Goal: Task Accomplishment & Management: Manage account settings

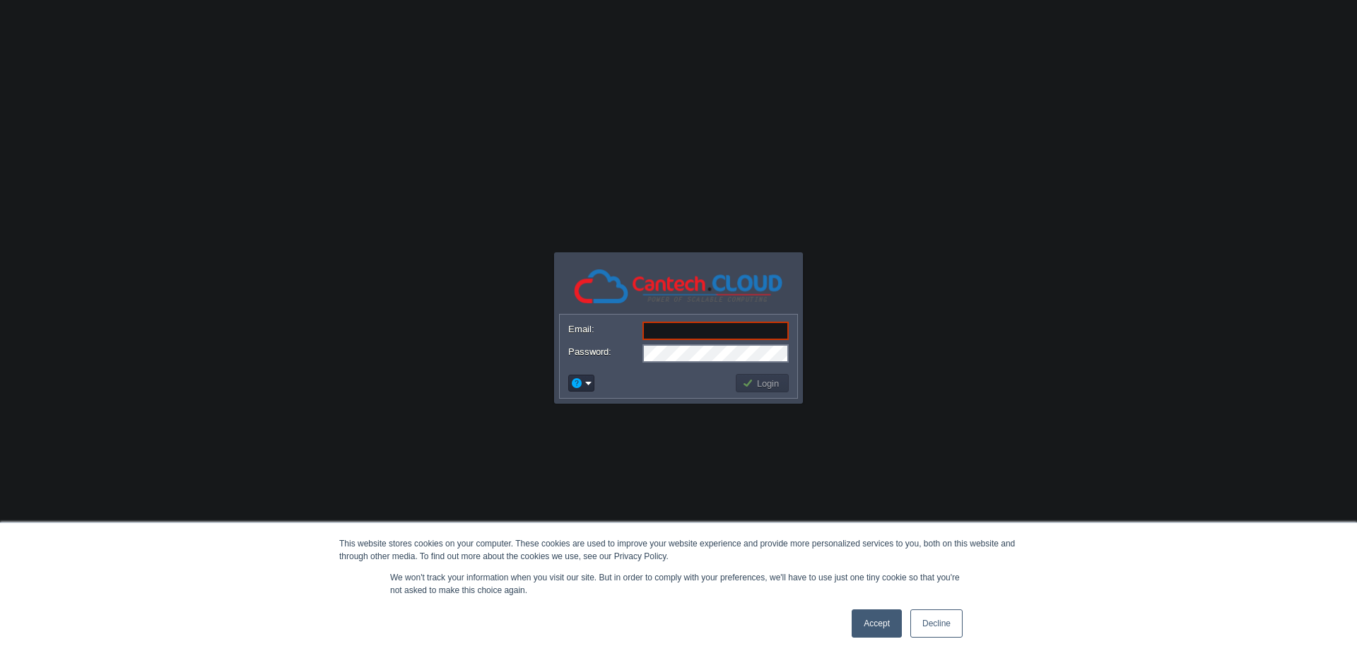
paste input "[EMAIL_ADDRESS][DOMAIN_NAME]"
type input "[EMAIL_ADDRESS][DOMAIN_NAME]"
click at [749, 380] on button "Login" at bounding box center [762, 383] width 41 height 13
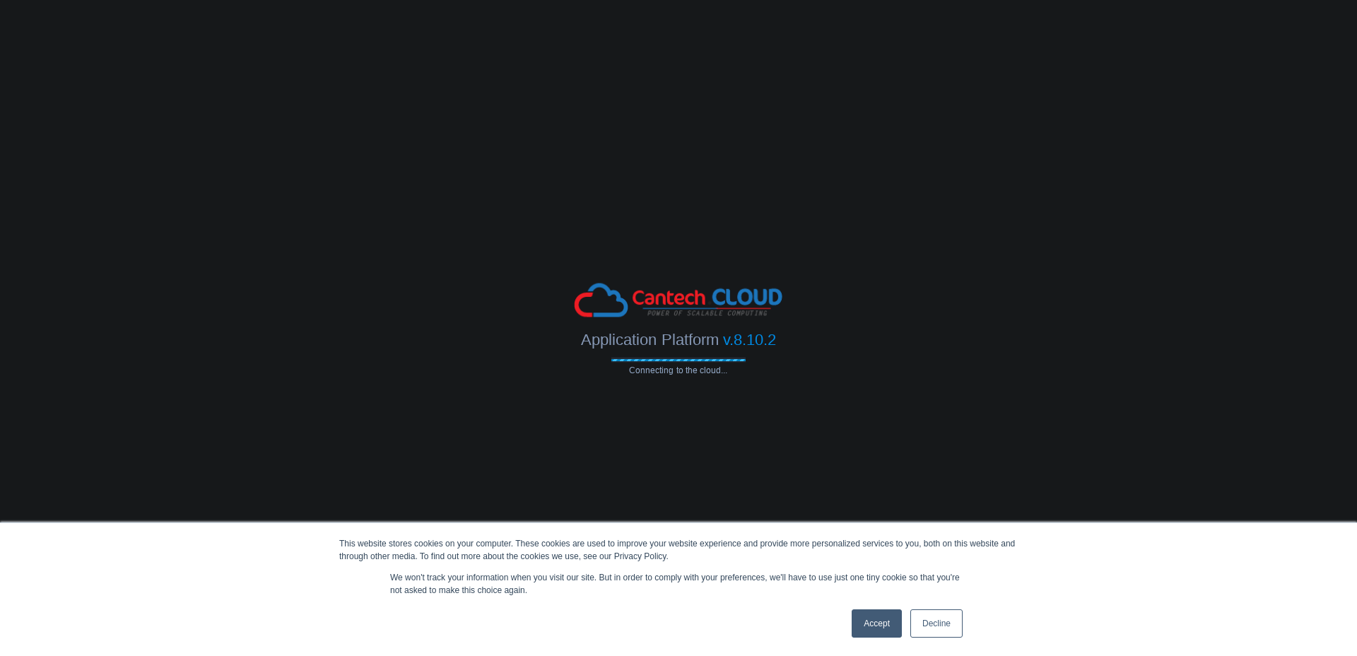
click at [870, 624] on link "Accept" at bounding box center [877, 623] width 50 height 28
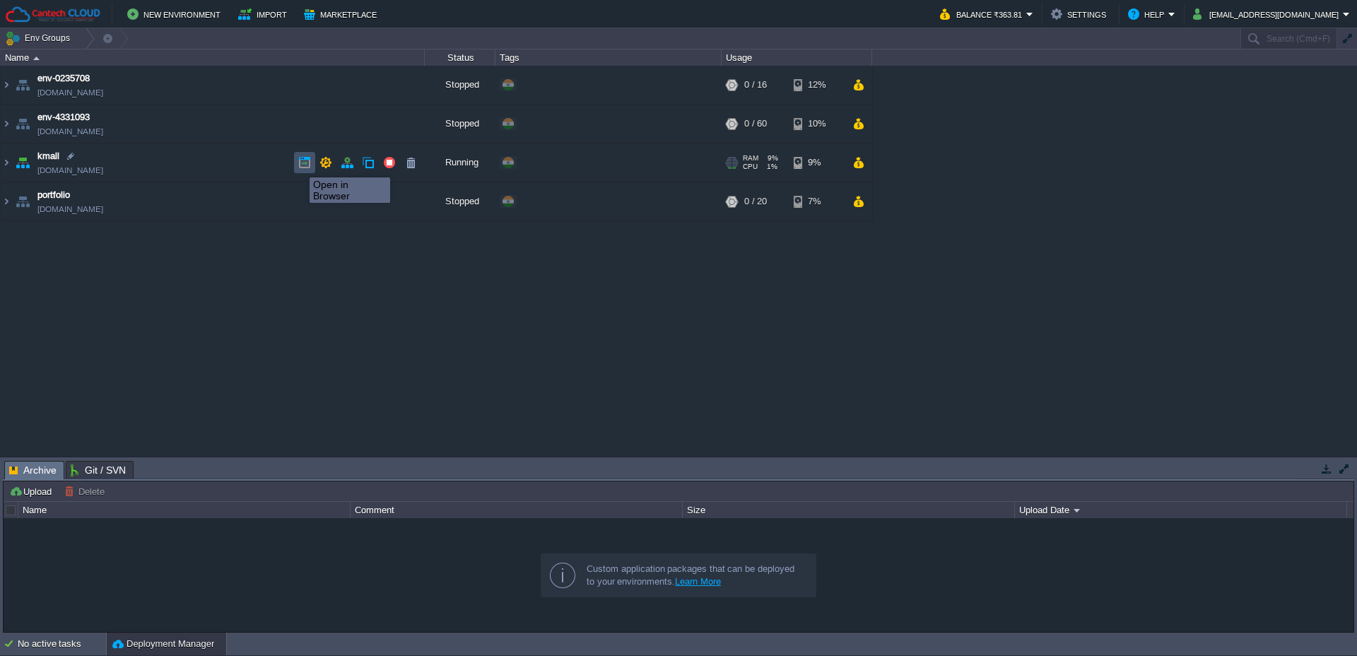
click at [299, 165] on button "button" at bounding box center [304, 162] width 13 height 13
click at [10, 163] on img at bounding box center [6, 163] width 11 height 38
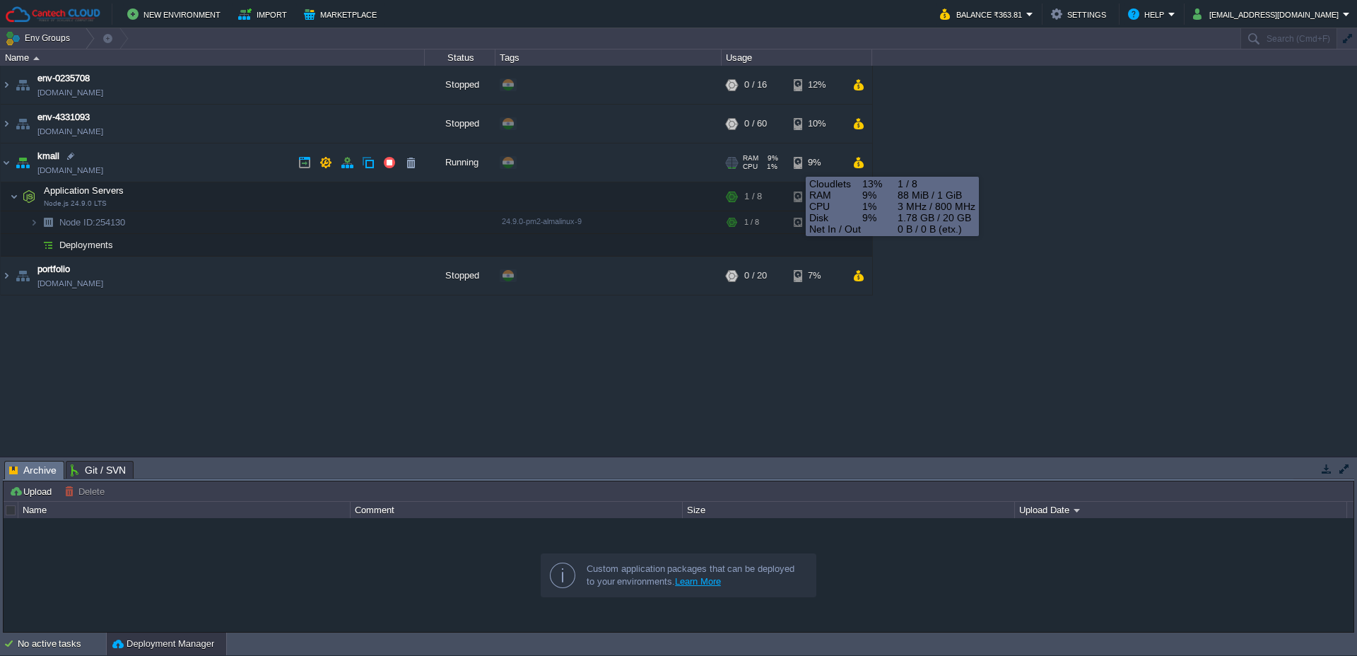
click at [795, 164] on div "9%" at bounding box center [817, 163] width 46 height 38
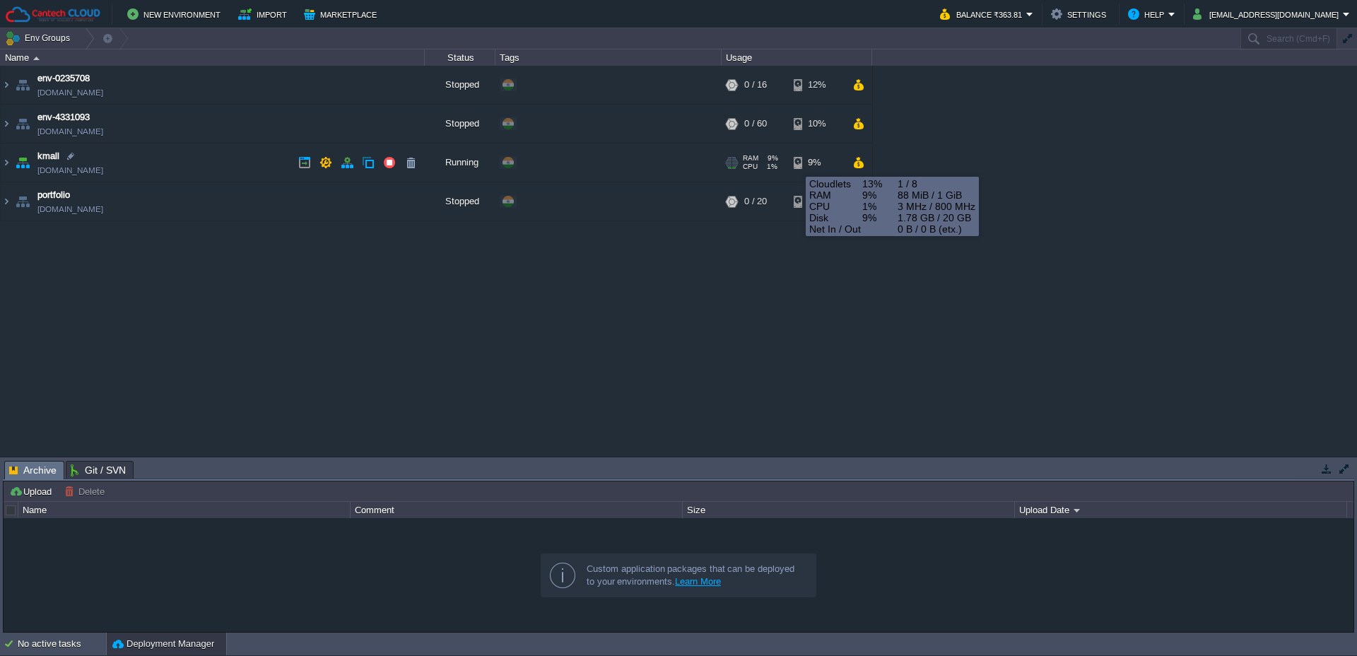
click at [795, 164] on div "9%" at bounding box center [817, 163] width 46 height 38
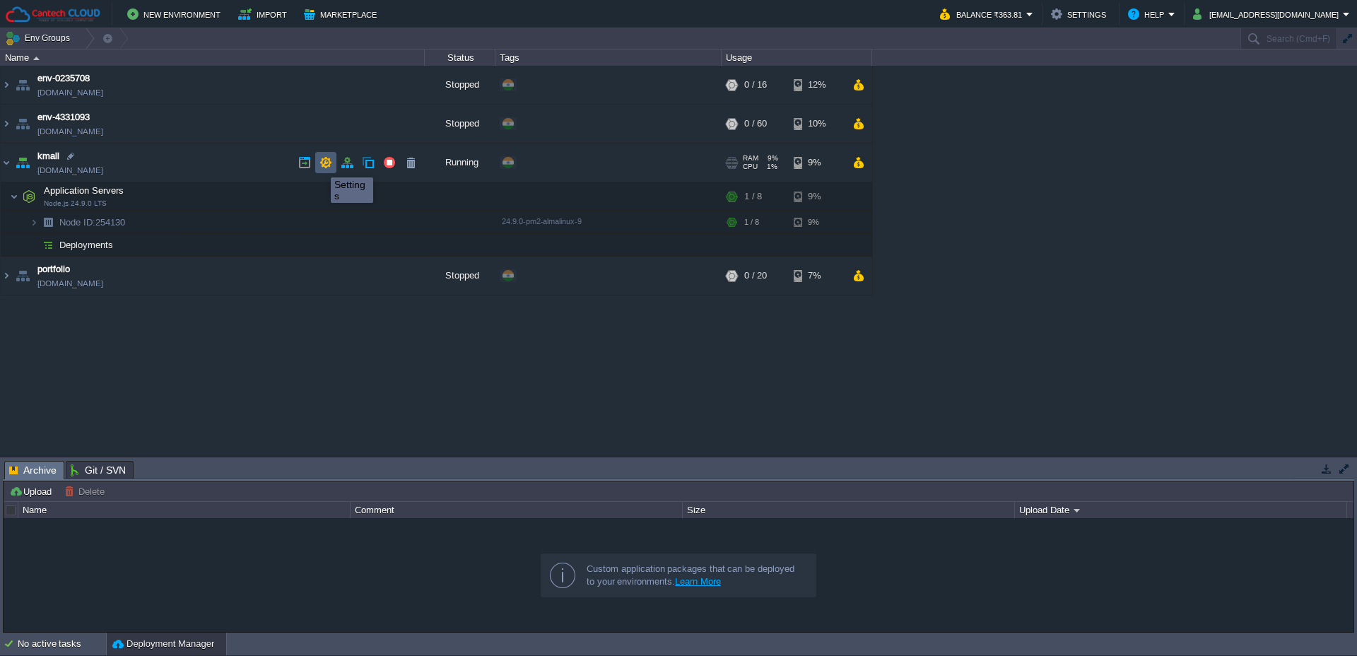
click at [320, 165] on button "button" at bounding box center [326, 162] width 13 height 13
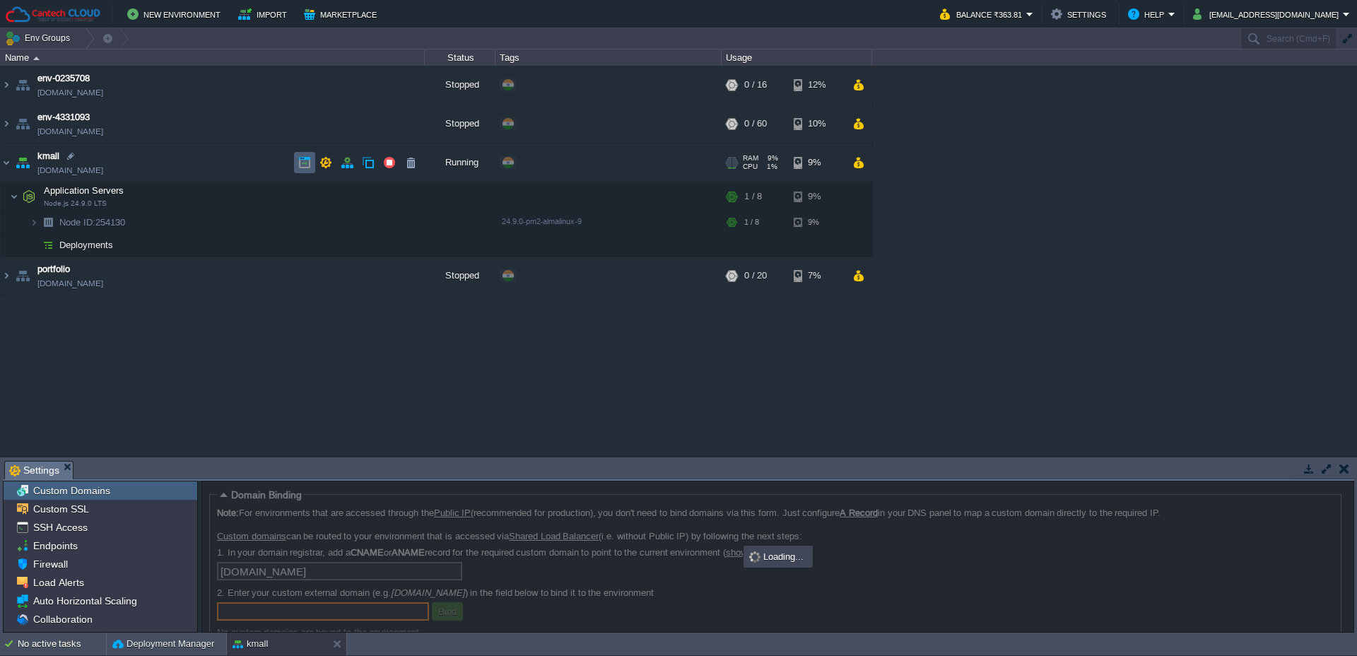
click at [312, 163] on td at bounding box center [304, 162] width 21 height 21
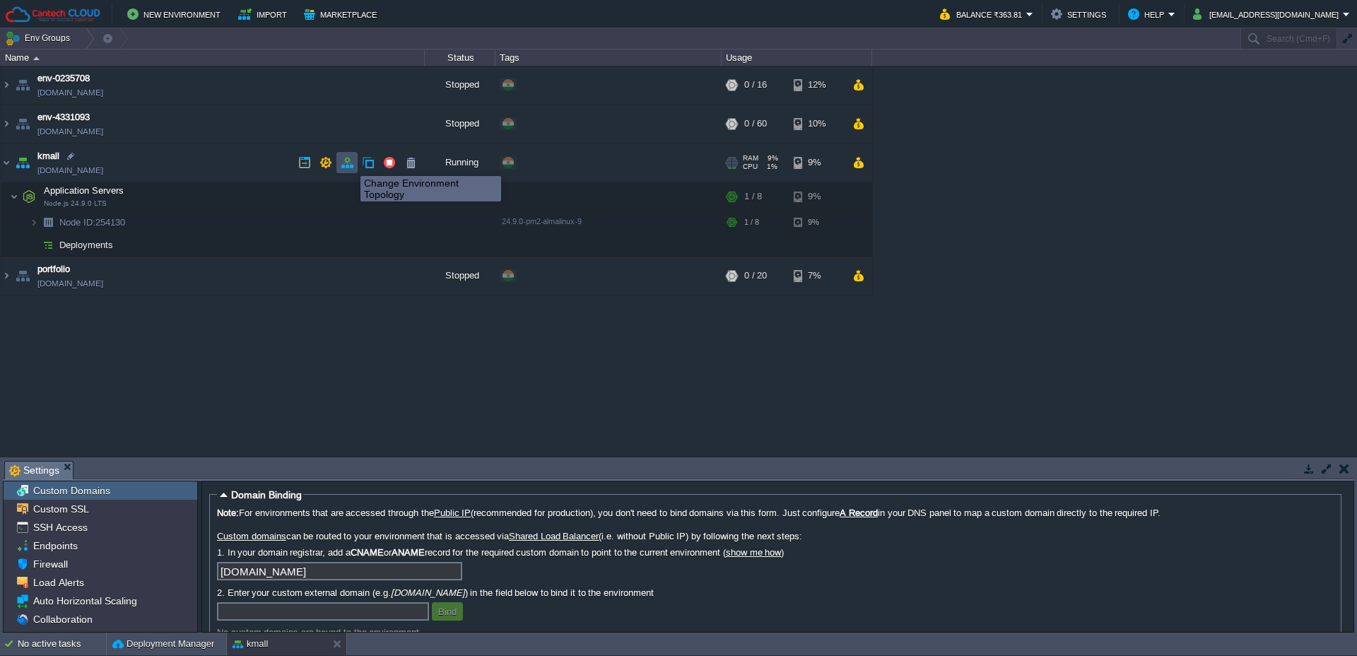
click at [350, 163] on button "button" at bounding box center [347, 162] width 13 height 13
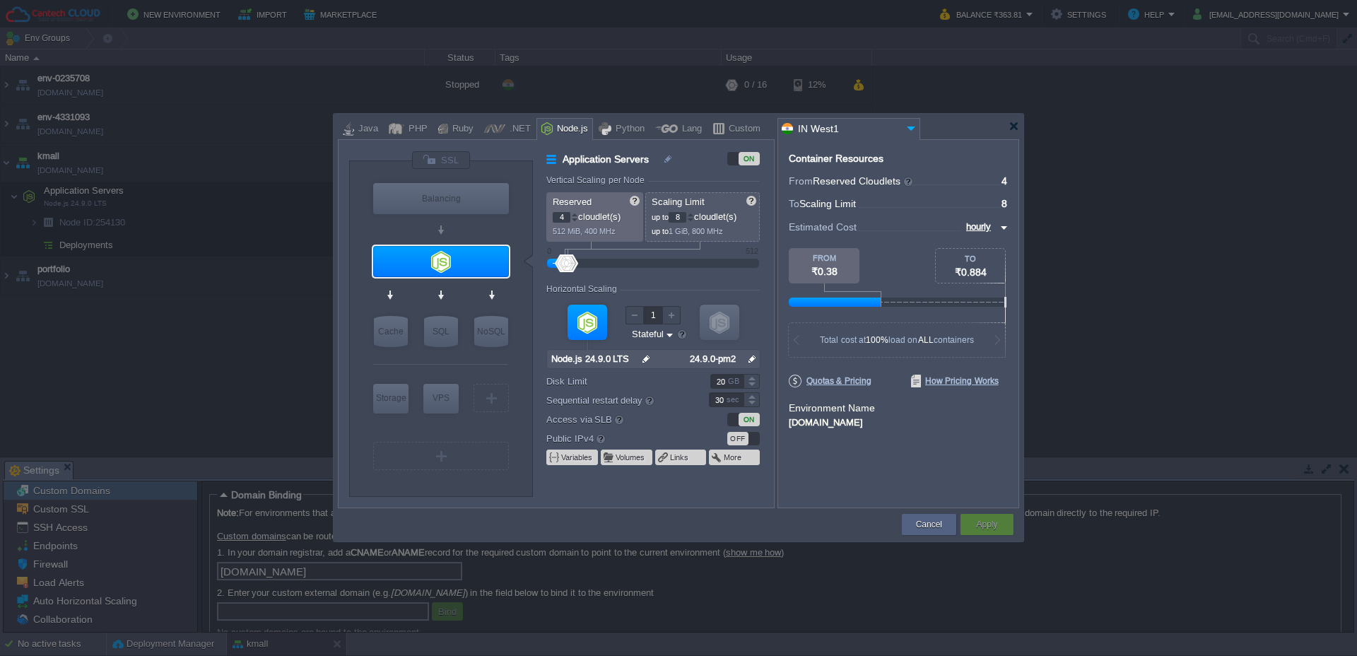
click at [496, 134] on div at bounding box center [494, 128] width 21 height 21
click at [508, 130] on div ".NET" at bounding box center [518, 129] width 25 height 21
click at [934, 522] on button "Cancel" at bounding box center [929, 525] width 26 height 14
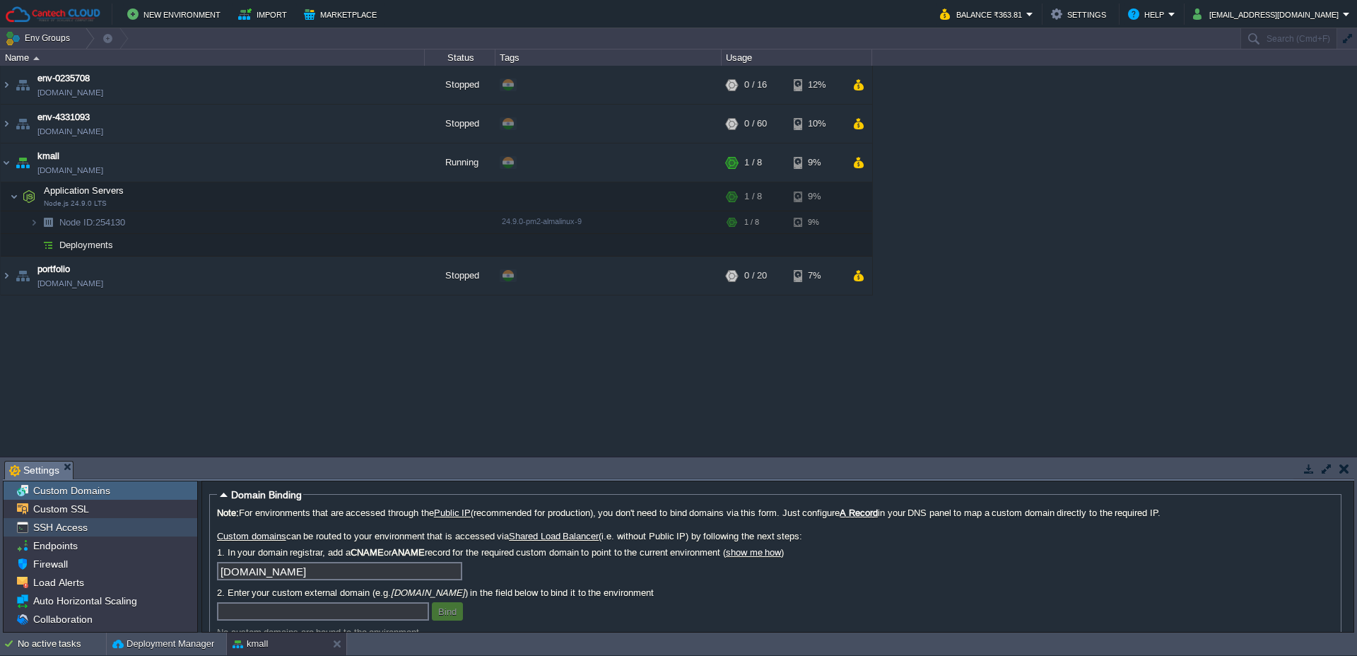
click at [79, 534] on span "SSH Access" at bounding box center [59, 527] width 59 height 13
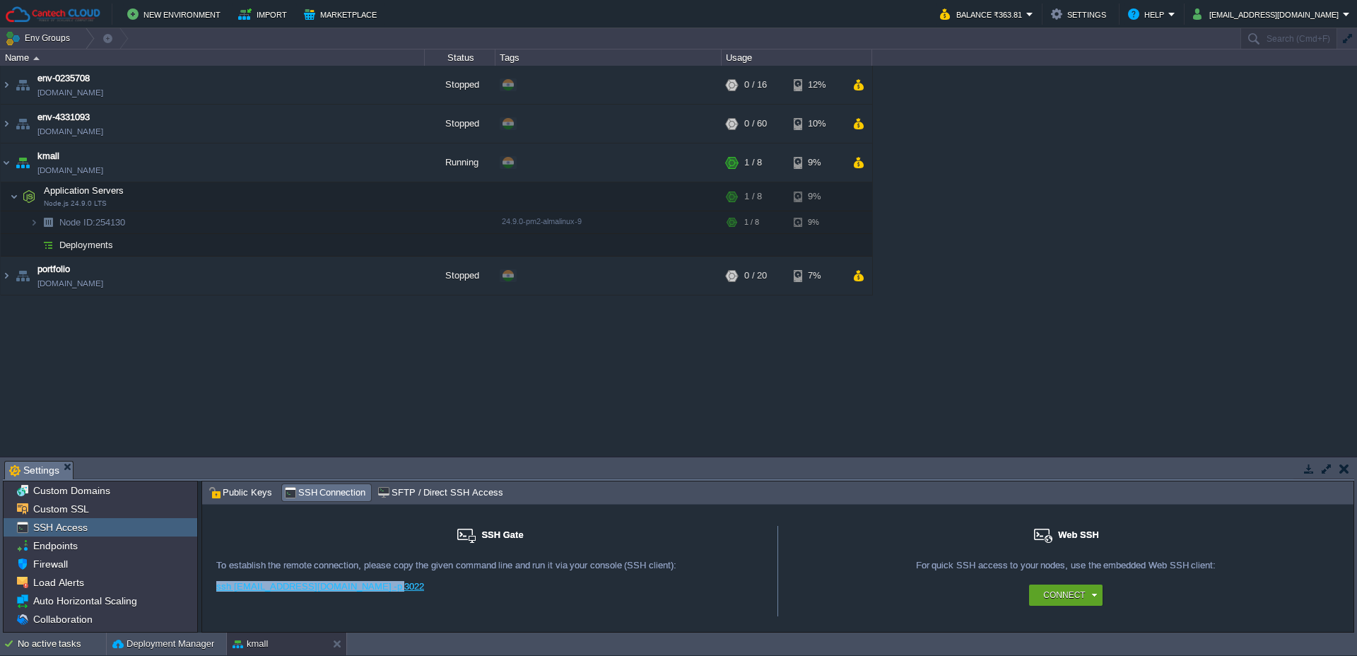
drag, startPoint x: 397, startPoint y: 588, endPoint x: 218, endPoint y: 583, distance: 179.6
click at [218, 583] on div "ssh [EMAIL_ADDRESS][DOMAIN_NAME] -p 3022" at bounding box center [489, 591] width 547 height 21
copy link "ssh [EMAIL_ADDRESS][DOMAIN_NAME] -p 3022"
click at [350, 602] on div "ssh [EMAIL_ADDRESS][DOMAIN_NAME] -p 3022" at bounding box center [489, 591] width 547 height 21
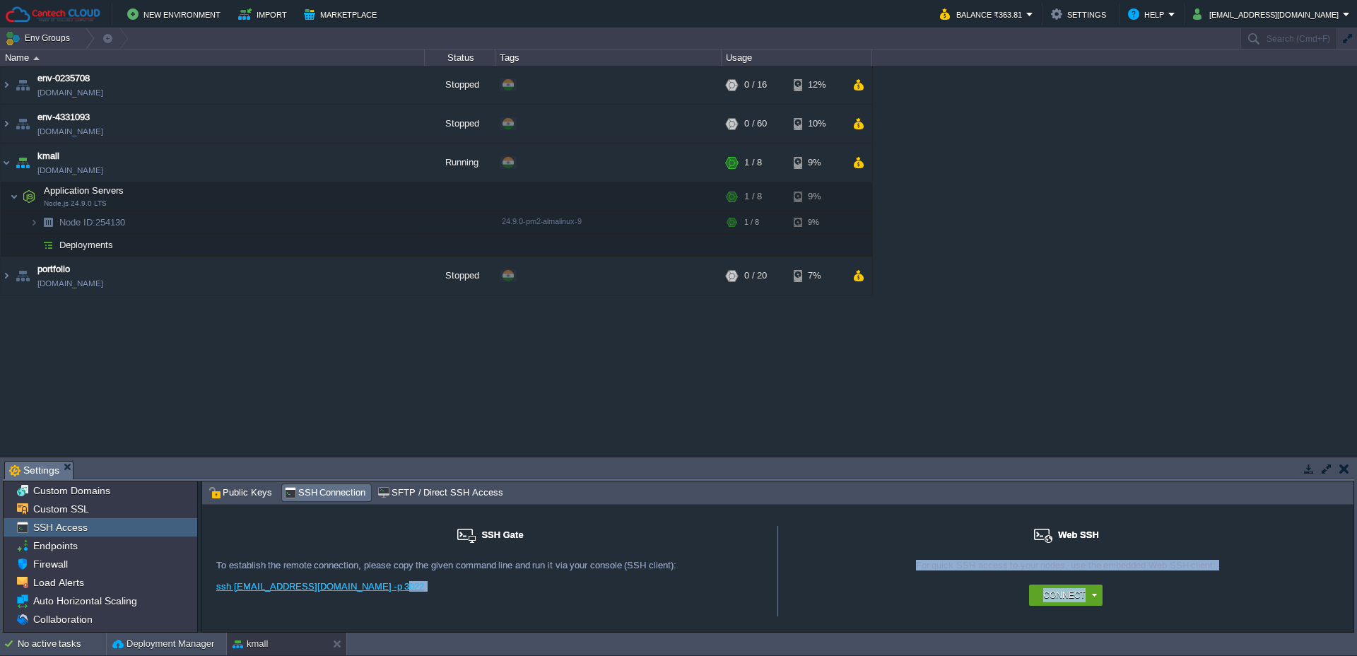
drag, startPoint x: 288, startPoint y: 582, endPoint x: 201, endPoint y: 580, distance: 87.7
click at [201, 580] on div "Custom Domains Custom SSL SSH Access Endpoints Firewall Load Alerts Auto Horizo…" at bounding box center [679, 557] width 1352 height 152
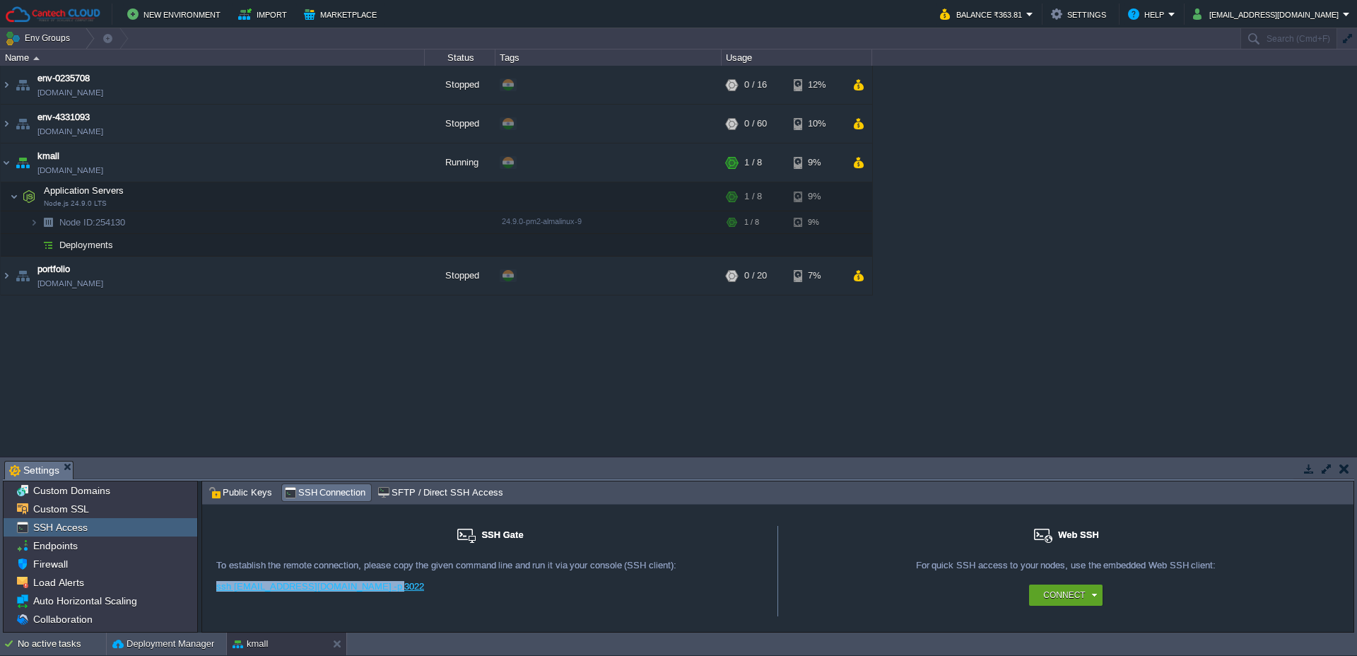
drag, startPoint x: 395, startPoint y: 590, endPoint x: 218, endPoint y: 592, distance: 177.5
click at [217, 592] on div "ssh [EMAIL_ADDRESS][DOMAIN_NAME] -p 3022" at bounding box center [489, 591] width 547 height 21
copy link "ssh [EMAIL_ADDRESS][DOMAIN_NAME] -p 3022"
click at [372, 380] on div "env-0235708 [DOMAIN_NAME] Stopped + Add to Env Group RAM 0% CPU 0% 0 / 16 12% e…" at bounding box center [678, 261] width 1357 height 390
drag, startPoint x: 35, startPoint y: 224, endPoint x: 52, endPoint y: 231, distance: 19.0
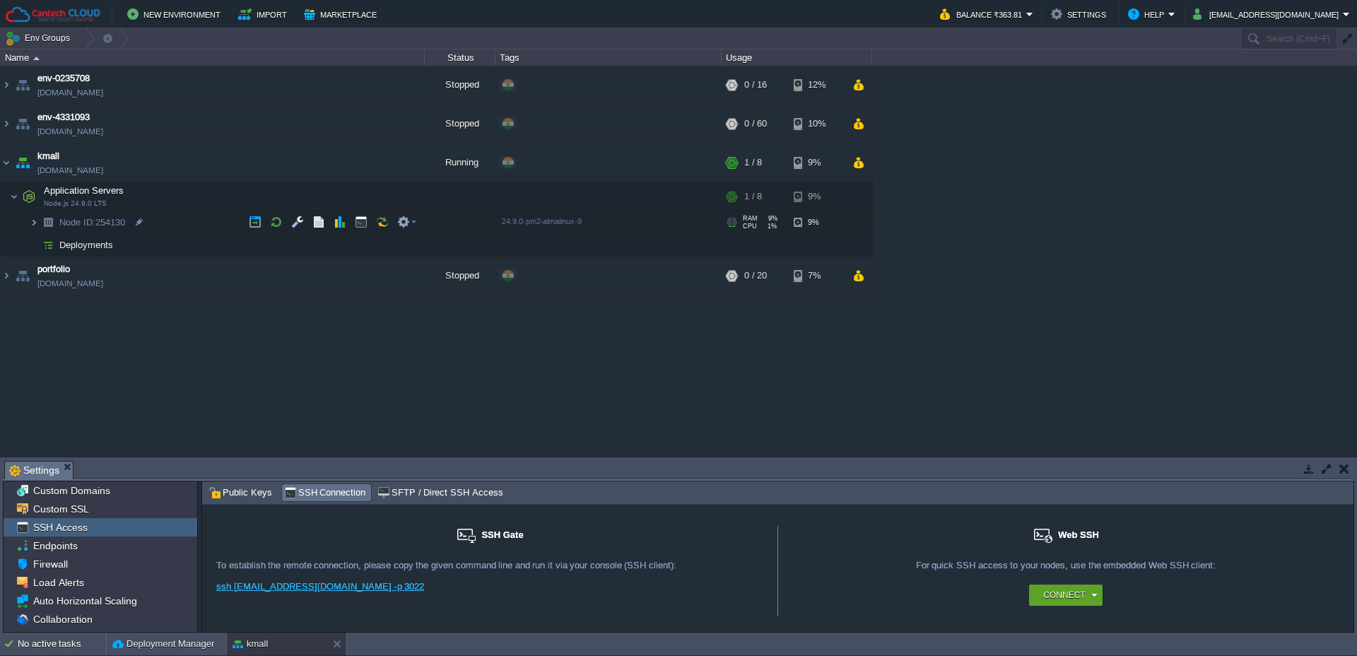
click at [35, 224] on img at bounding box center [34, 222] width 8 height 22
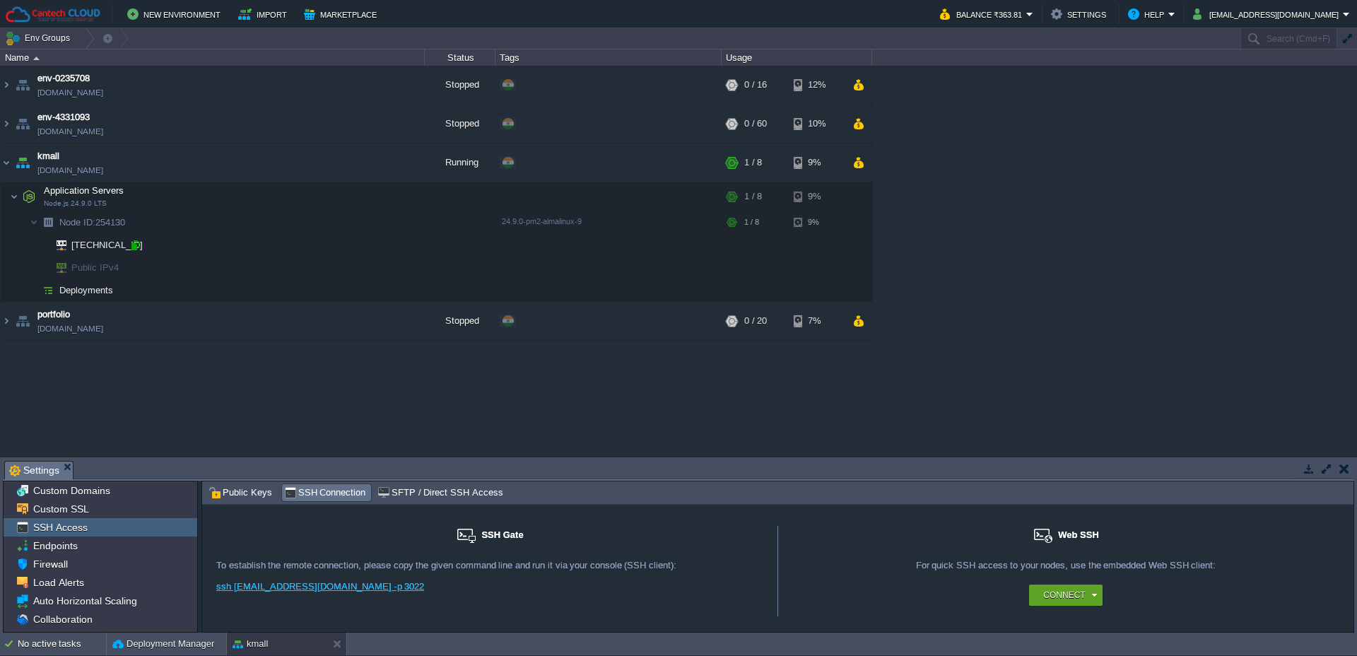
click at [135, 247] on div at bounding box center [135, 245] width 13 height 13
click at [1025, 283] on div "env-0235708 [DOMAIN_NAME] Stopped + Add to Env Group RAM 0% CPU 0% 0 / 16 12% e…" at bounding box center [678, 261] width 1357 height 390
click at [1133, 223] on div "env-0235708 [DOMAIN_NAME] Stopped + Add to Env Group RAM 0% CPU 0% 0 / 16 12% e…" at bounding box center [678, 261] width 1357 height 390
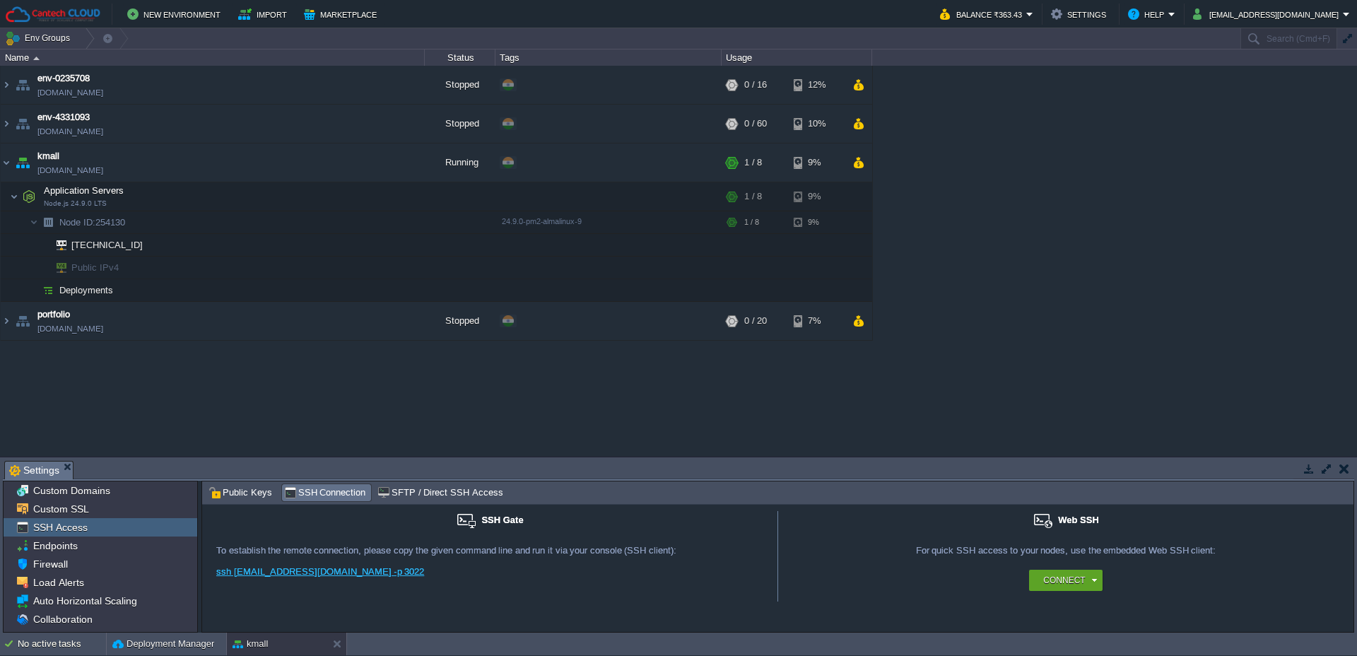
scroll to position [49, 0]
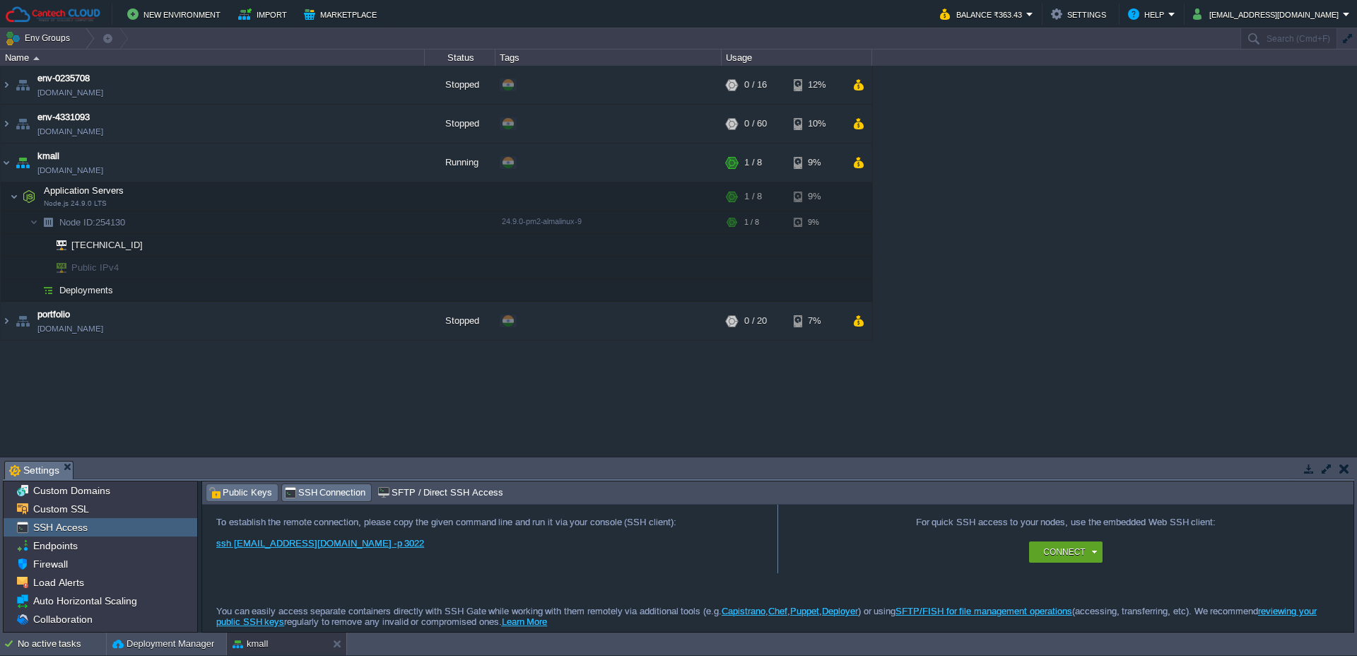
click at [228, 493] on span "Public Keys" at bounding box center [241, 493] width 64 height 16
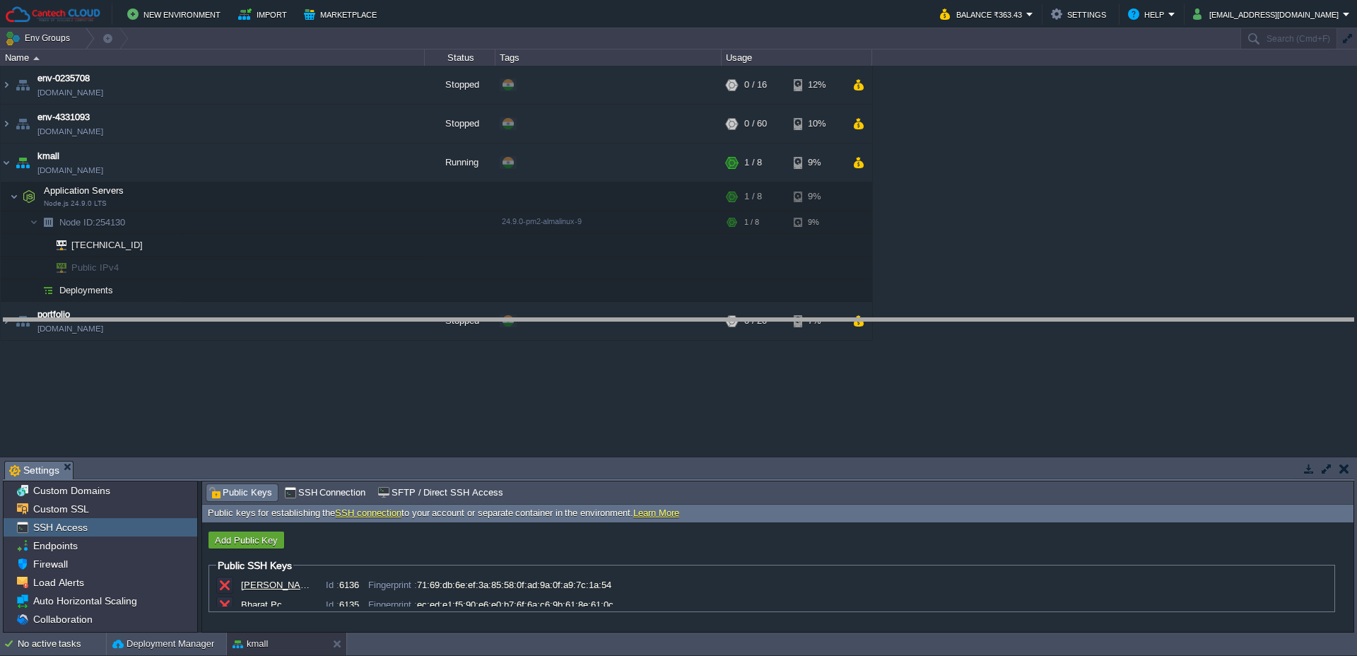
drag, startPoint x: 493, startPoint y: 472, endPoint x: 472, endPoint y: 334, distance: 139.6
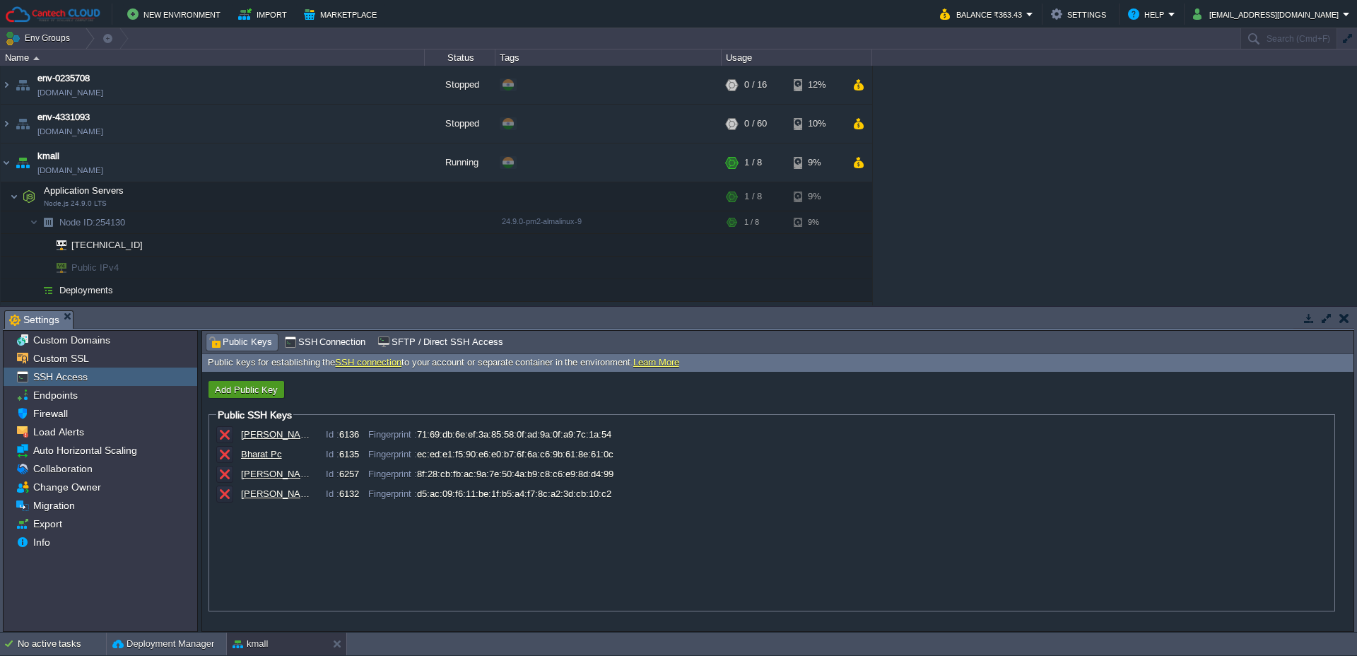
click at [222, 387] on button "Add Public Key" at bounding box center [246, 389] width 71 height 13
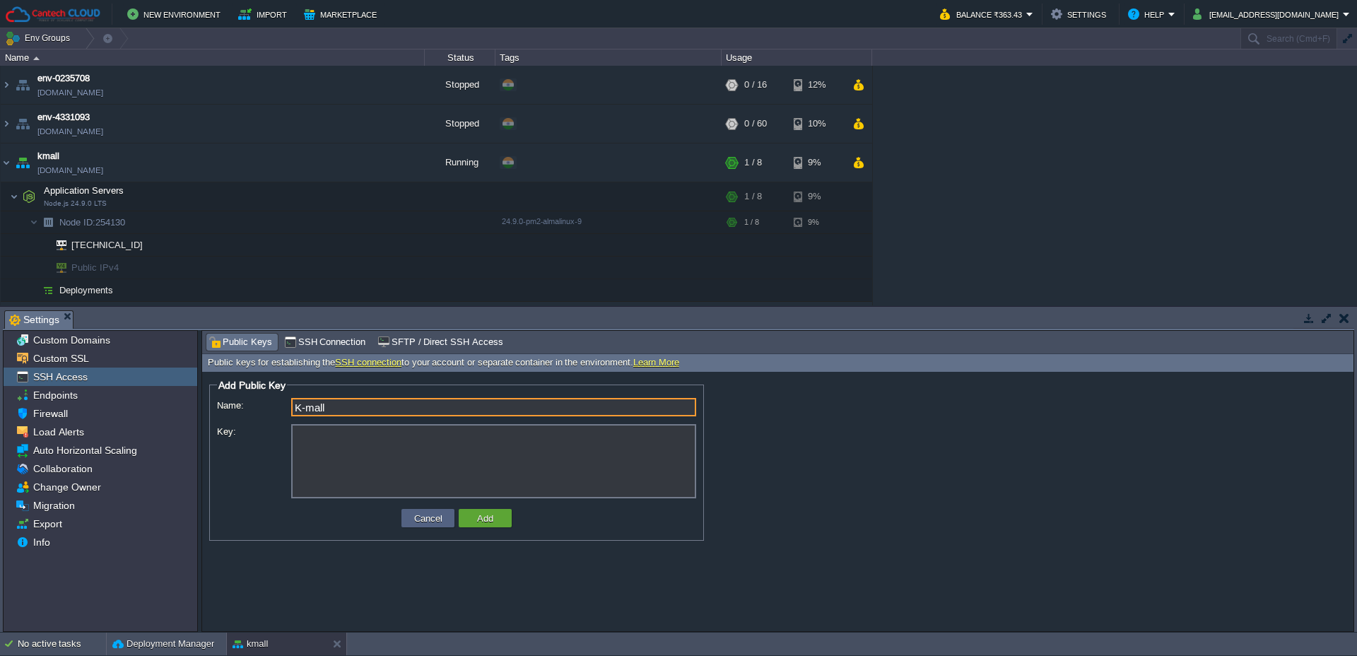
type input "K-mall"
click at [378, 448] on textarea "Key:" at bounding box center [493, 461] width 405 height 74
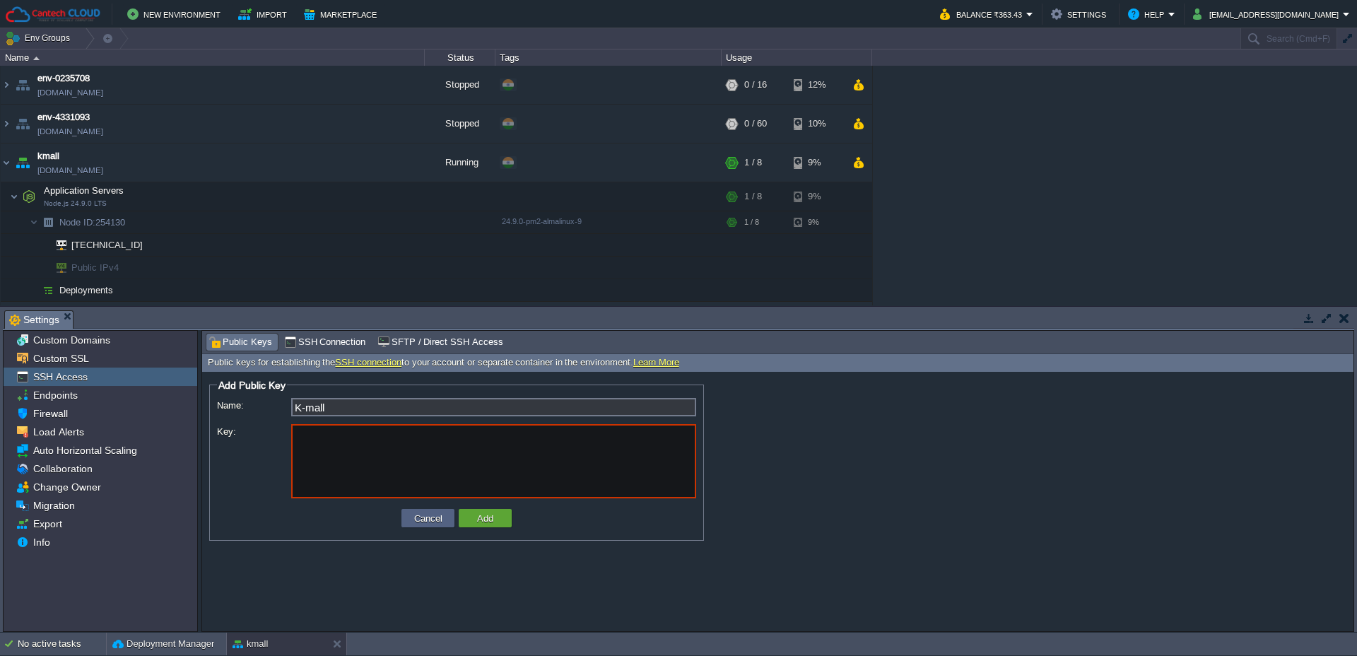
paste textarea "ssh-ed25519 AAAAC3NzaC1lZDI1NTE5AAAAIBRidVSbE6dzNppim6/XyhzdUZdxyU4oR4yZrx6EiO4S"
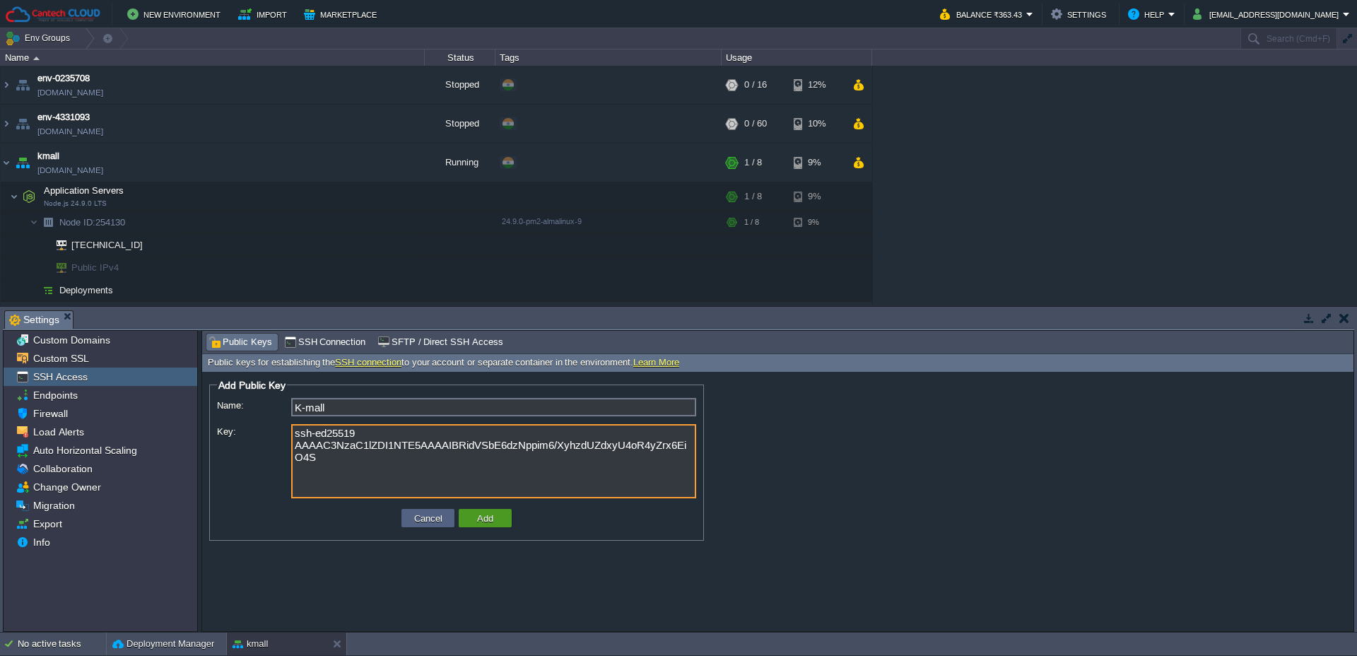
type textarea "ssh-ed25519 AAAAC3NzaC1lZDI1NTE5AAAAIBRidVSbE6dzNppim6/XyhzdUZdxyU4oR4yZrx6EiO4S"
click at [482, 520] on button "Add" at bounding box center [485, 518] width 25 height 13
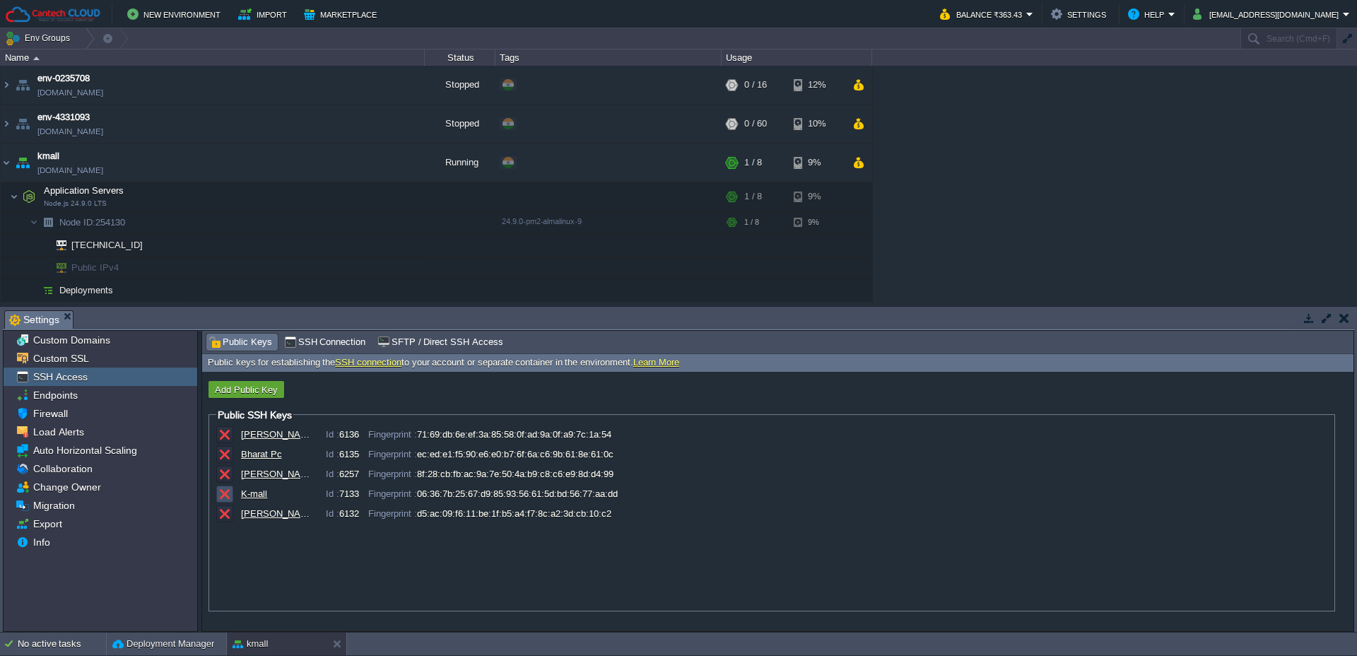
click at [224, 494] on button "button" at bounding box center [224, 494] width 13 height 13
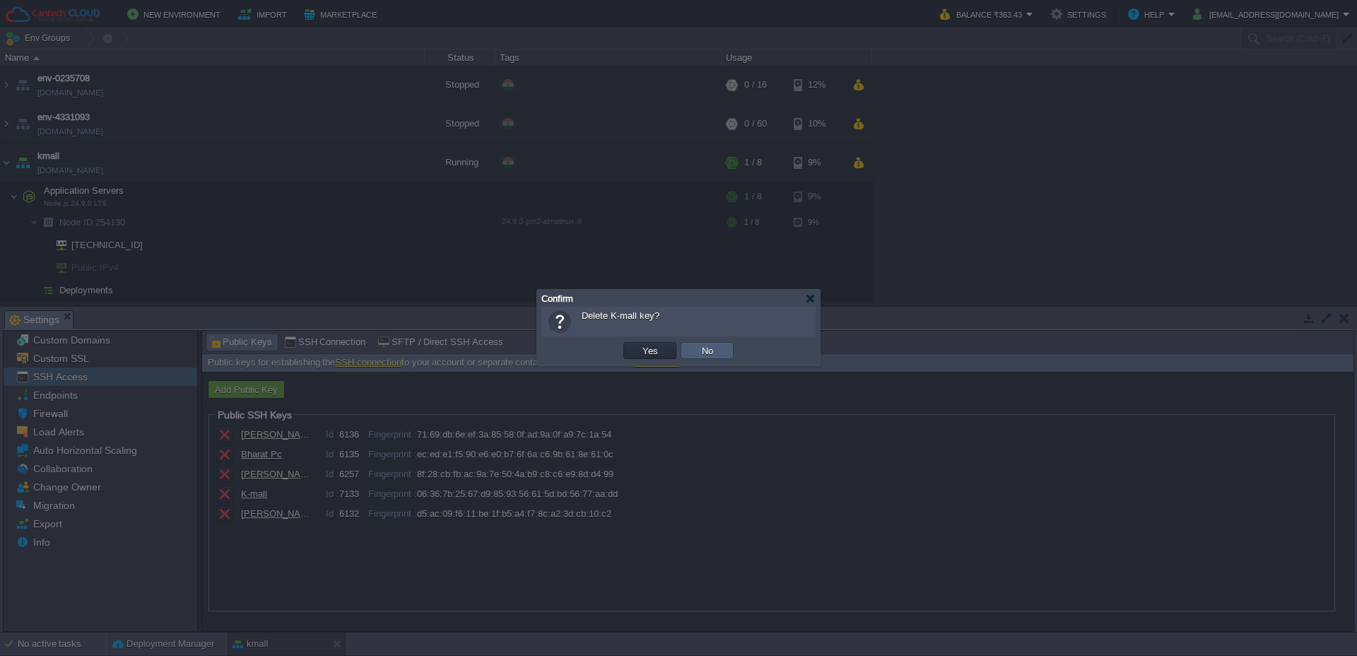
click at [691, 353] on td "No" at bounding box center [707, 350] width 53 height 17
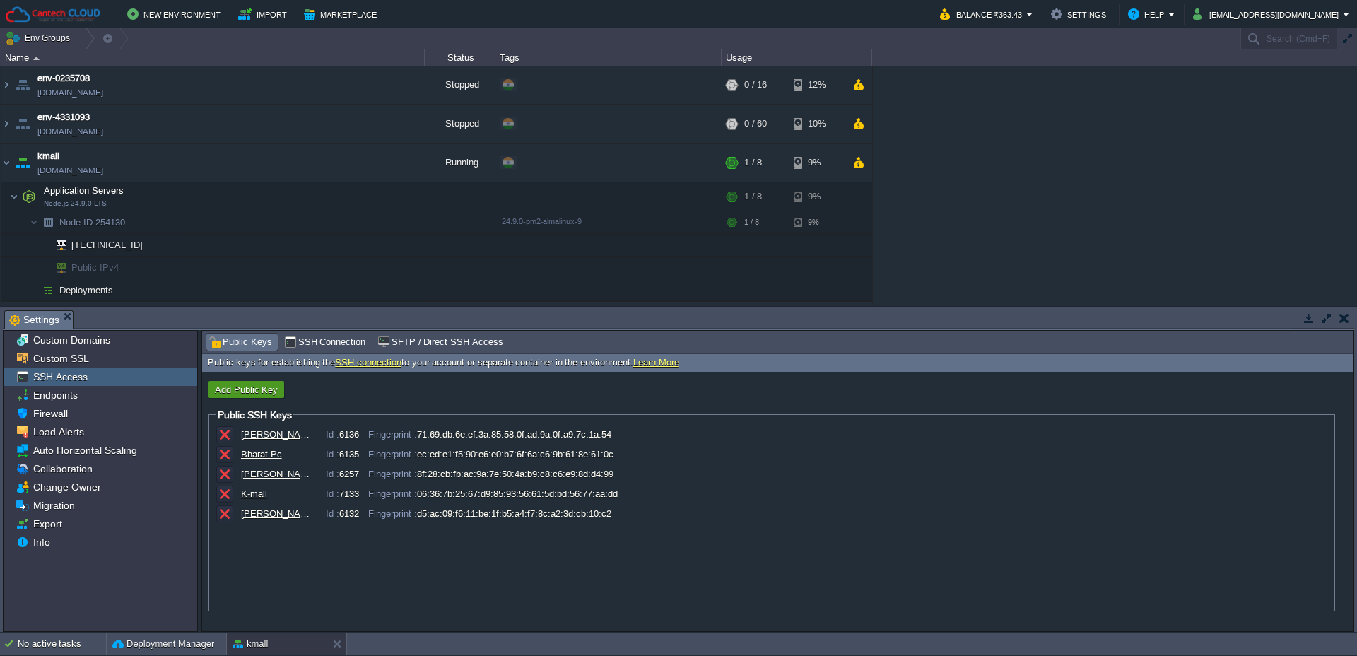
click at [244, 390] on button "Add Public Key" at bounding box center [246, 389] width 71 height 13
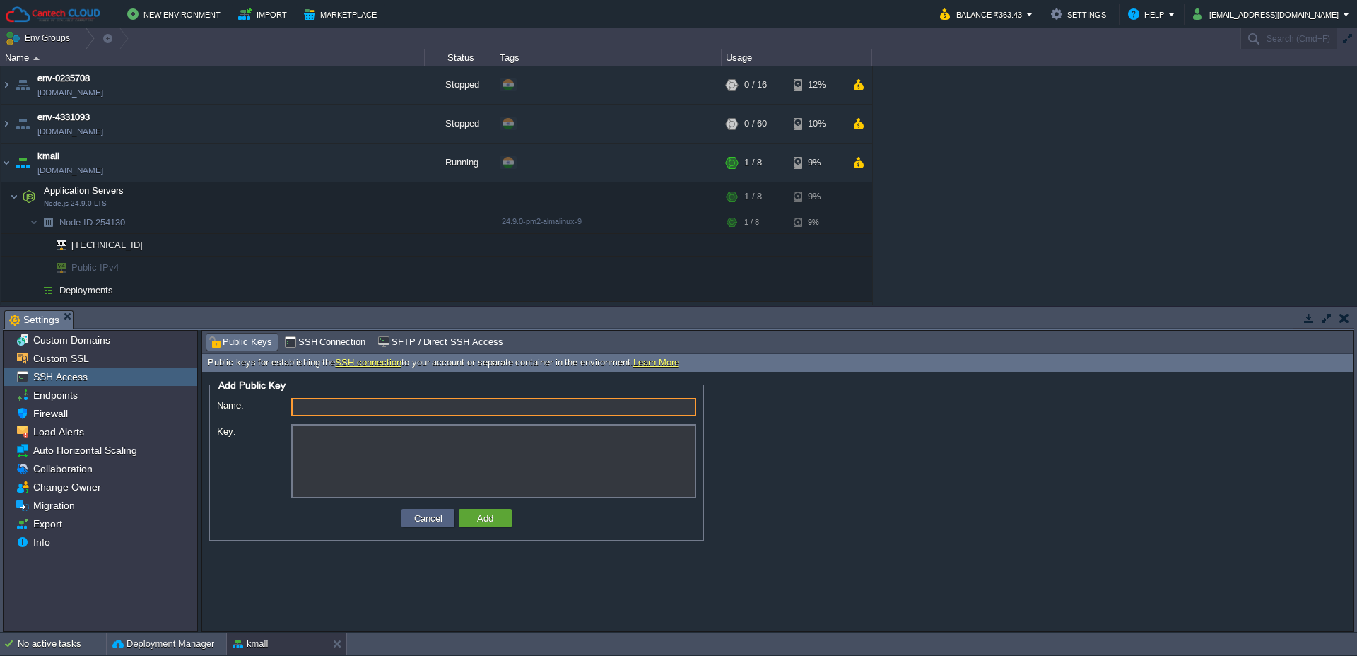
click at [365, 442] on textarea "Key:" at bounding box center [493, 461] width 405 height 74
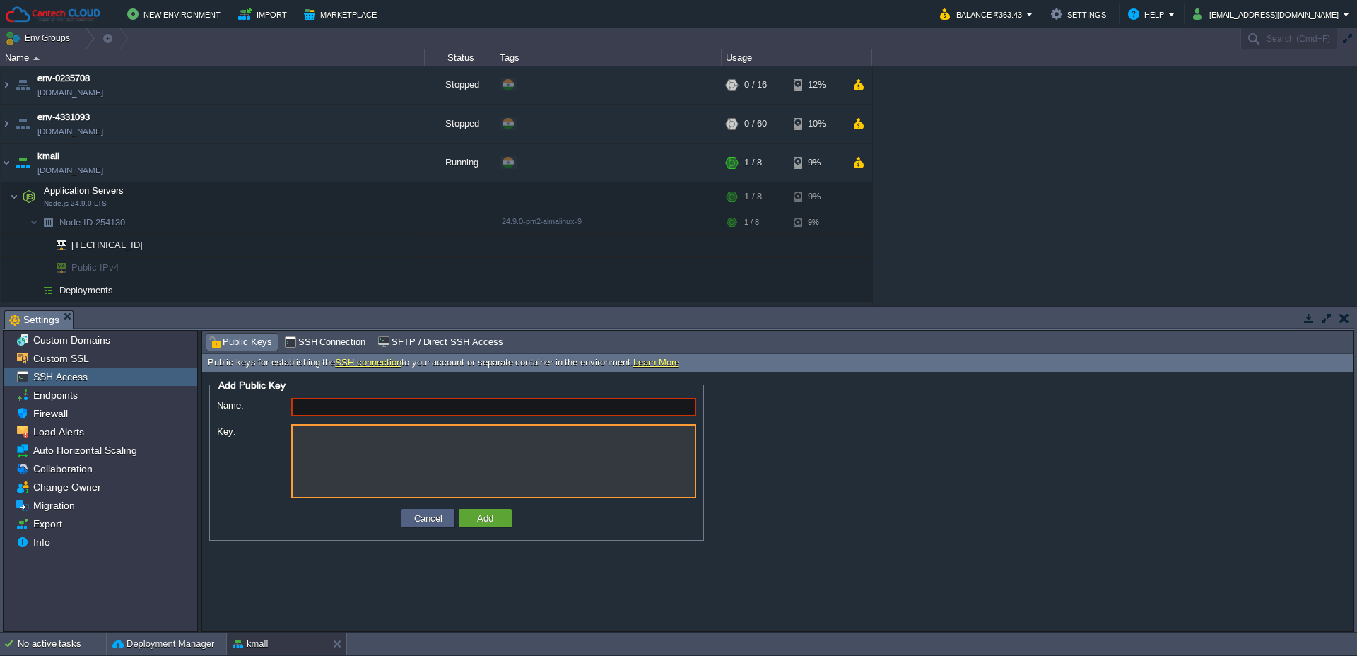
paste textarea "ssh-ed25519 AAAAC3NzaC1lZDI1NTE5AAAAIBRidVSbE6dzNppim6/XyhzdUZdxyU4oR4yZrx6EiO4…"
type textarea "ssh-ed25519 AAAAC3NzaC1lZDI1NTE5AAAAIBRidVSbE6dzNppim6/XyhzdUZdxyU4oR4yZrx6EiO4…"
type input "[EMAIL_ADDRESS]"
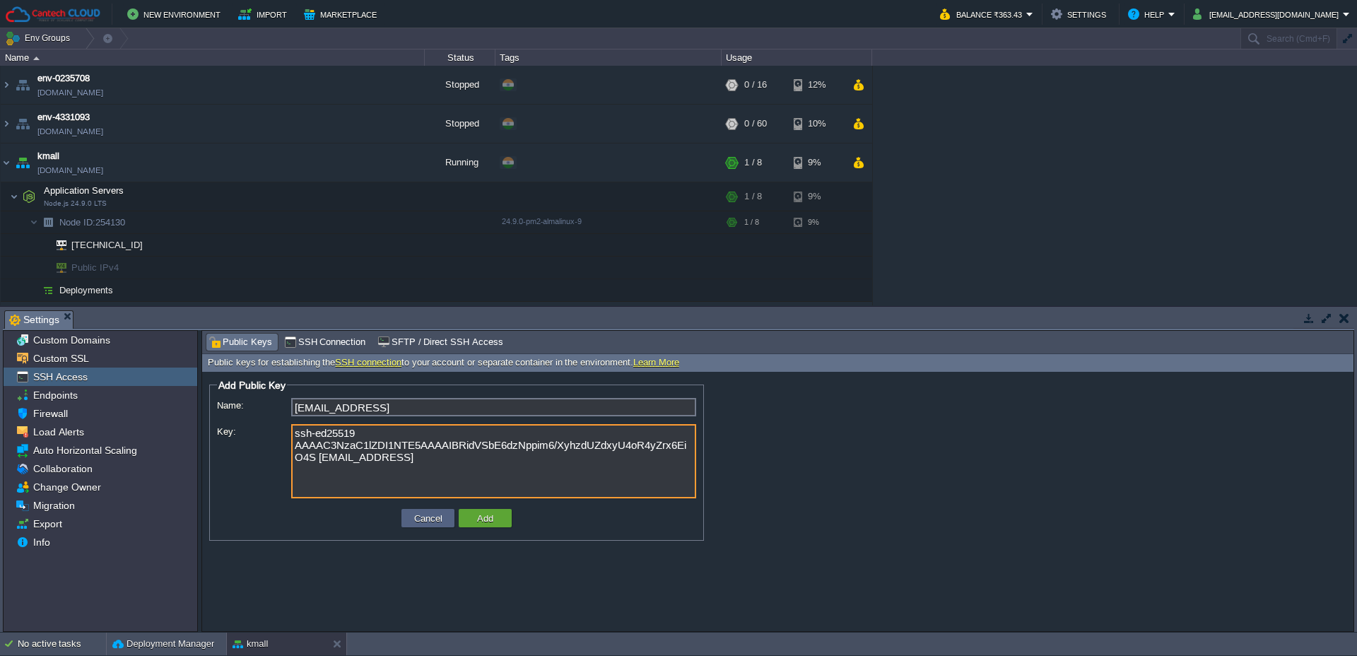
type textarea "ssh-ed25519 AAAAC3NzaC1lZDI1NTE5AAAAIBRidVSbE6dzNppim6/XyhzdUZdxyU4oR4yZrx6EiO4…"
click at [514, 411] on input "[EMAIL_ADDRESS]" at bounding box center [493, 407] width 405 height 18
drag, startPoint x: 514, startPoint y: 411, endPoint x: 226, endPoint y: 409, distance: 287.8
click at [228, 408] on div "Name: [EMAIL_ADDRESS]" at bounding box center [456, 409] width 479 height 23
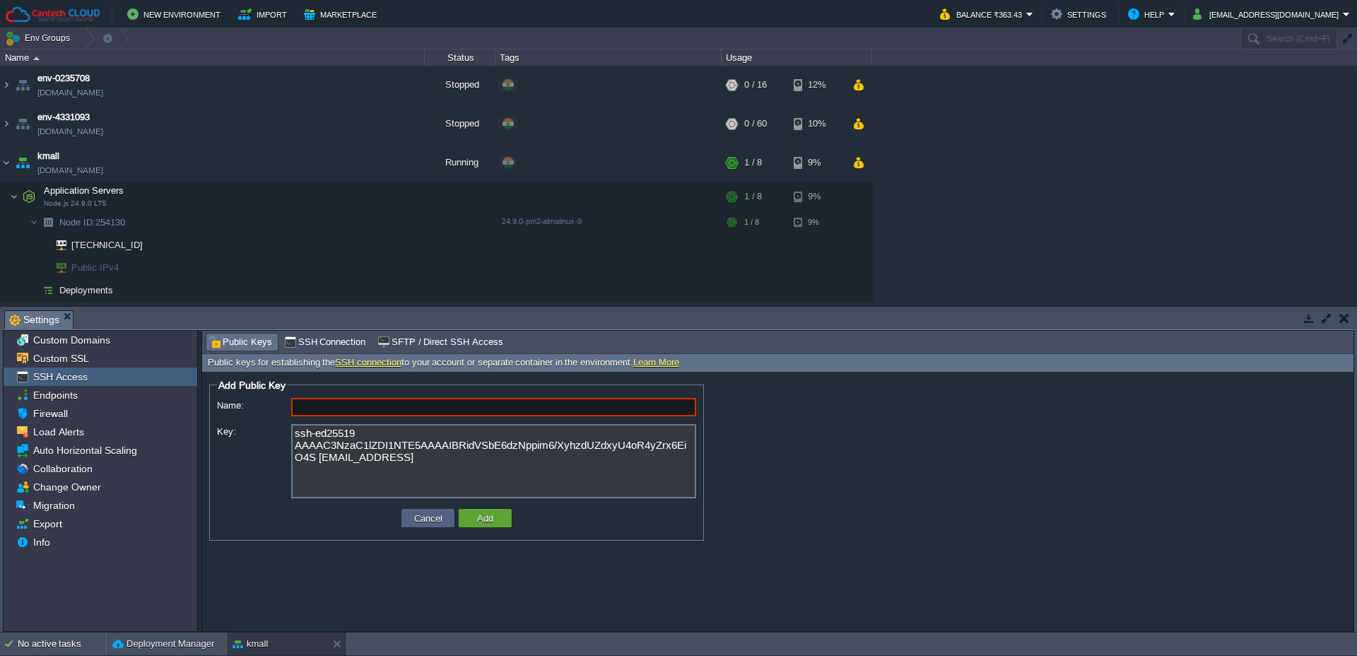
type input "k"
click at [426, 511] on td "Cancel" at bounding box center [428, 518] width 53 height 18
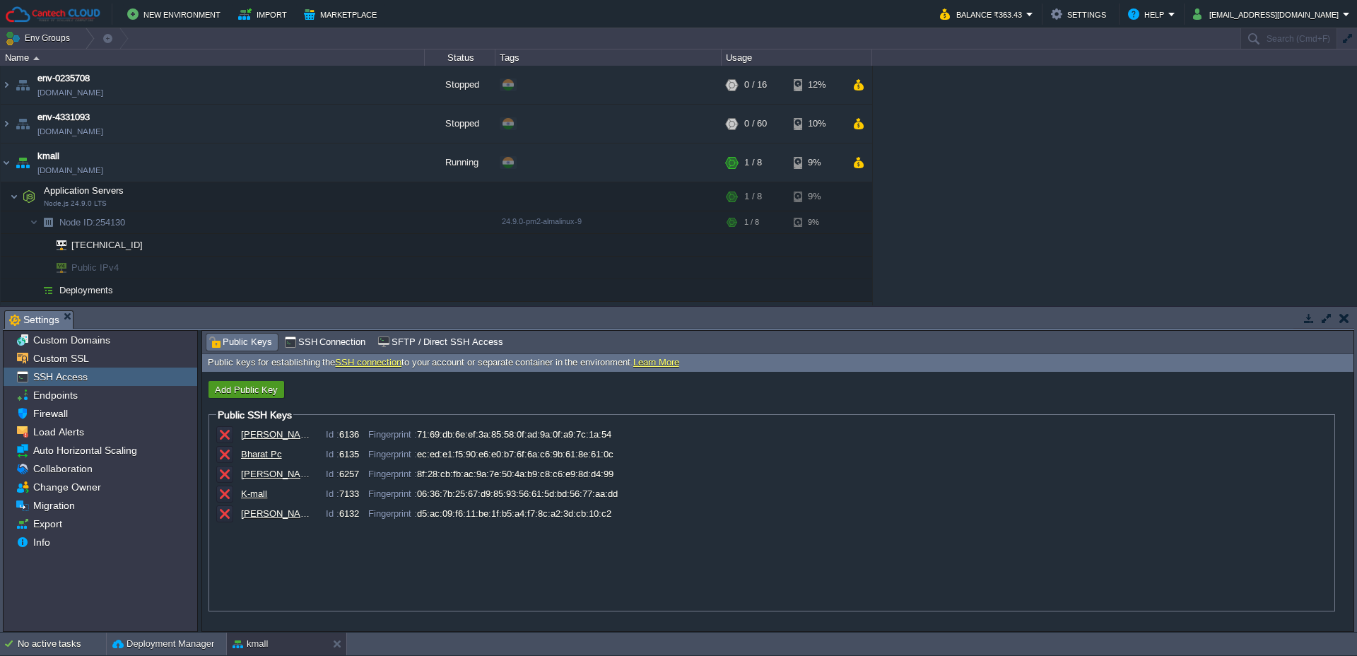
click at [237, 390] on button "Add Public Key" at bounding box center [246, 389] width 71 height 13
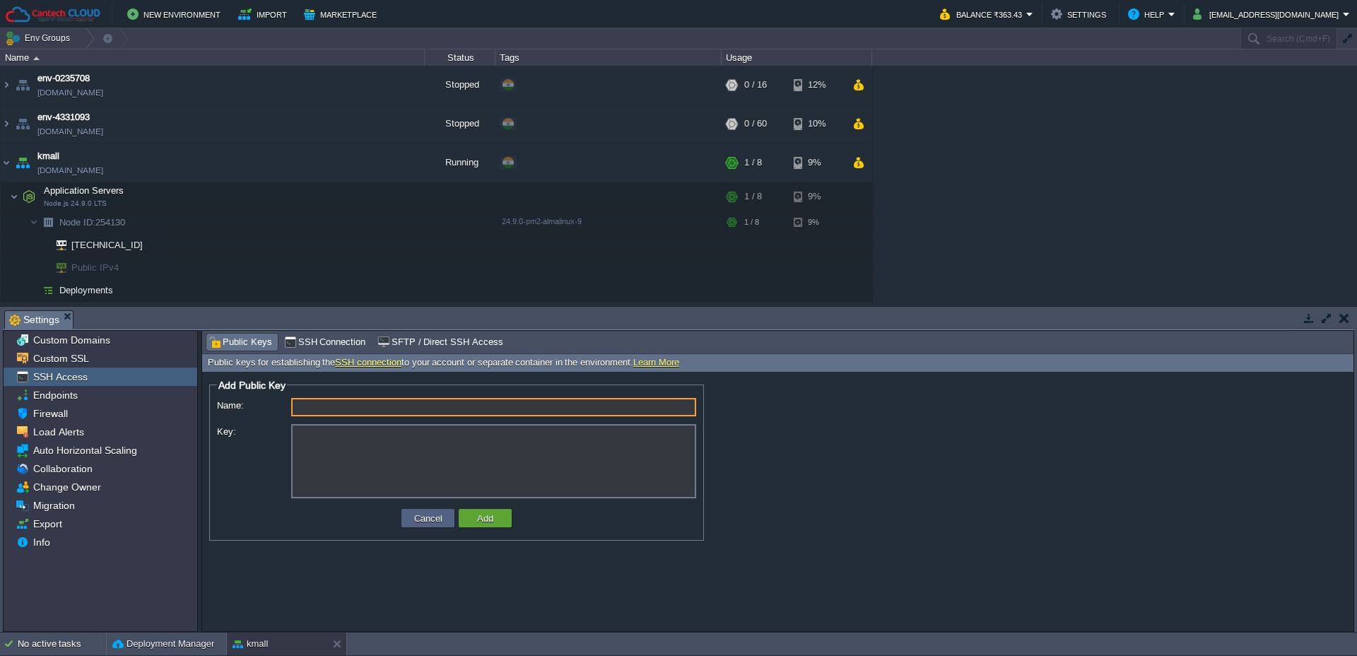
type input "ssh-ed25519 AAAAC3NzaC1lZDI1NTE5AAAAIBRidVSbE6dzNppim6/XyhzdUZdxyU4oR4yZrx6EiO4…"
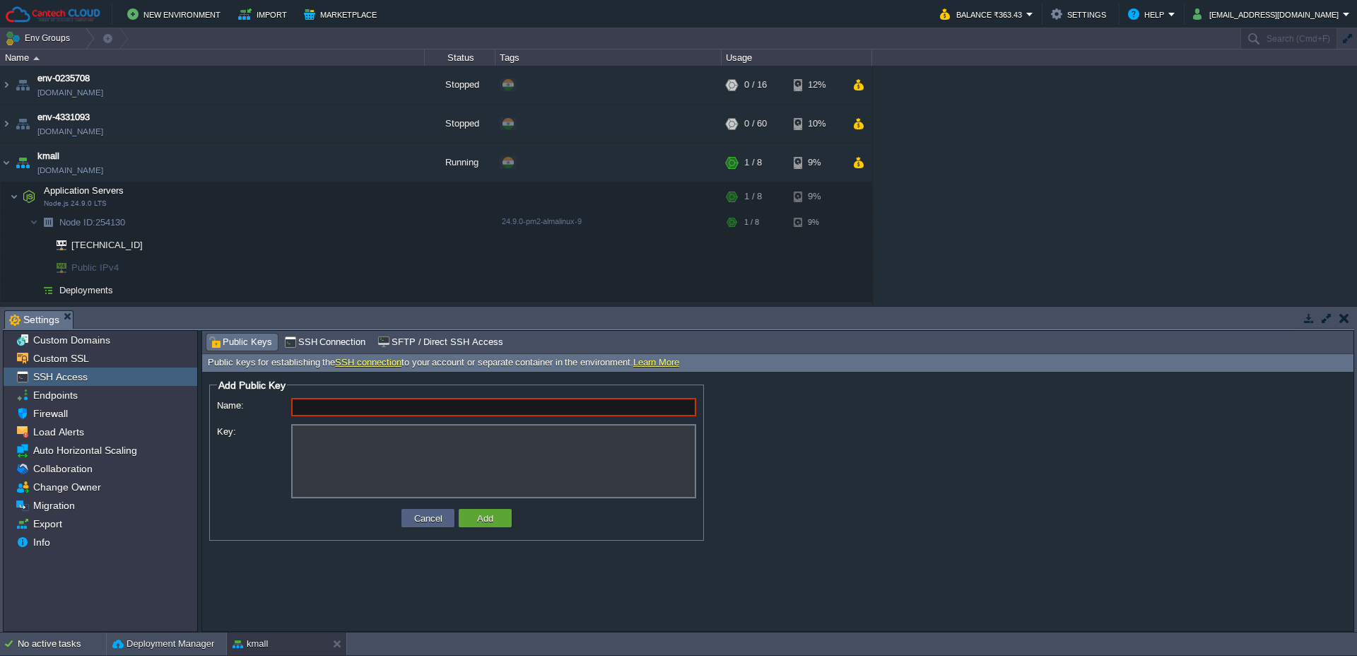
click at [411, 481] on textarea "Key:" at bounding box center [493, 461] width 405 height 74
paste textarea "ssh-ed25519 AAAAC3NzaC1lZDI1NTE5AAAAIBRidVSbE6dzNppim6/XyhzdUZdxyU4oR4yZrx6EiO4…"
type textarea "ssh-ed25519 AAAAC3NzaC1lZDI1NTE5AAAAIBRidVSbE6dzNppim6/XyhzdUZdxyU4oR4yZrx6EiO4…"
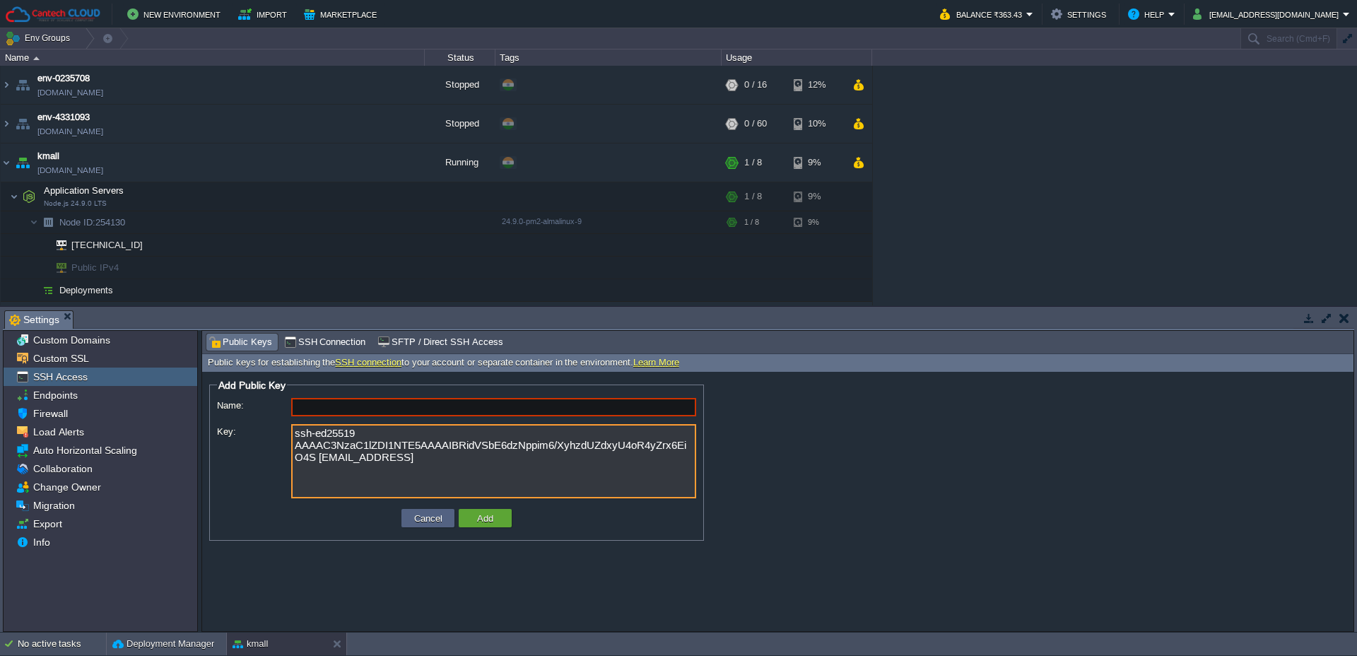
type input "[EMAIL_ADDRESS]"
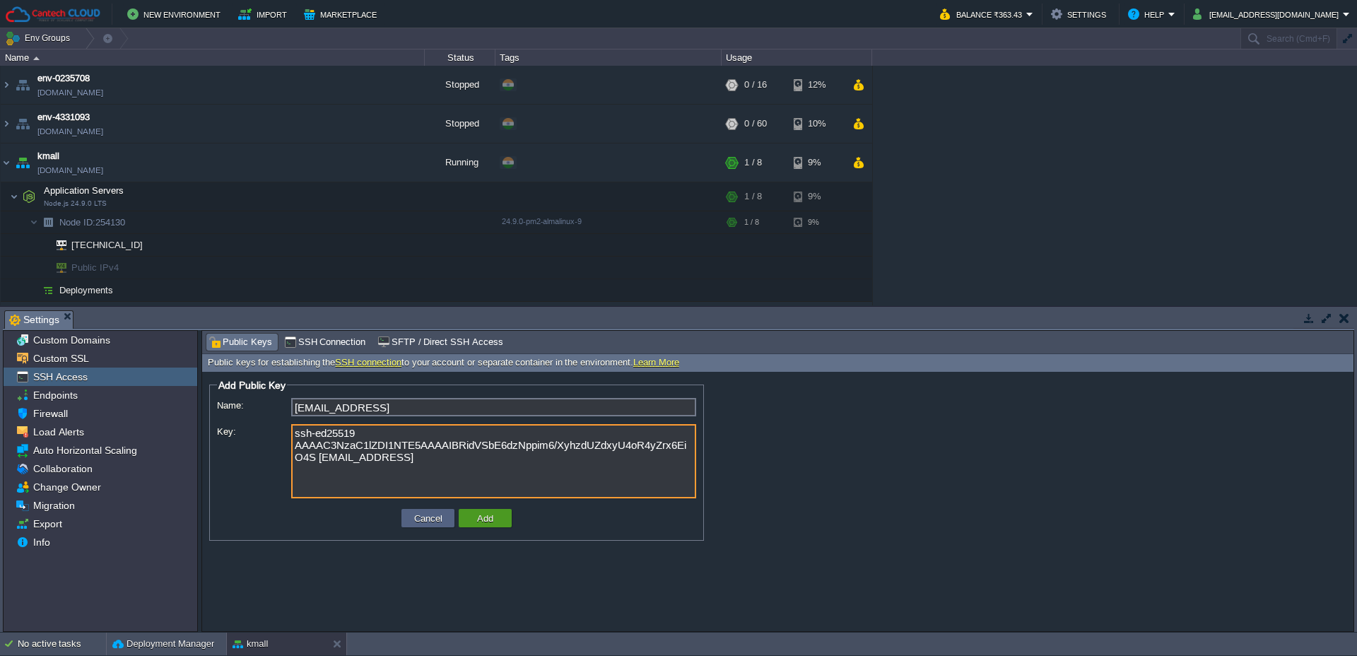
type textarea "ssh-ed25519 AAAAC3NzaC1lZDI1NTE5AAAAIBRidVSbE6dzNppim6/XyhzdUZdxyU4oR4yZrx6EiO4…"
click at [488, 518] on button "Add" at bounding box center [485, 518] width 25 height 13
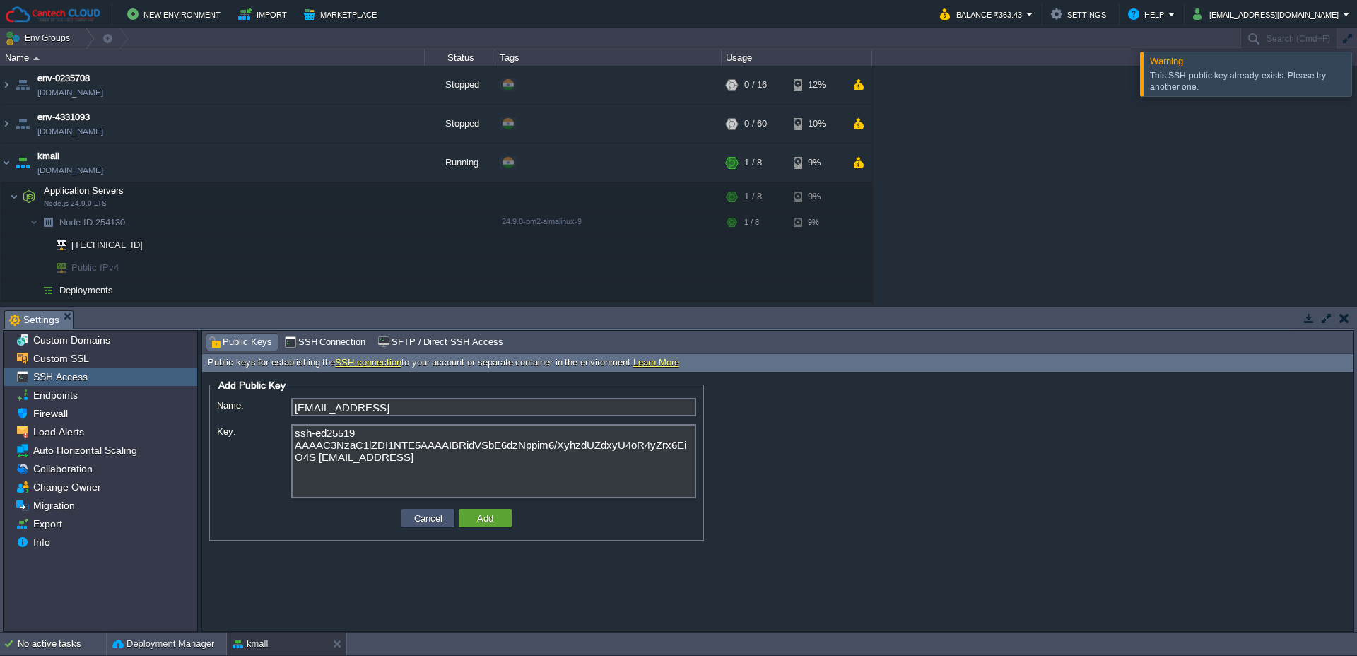
click at [413, 526] on td "Cancel" at bounding box center [428, 518] width 53 height 18
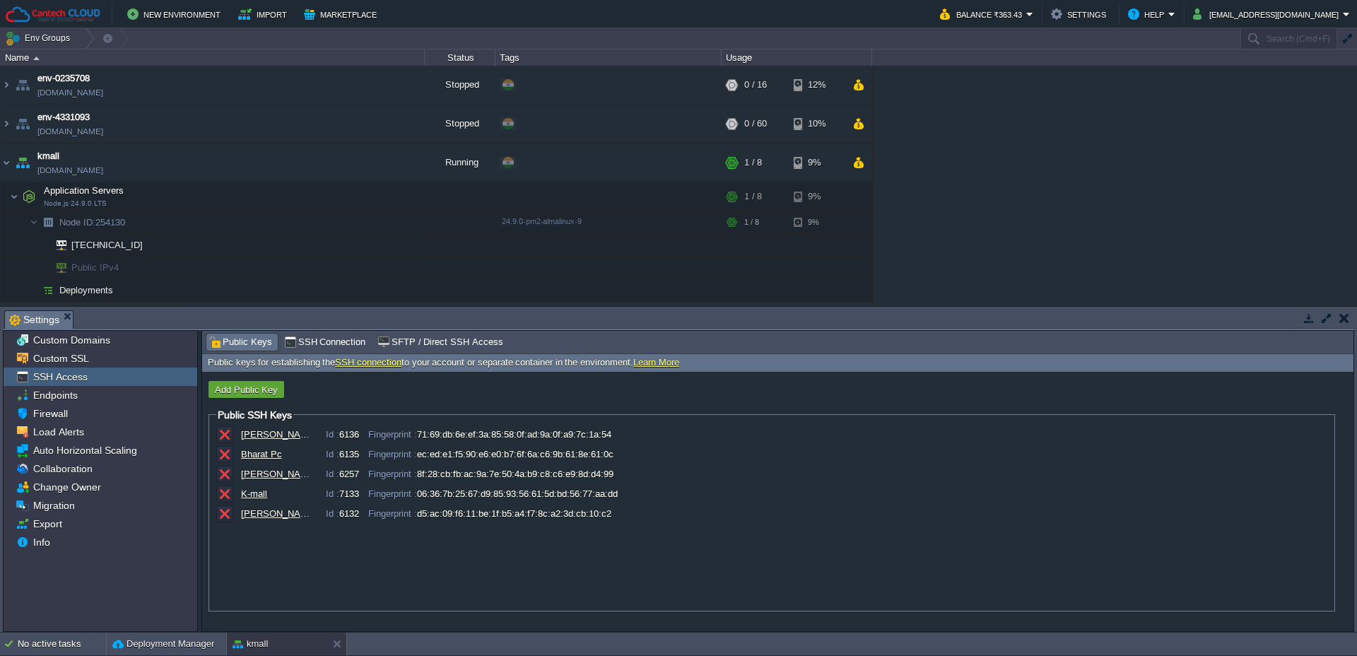
click at [465, 496] on div "Fingerprint : 06:36:7b:25:67:d9:85:93:56:61:5d:bd:56:77:aa:dd" at bounding box center [493, 494] width 250 height 11
click at [225, 496] on button "button" at bounding box center [224, 494] width 13 height 13
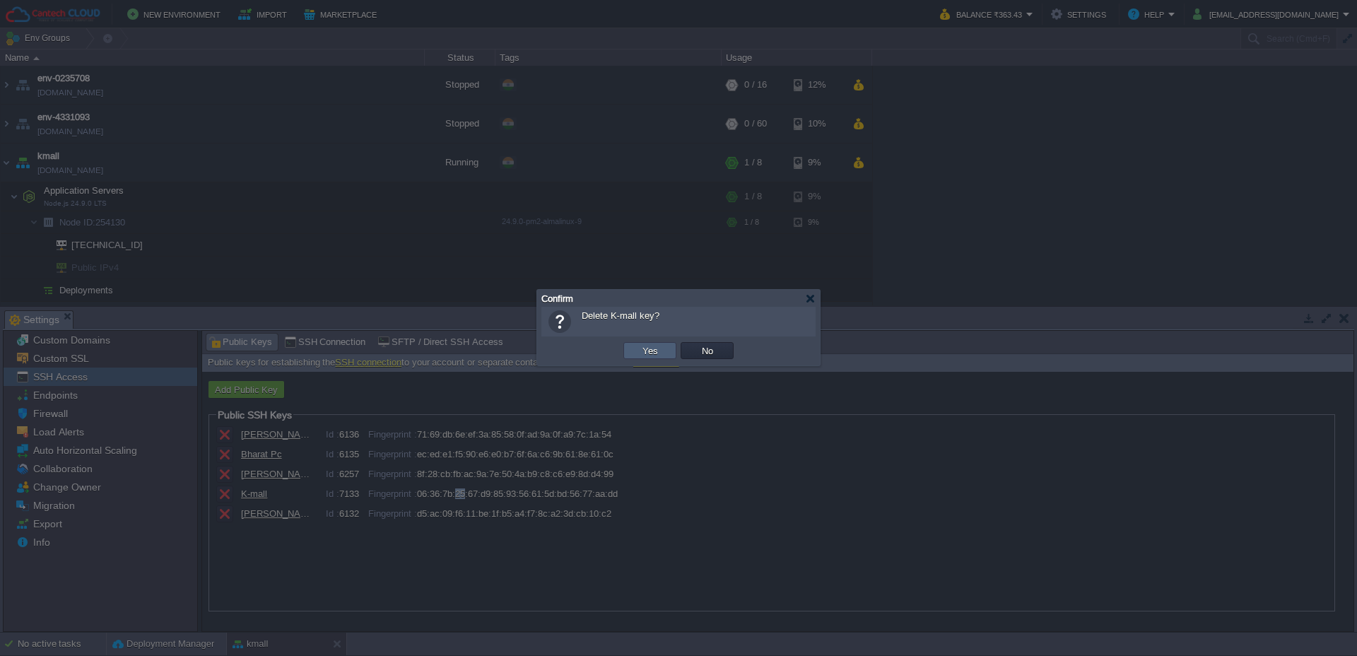
click at [656, 346] on button "Yes" at bounding box center [650, 350] width 24 height 13
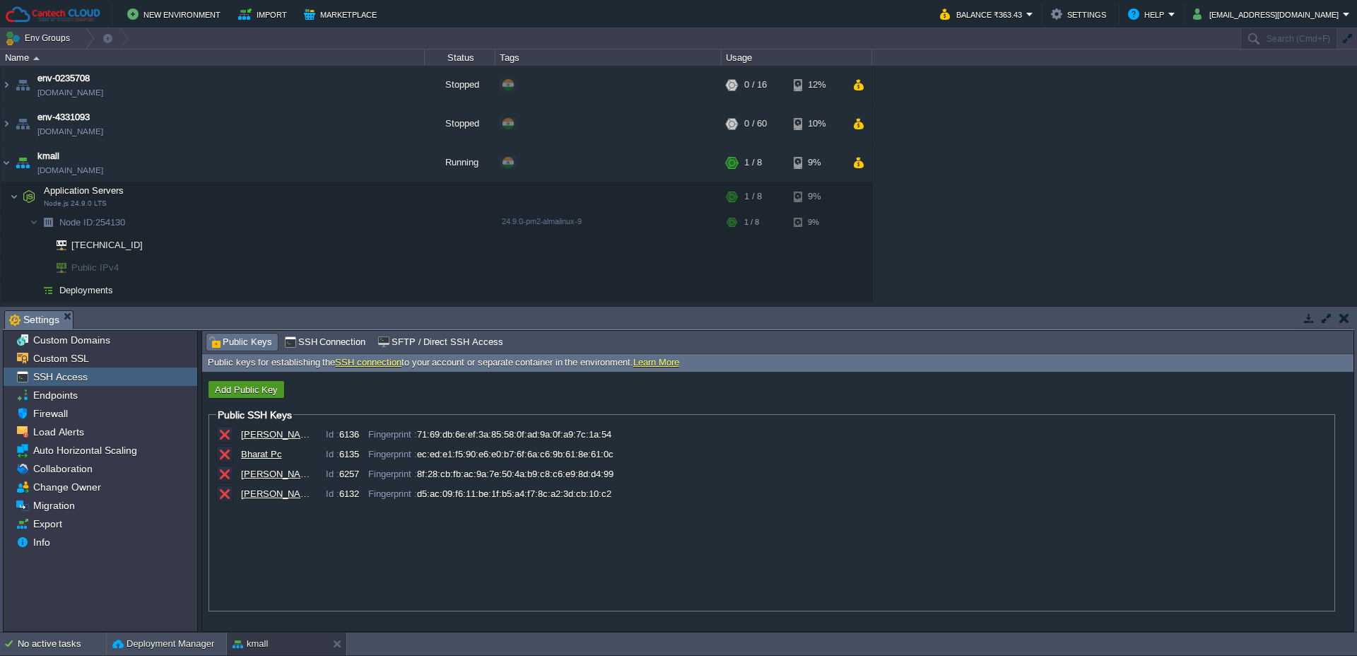
click at [234, 389] on button "Add Public Key" at bounding box center [246, 389] width 71 height 13
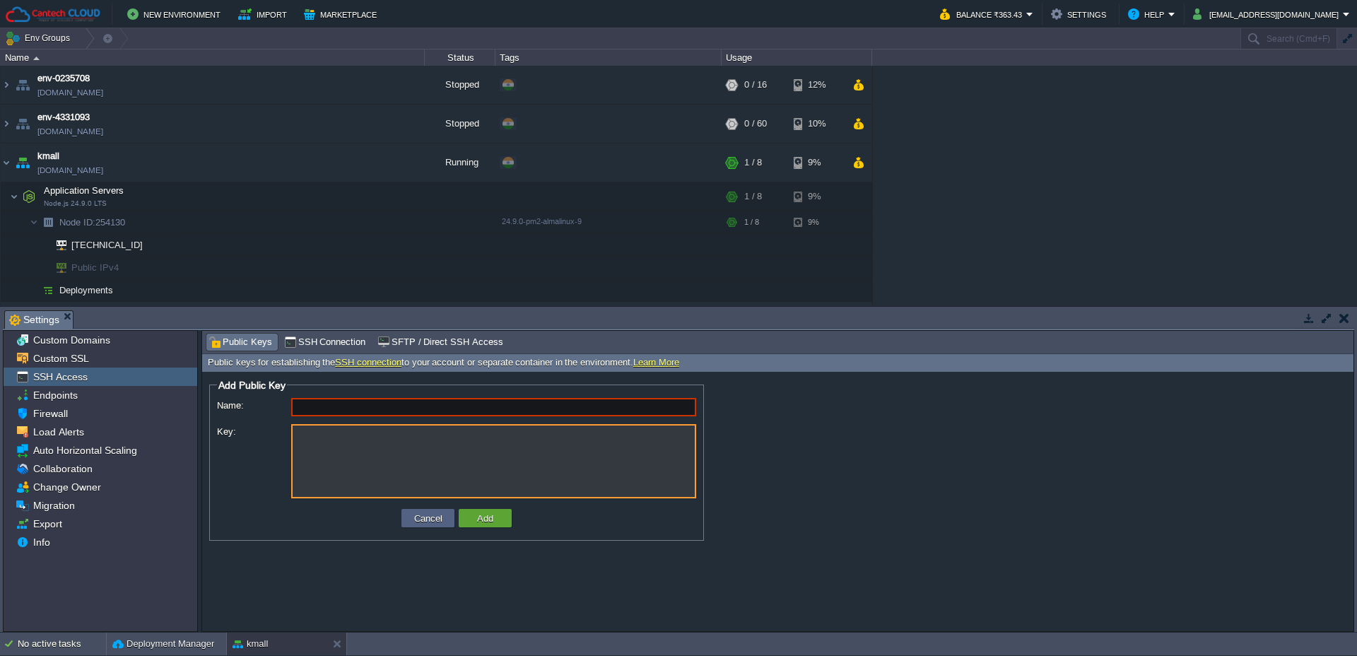
click at [337, 431] on textarea "Key:" at bounding box center [493, 461] width 405 height 74
paste textarea "ssh-ed25519 AAAAC3NzaC1lZDI1NTE5AAAAIBRidVSbE6dzNppim6/XyhzdUZdxyU4oR4yZrx6EiO4…"
type textarea "ssh-ed25519 AAAAC3NzaC1lZDI1NTE5AAAAIBRidVSbE6dzNppim6/XyhzdUZdxyU4oR4yZrx6EiO4…"
type input "[EMAIL_ADDRESS]"
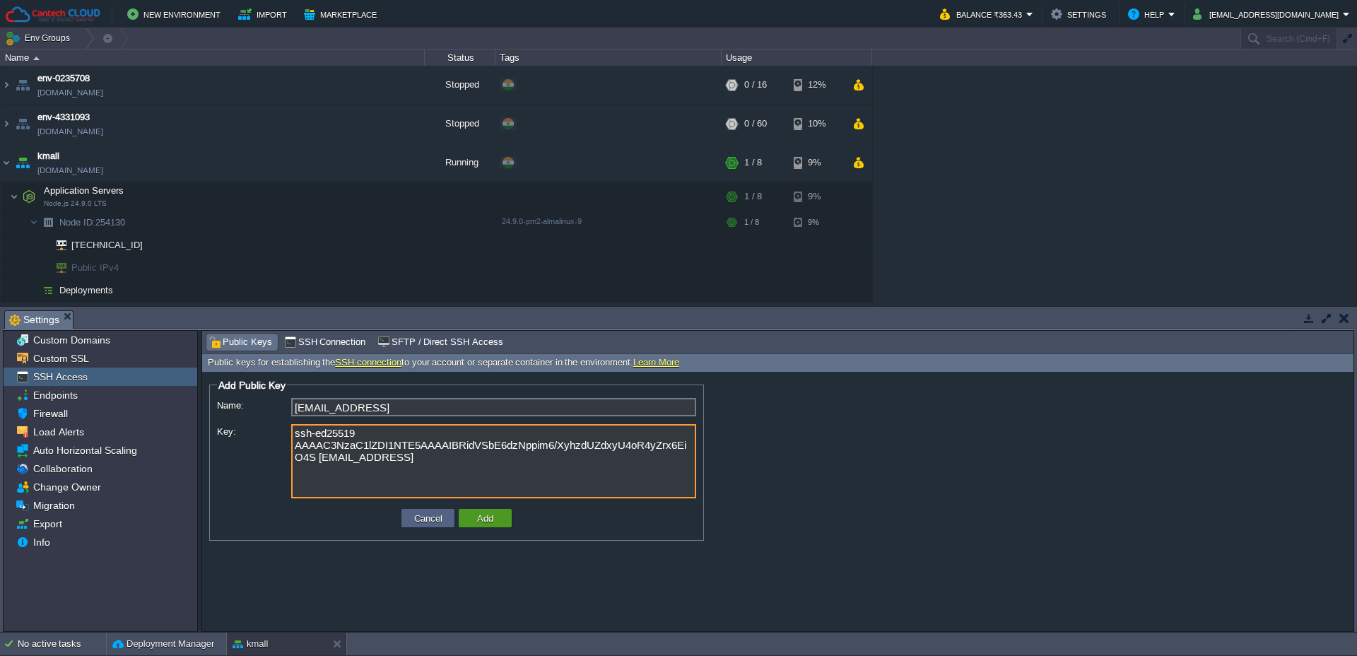
type textarea "ssh-ed25519 AAAAC3NzaC1lZDI1NTE5AAAAIBRidVSbE6dzNppim6/XyhzdUZdxyU4oR4yZrx6EiO4…"
click at [484, 513] on button "Add" at bounding box center [485, 518] width 25 height 13
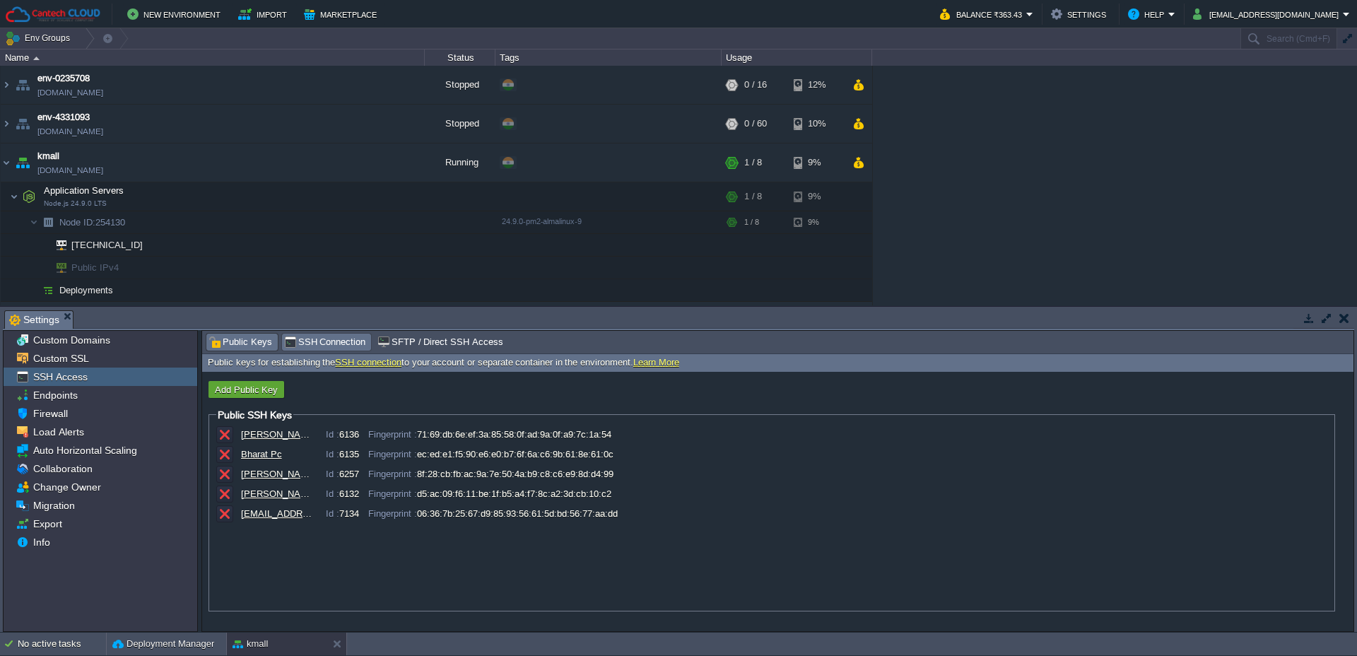
click at [308, 347] on span "SSH Connection" at bounding box center [325, 342] width 82 height 16
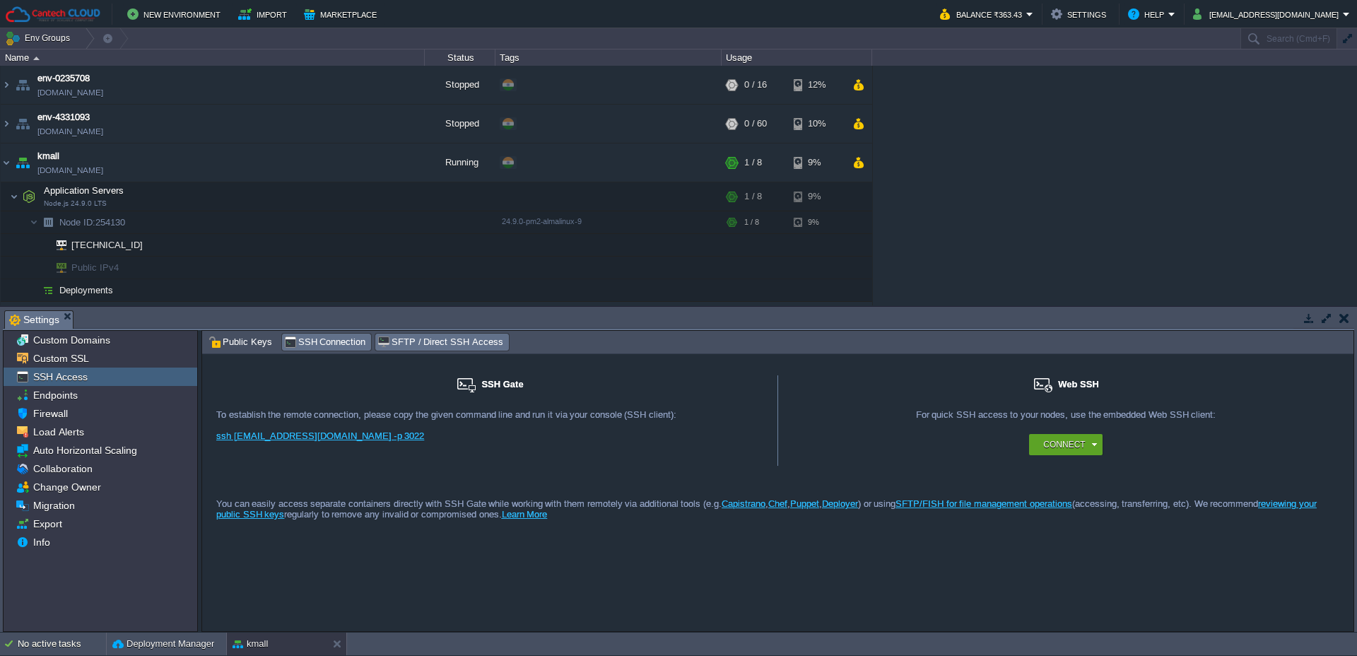
click at [431, 349] on span "SFTP / Direct SSH Access" at bounding box center [440, 342] width 125 height 16
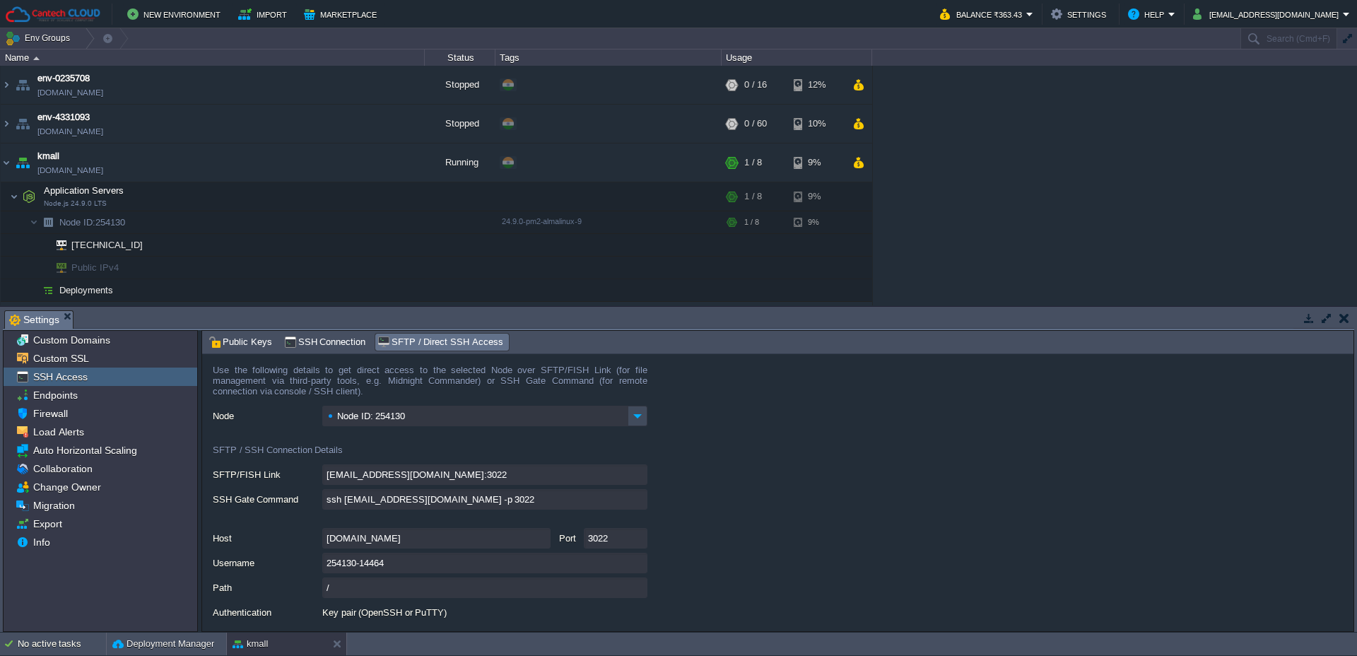
click at [642, 506] on input "ssh [EMAIL_ADDRESS][DOMAIN_NAME] -p 3022" at bounding box center [484, 499] width 325 height 21
click at [641, 503] on input "ssh [EMAIL_ADDRESS][DOMAIN_NAME] -p 3022" at bounding box center [484, 499] width 325 height 21
click at [396, 568] on input "254130-14464" at bounding box center [484, 563] width 325 height 21
type textarea "254130-14464"
click at [217, 345] on span "Public Keys" at bounding box center [241, 342] width 64 height 16
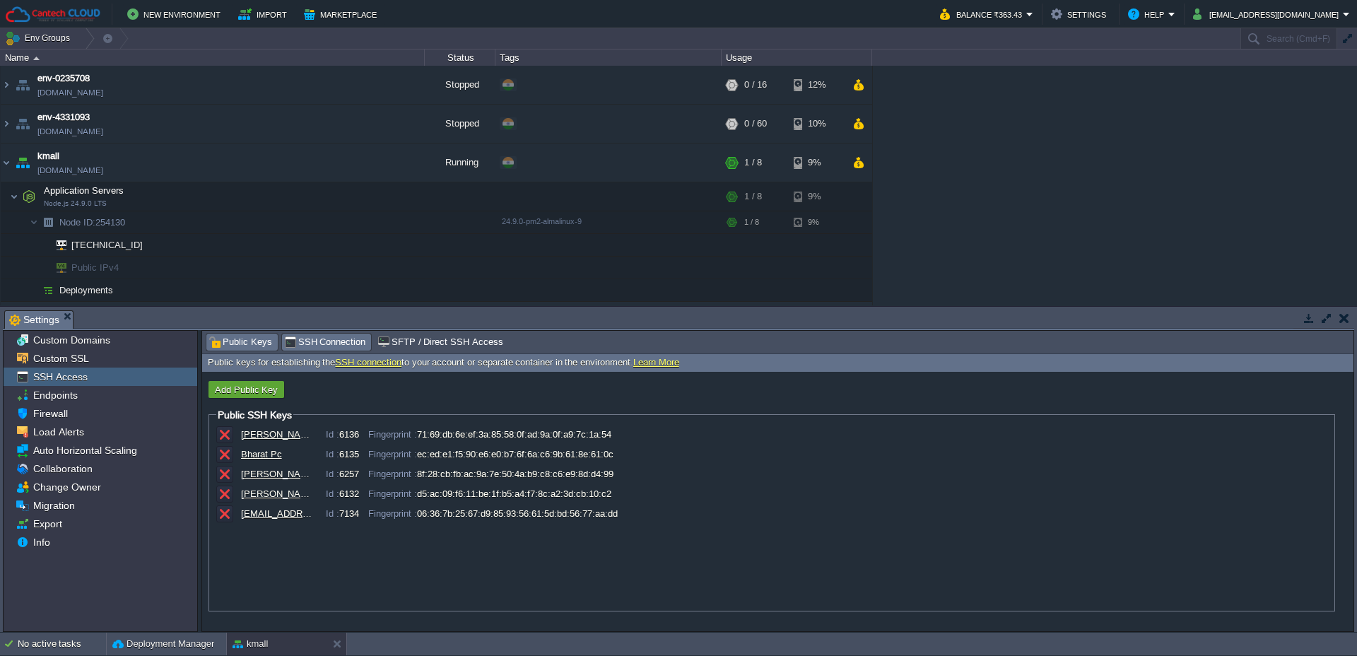
click at [303, 346] on span "SSH Connection" at bounding box center [325, 342] width 82 height 16
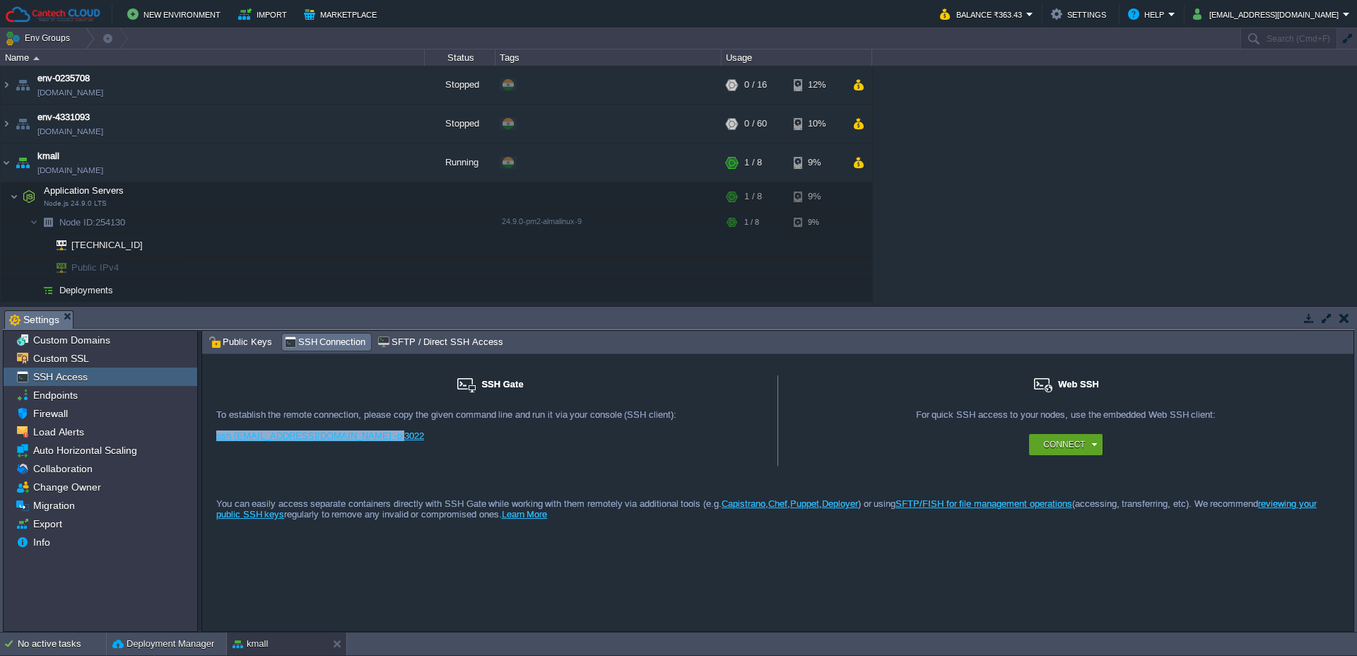
drag, startPoint x: 388, startPoint y: 438, endPoint x: 202, endPoint y: 439, distance: 185.9
click at [202, 439] on div "SSH Gate For remote connection you require SSH public key to be added to the ac…" at bounding box center [490, 420] width 576 height 90
copy link "ssh [EMAIL_ADDRESS][DOMAIN_NAME] -p 3022"
click at [271, 15] on button "Import" at bounding box center [264, 14] width 53 height 17
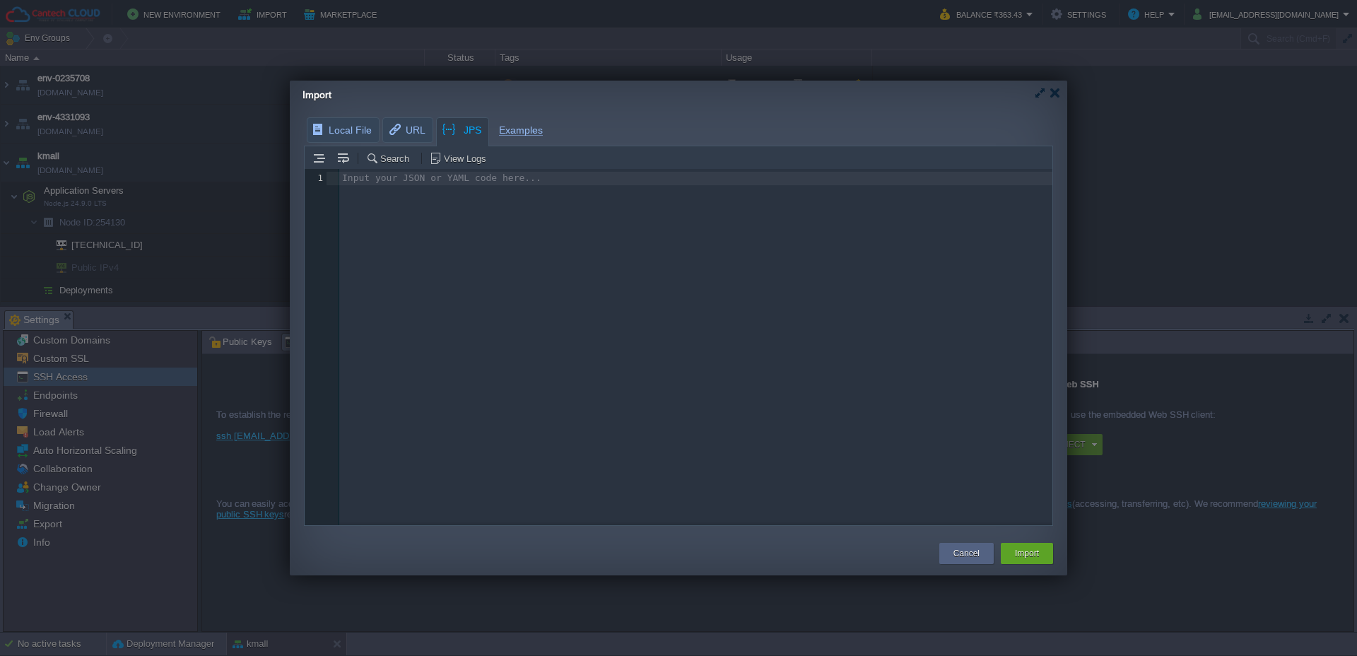
click at [481, 218] on div "Input your JSON or YAML code here... 1 1 ​" at bounding box center [689, 358] width 769 height 378
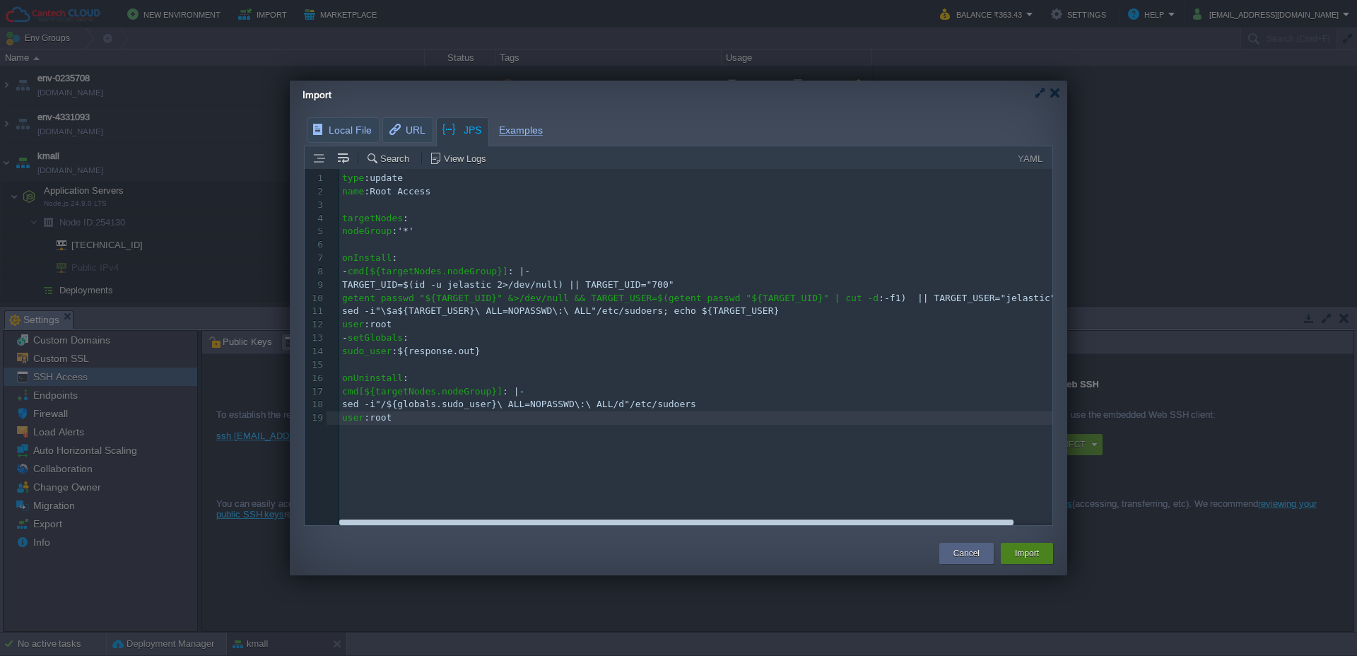
click at [1020, 554] on button "Import" at bounding box center [1027, 554] width 24 height 14
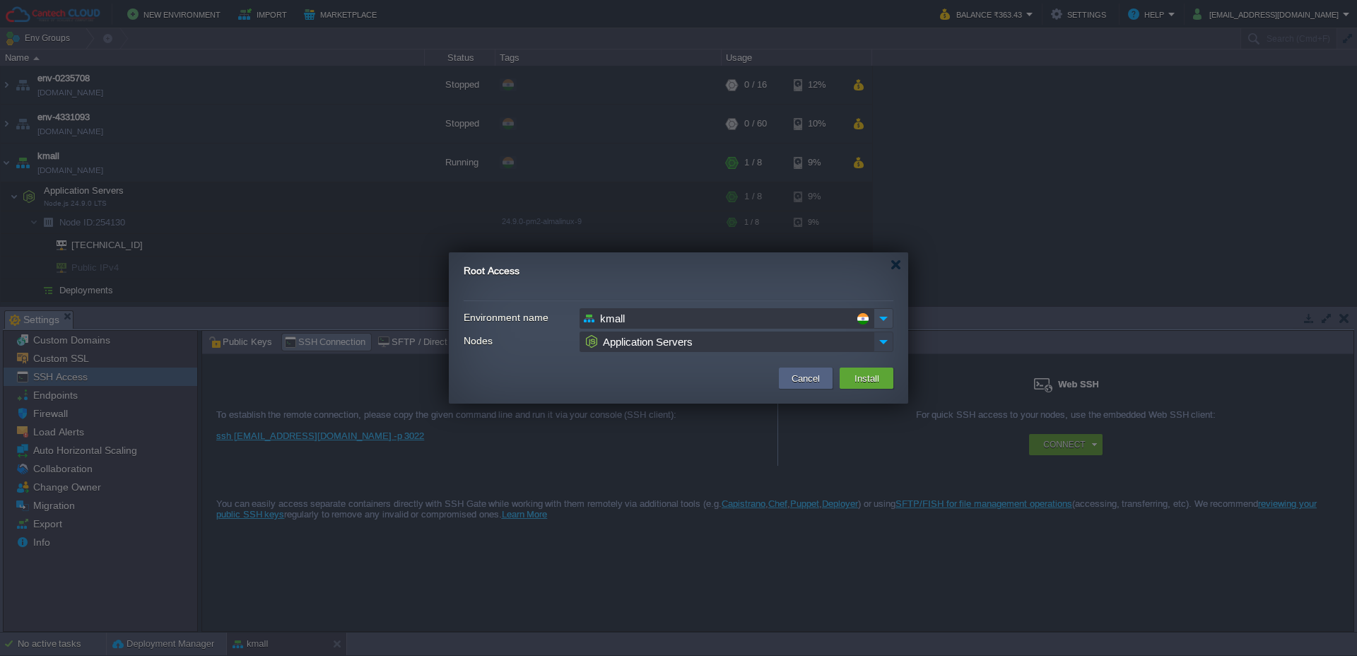
click at [882, 343] on img at bounding box center [884, 342] width 20 height 21
click at [875, 379] on button "Install" at bounding box center [867, 378] width 33 height 17
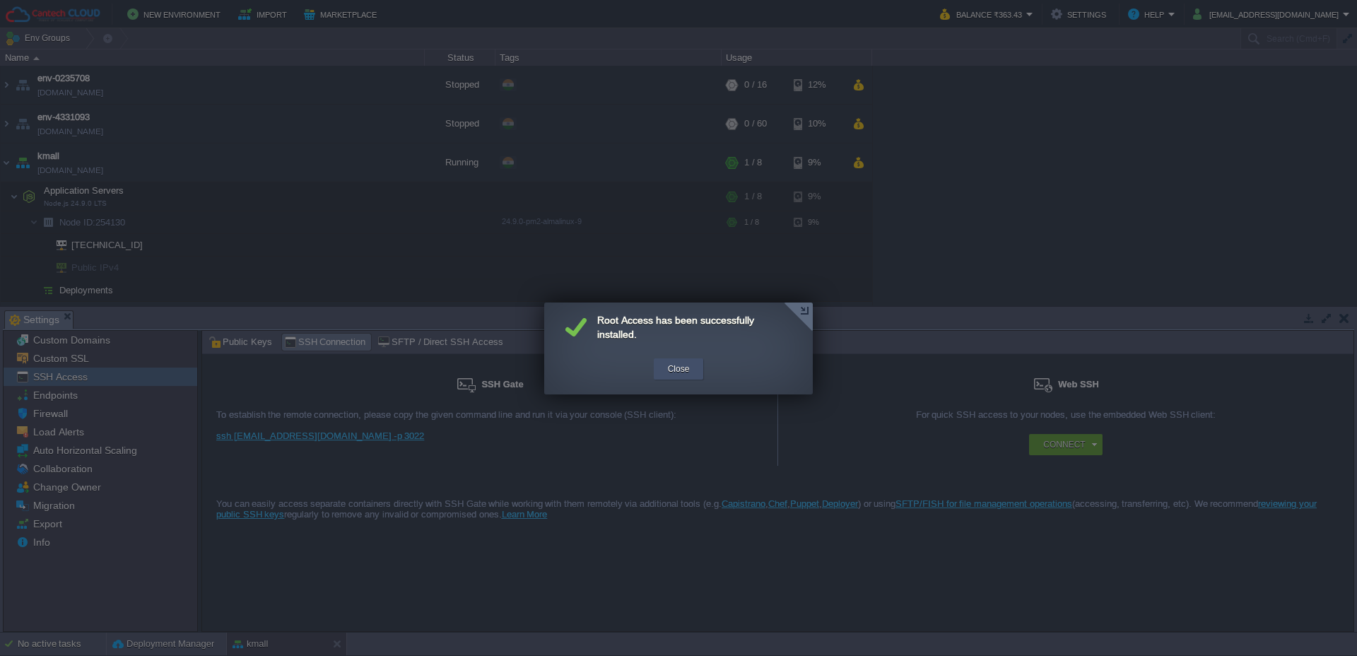
click at [691, 368] on div "Close" at bounding box center [679, 368] width 29 height 21
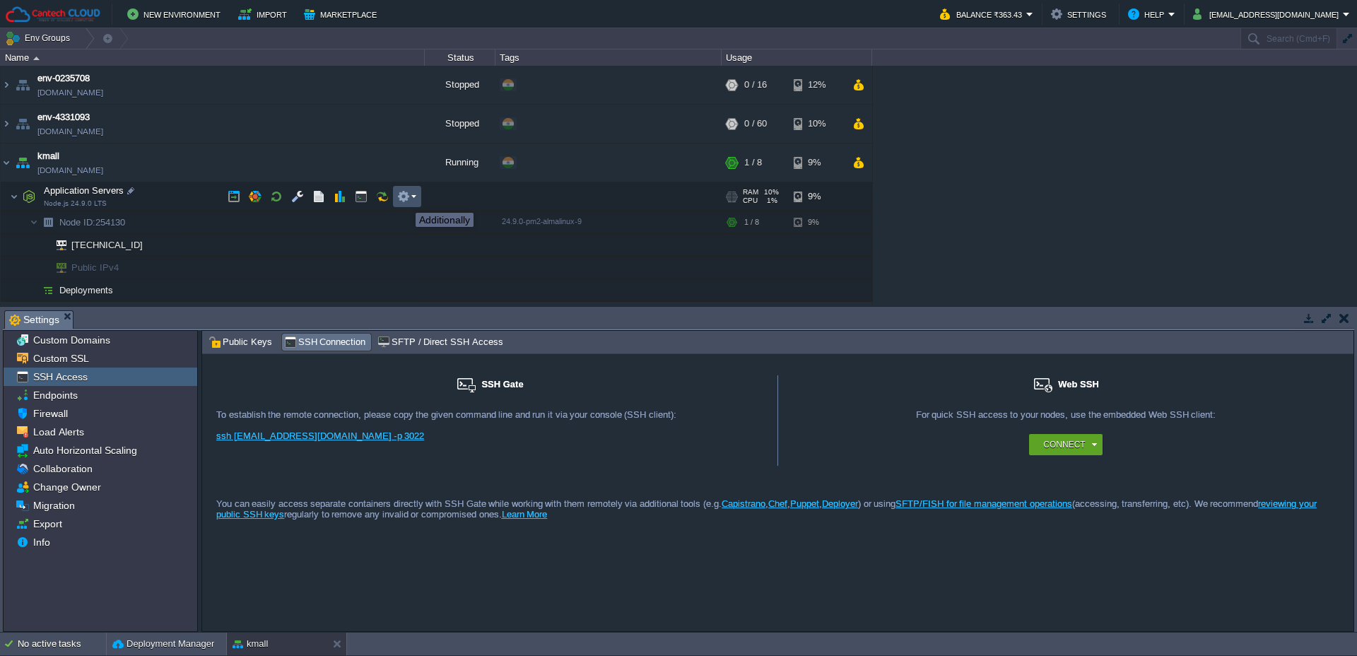
click at [405, 200] on button "button" at bounding box center [403, 196] width 13 height 13
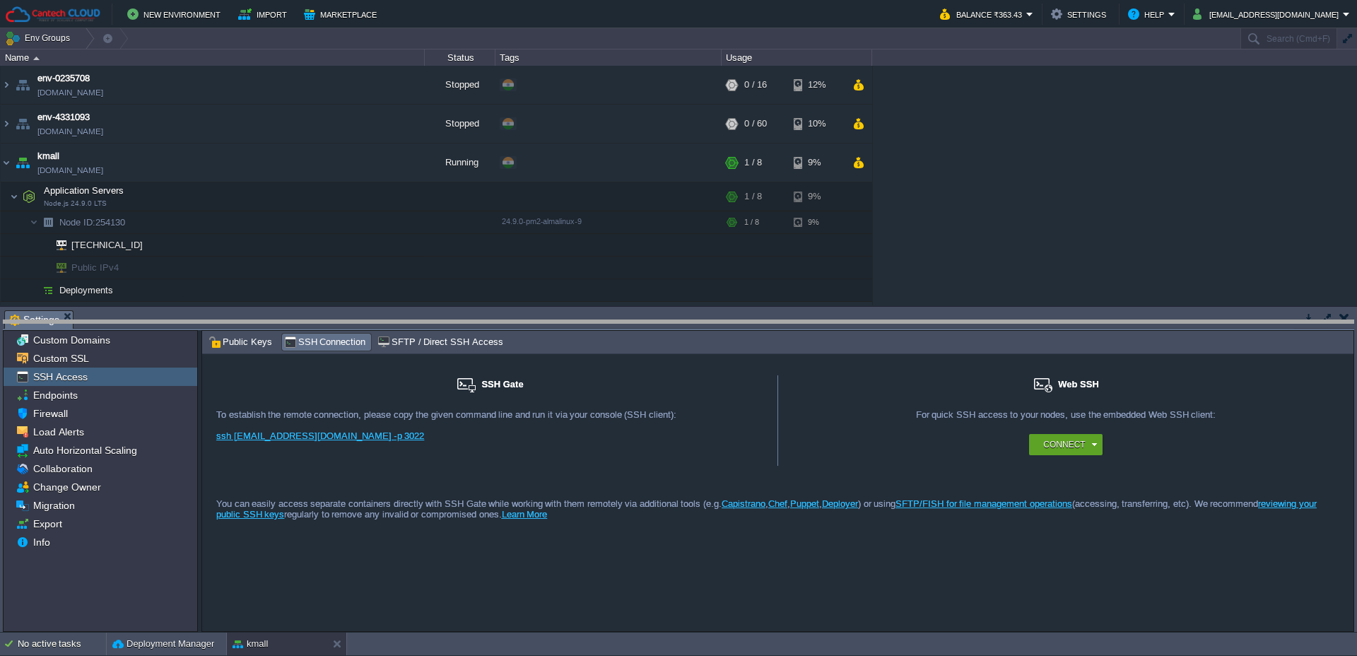
drag, startPoint x: 708, startPoint y: 326, endPoint x: 711, endPoint y: 344, distance: 17.9
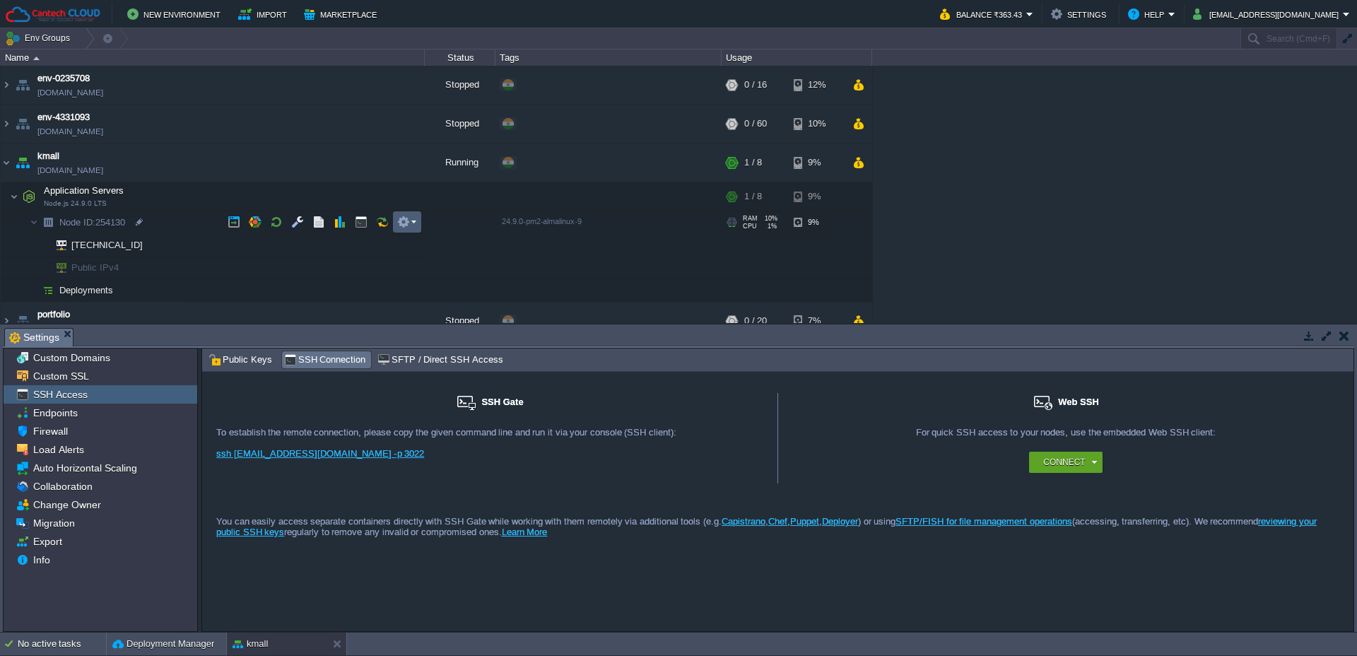
click at [411, 226] on em at bounding box center [406, 222] width 19 height 13
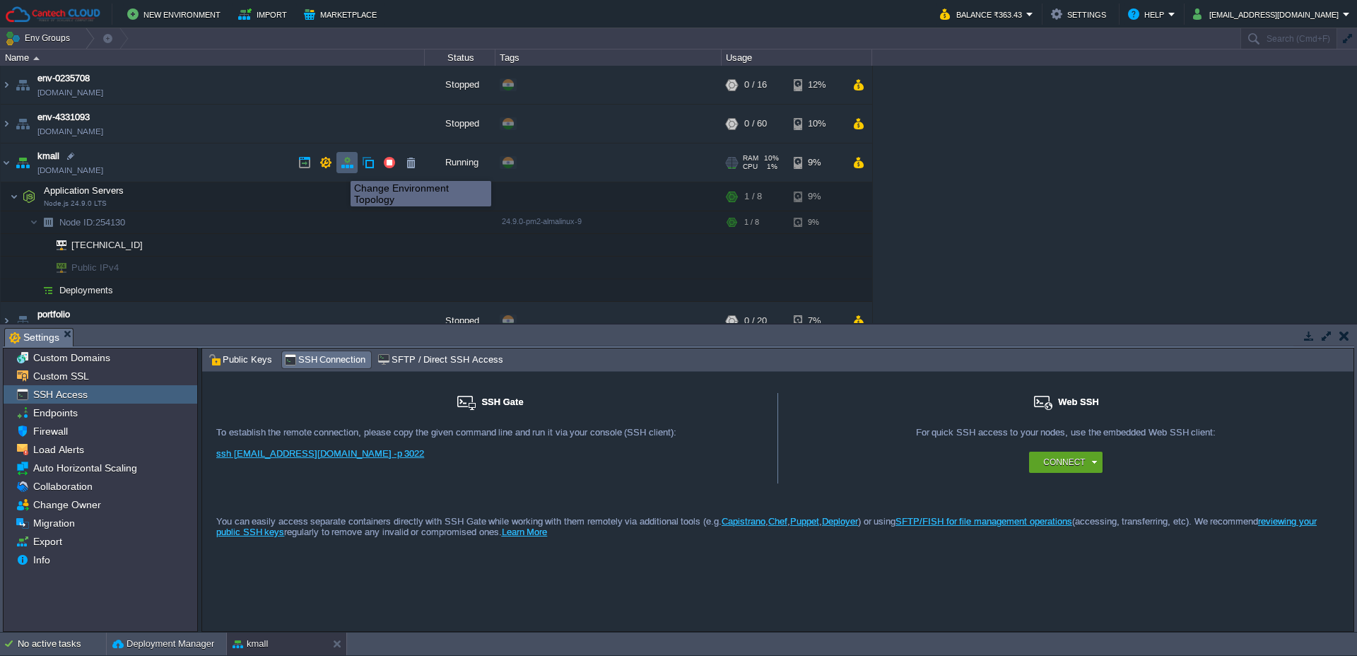
click at [346, 168] on button "button" at bounding box center [347, 162] width 13 height 13
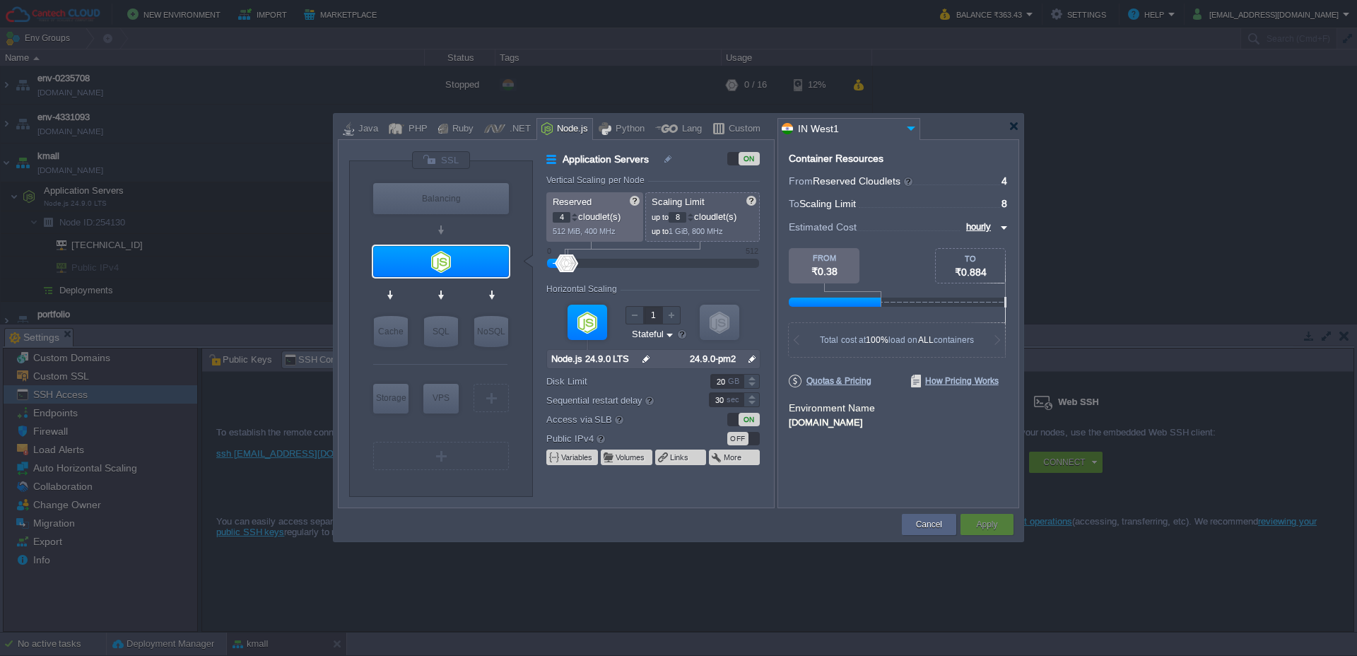
click at [360, 130] on div "Java" at bounding box center [366, 129] width 24 height 21
type input "Redis 7.2.4"
click at [497, 331] on div "NoSQL" at bounding box center [491, 331] width 34 height 31
type input "NoSQL Databases"
type input "1"
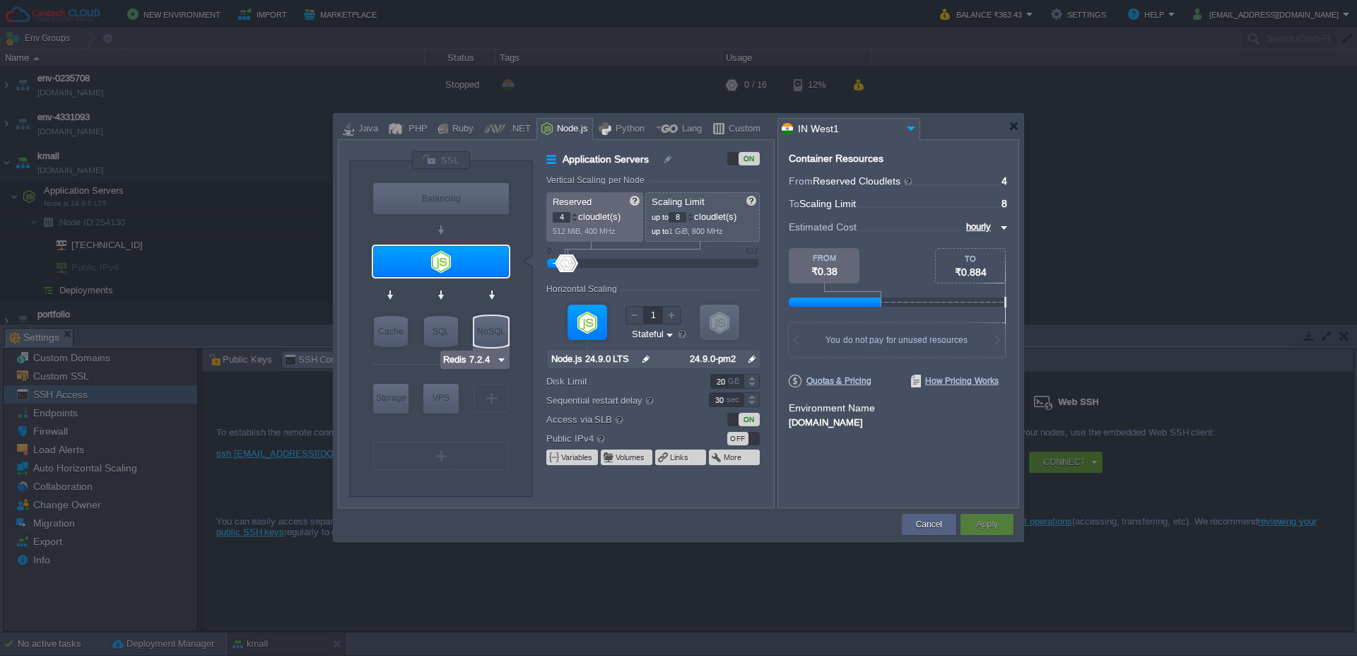
type input "4"
type input "Redis 7.2.4"
type input "7.2.4-almalinux-9"
type input "Stateless"
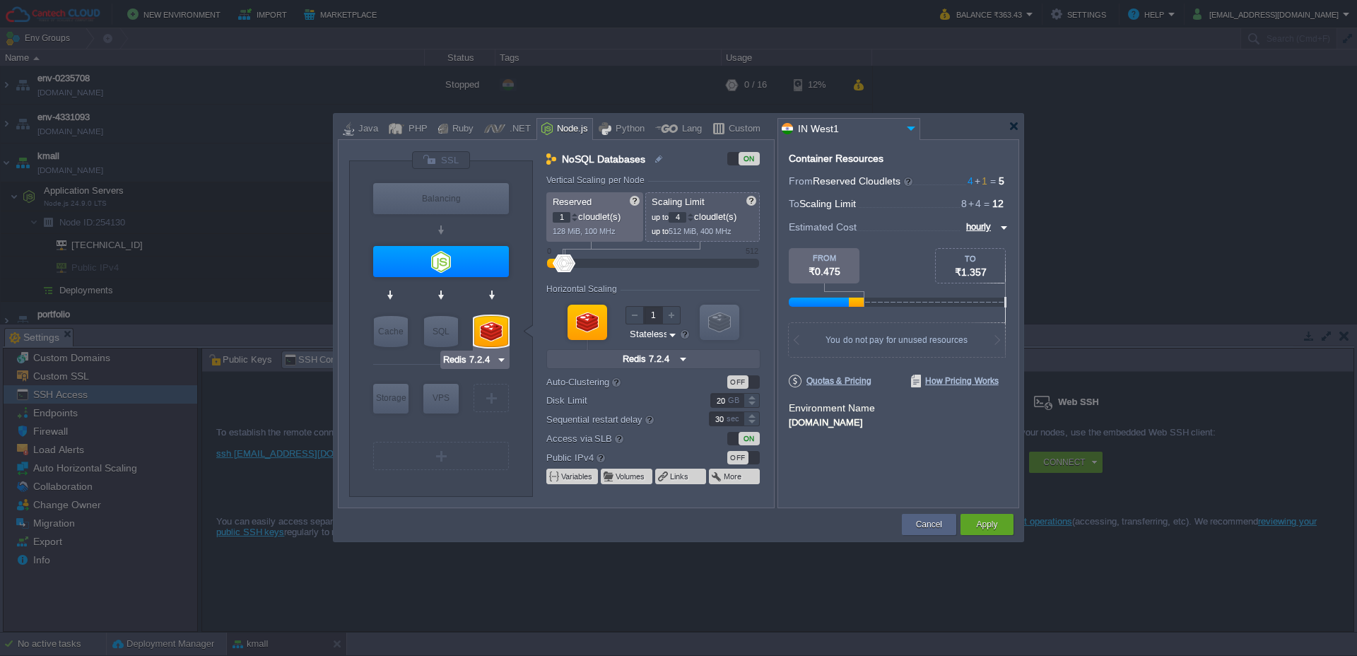
click at [496, 356] on img at bounding box center [501, 360] width 11 height 14
type input "MariaDB 12.0.2"
click at [448, 333] on div "SQL" at bounding box center [441, 331] width 34 height 31
type input "SQL Databases"
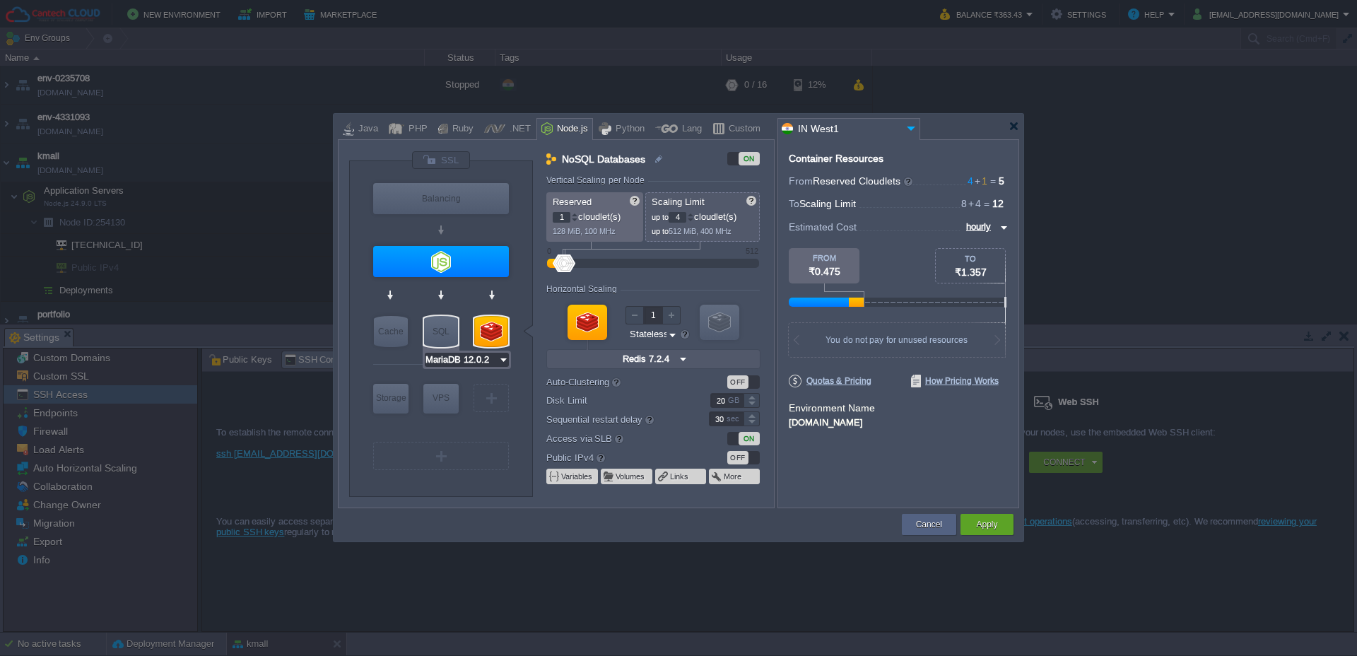
type input "4"
type input "6"
type input "MariaDB 12.0.2"
type input "12.0.2-almalin..."
click at [440, 334] on div at bounding box center [441, 331] width 34 height 31
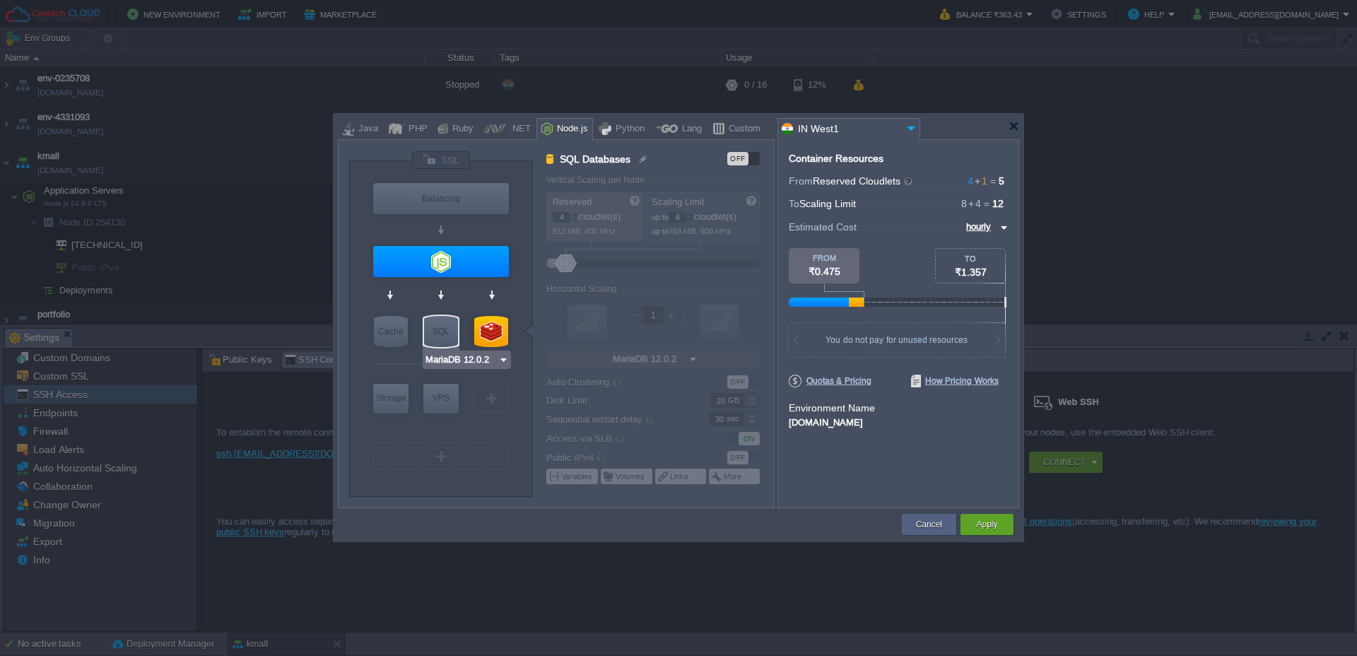
click at [439, 336] on div "SQL" at bounding box center [441, 331] width 34 height 31
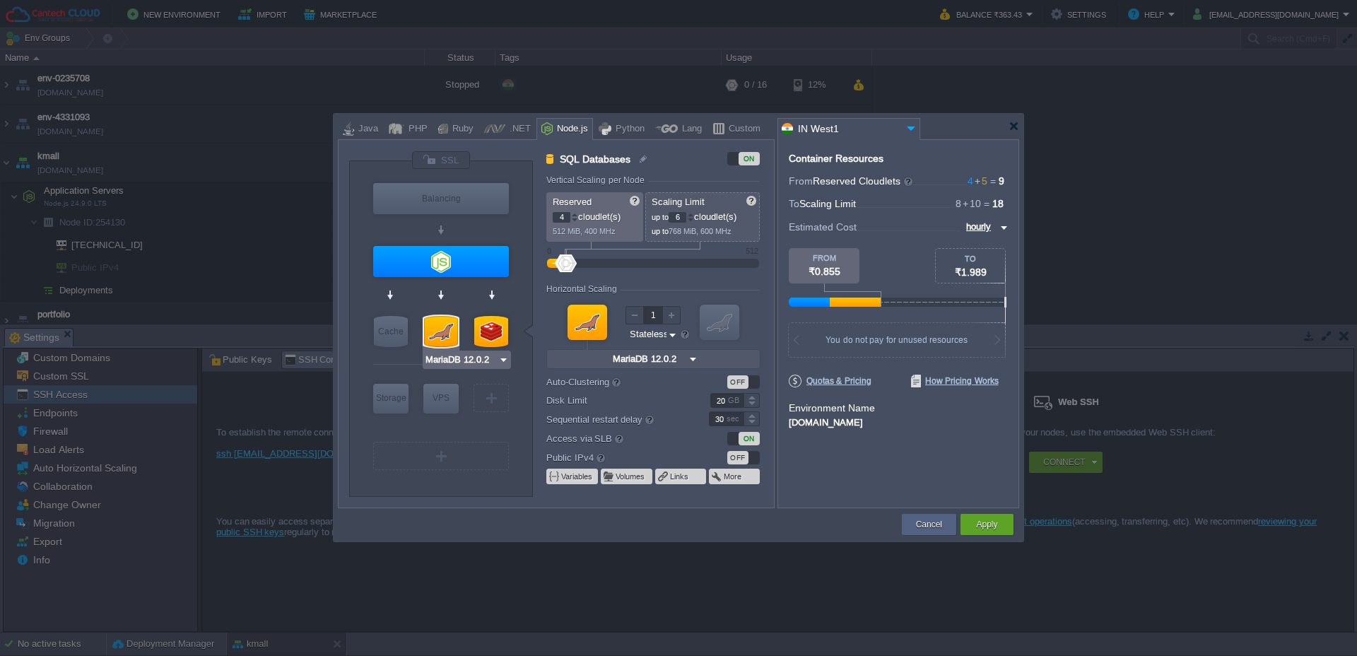
click at [471, 361] on input "MariaDB 12.0.2" at bounding box center [462, 360] width 74 height 14
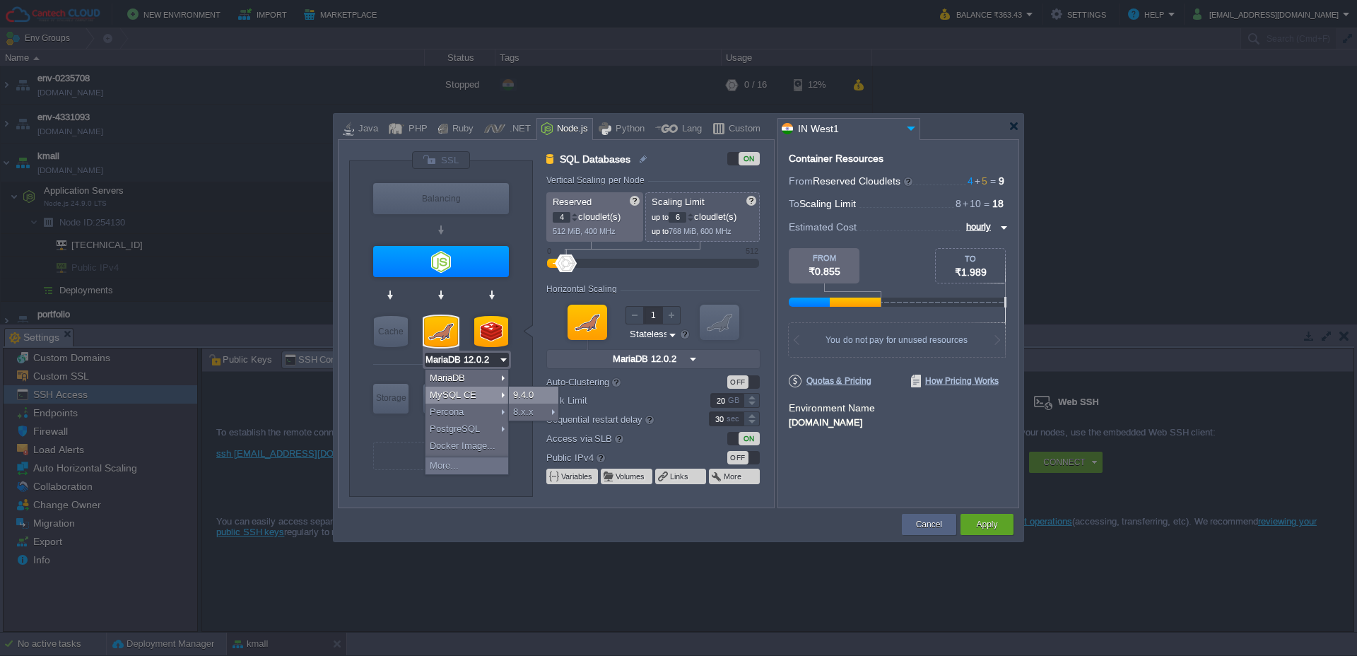
click at [515, 392] on div "9.4.0" at bounding box center [533, 395] width 49 height 17
type input "MySQL CE 9.4.0"
type input "9.4.0-almalinux-9"
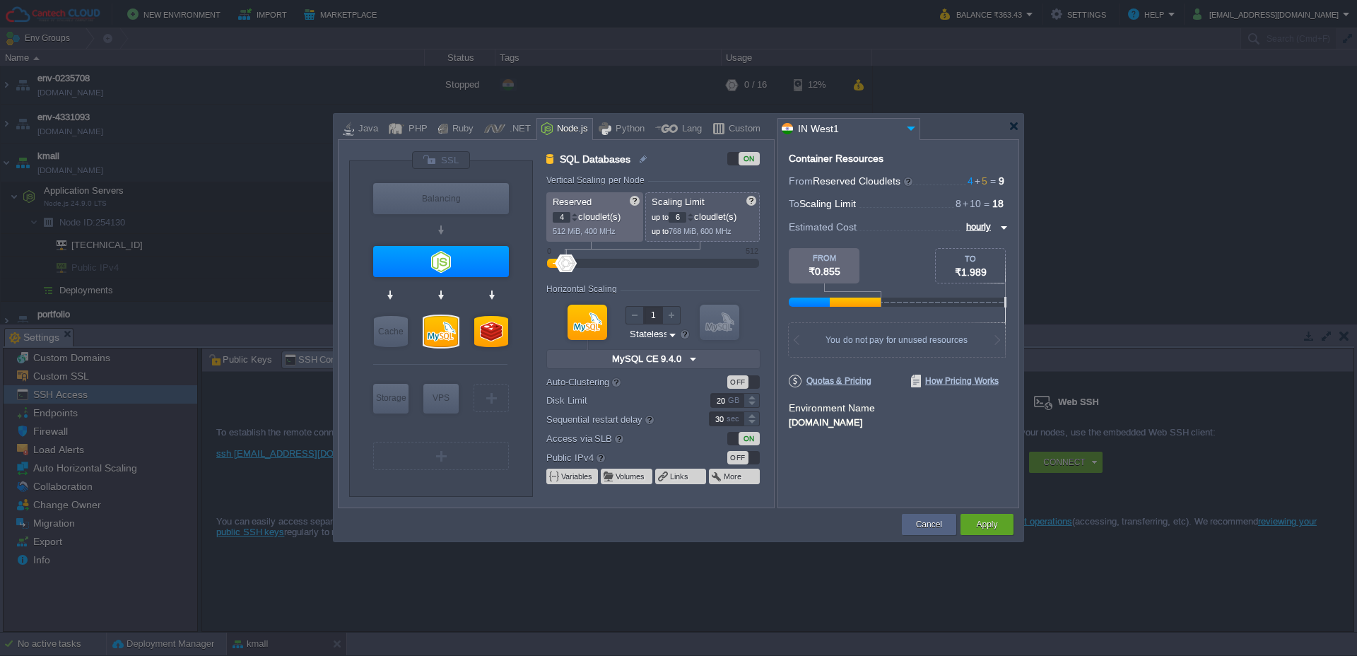
type input "Redis 7.2.4"
click at [501, 336] on div at bounding box center [491, 331] width 34 height 31
type input "NoSQL Databases"
type input "1"
type input "4"
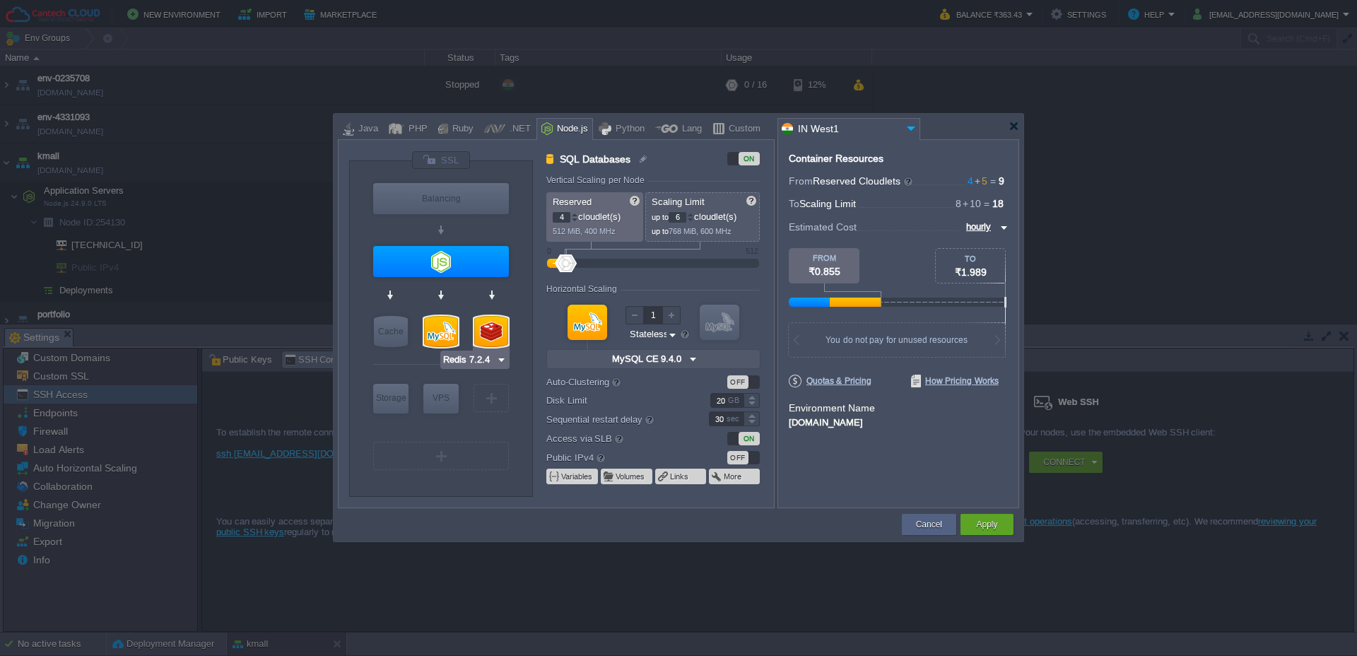
type input "Redis 7.2.4"
type input "7.2.4-almalinux-9"
click at [496, 325] on div at bounding box center [491, 331] width 34 height 31
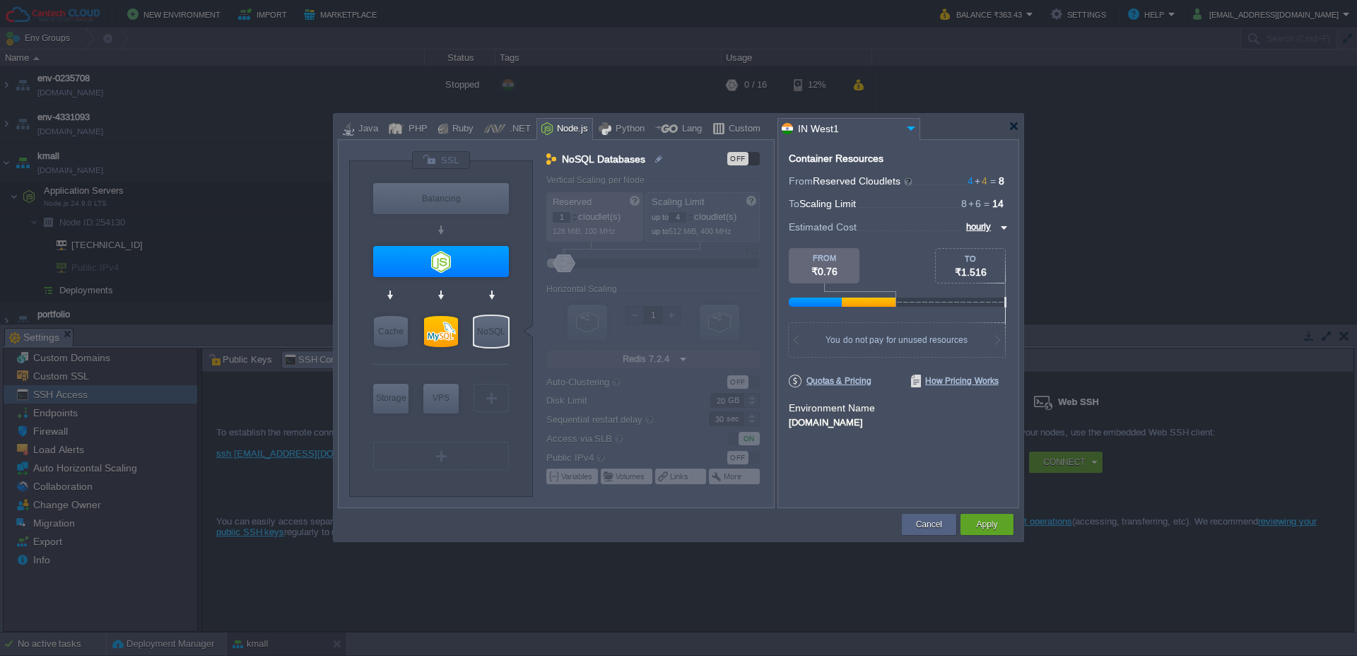
type input "Redis 7.2.4"
click at [502, 353] on img at bounding box center [501, 360] width 11 height 14
click at [462, 306] on div at bounding box center [440, 296] width 134 height 33
click at [989, 522] on button "Apply" at bounding box center [986, 525] width 21 height 14
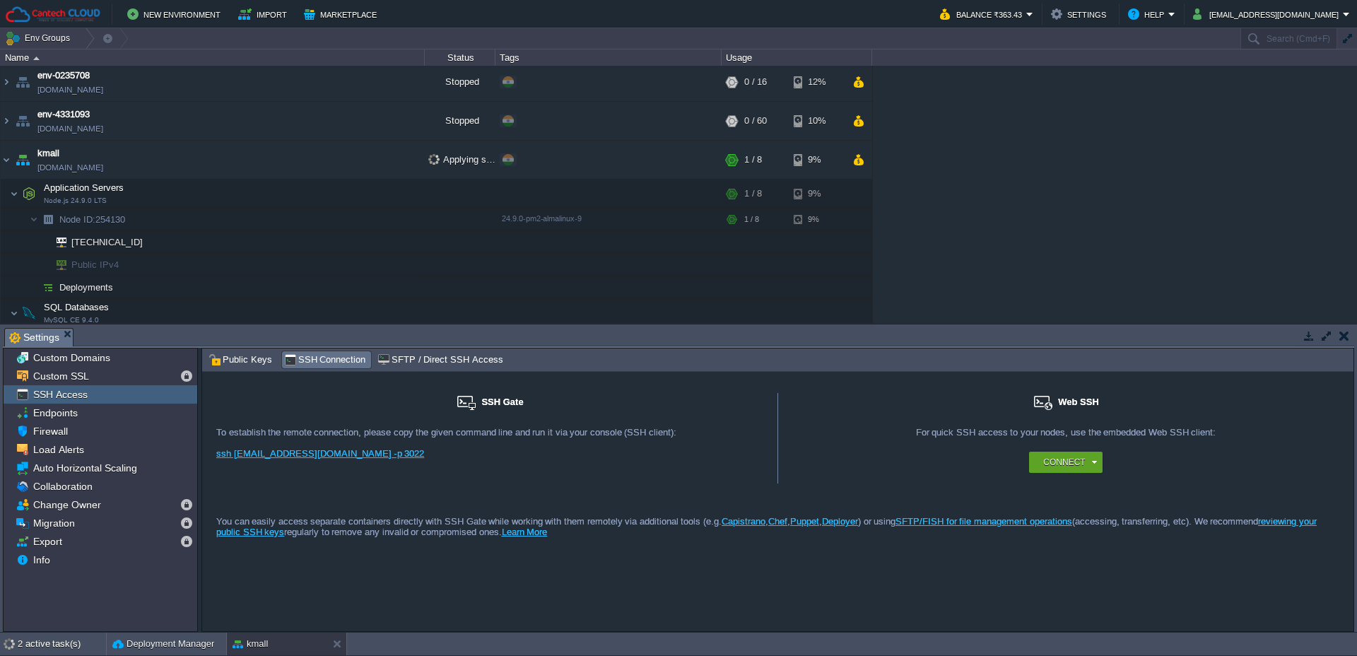
scroll to position [0, 0]
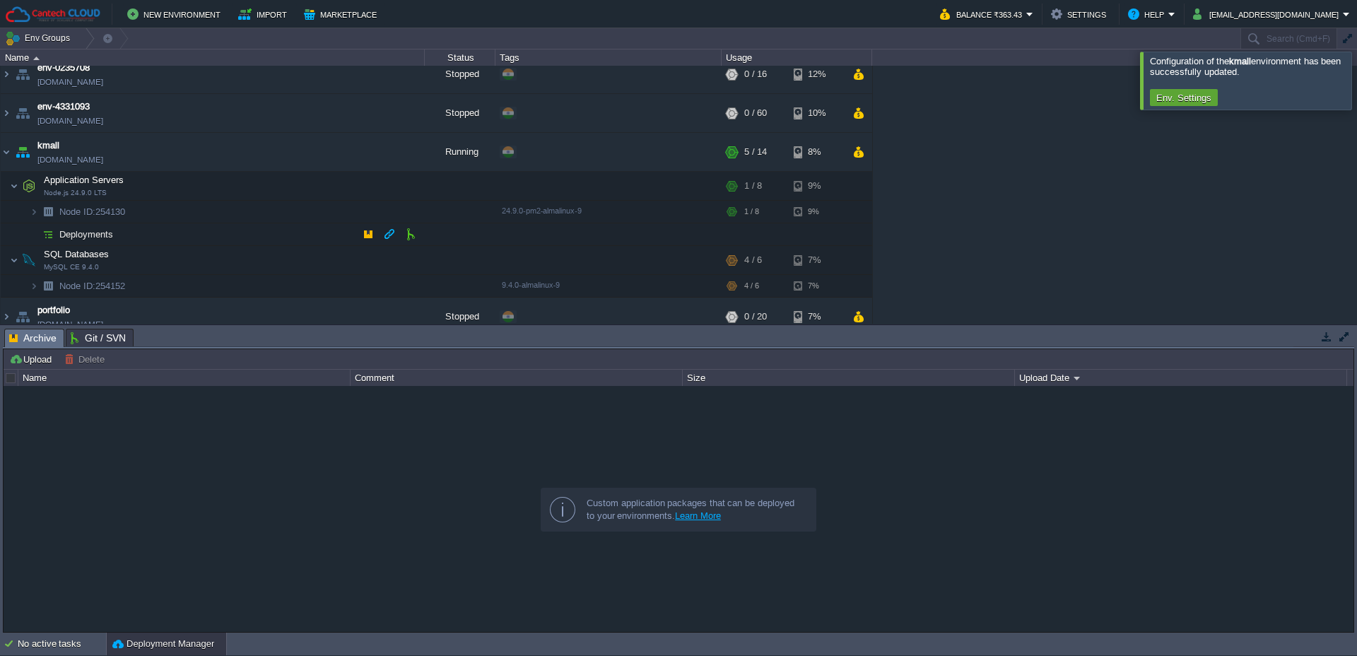
scroll to position [23, 0]
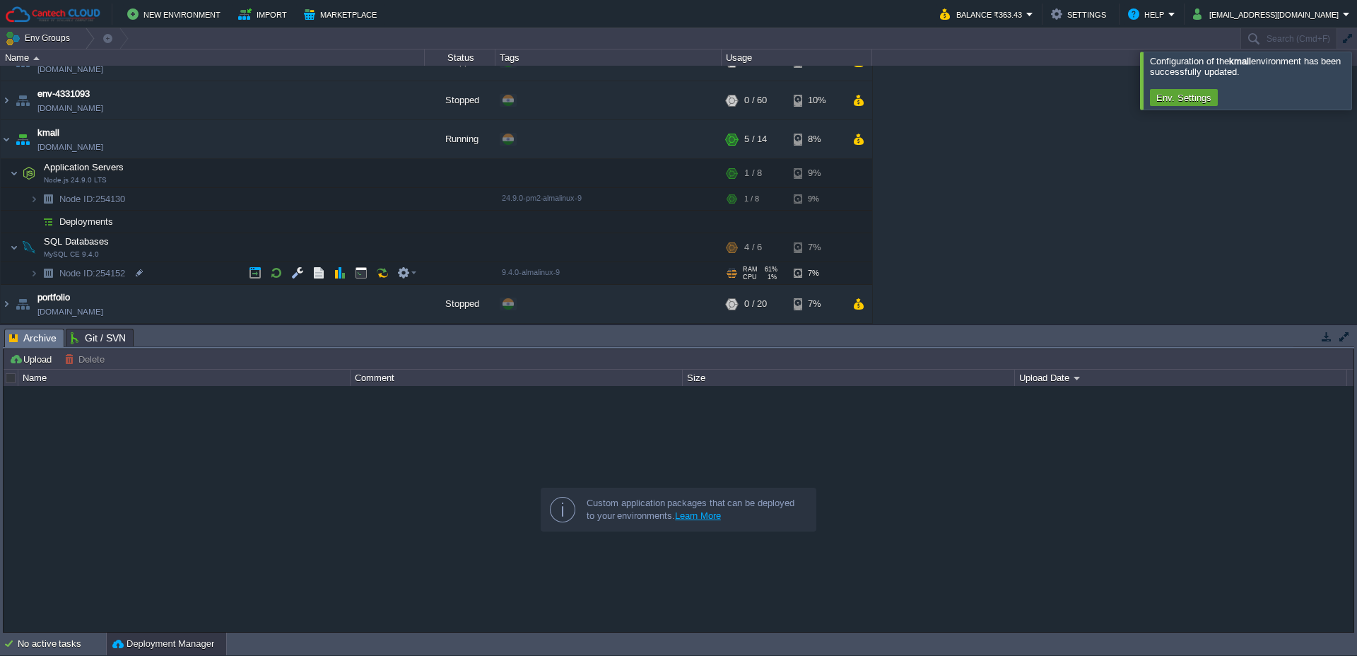
click at [38, 274] on img at bounding box center [48, 273] width 20 height 22
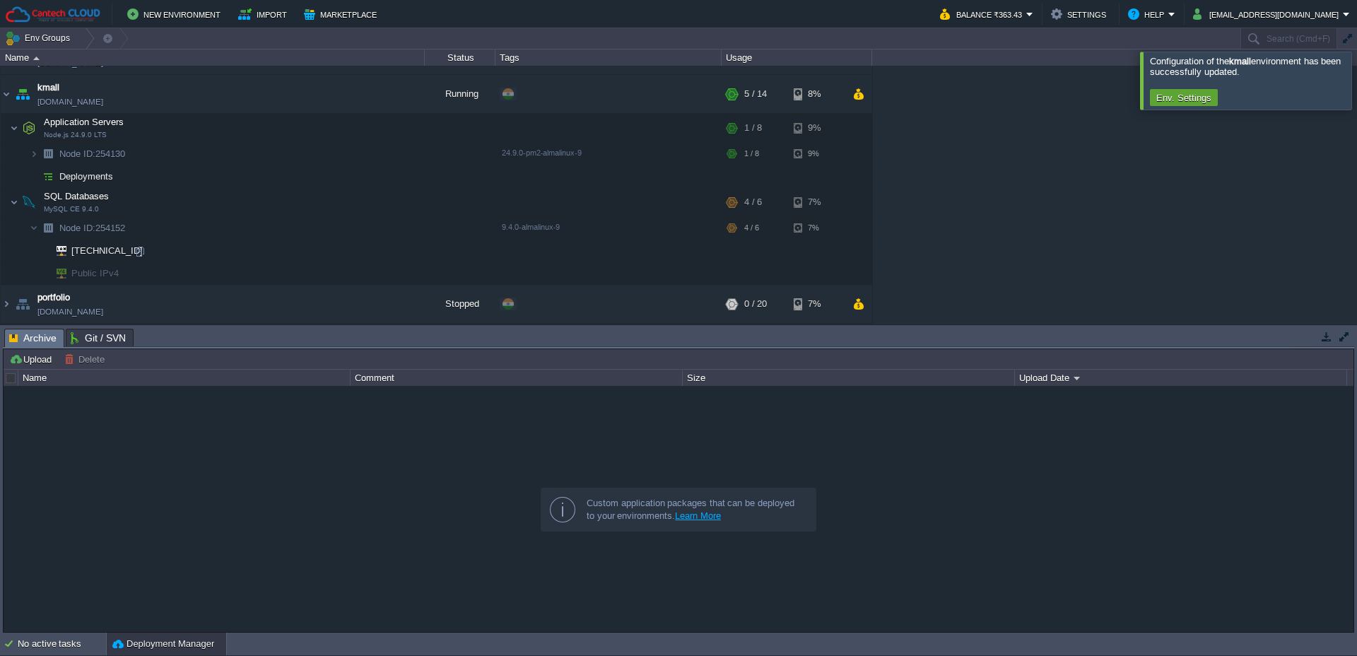
scroll to position [69, 0]
click at [143, 250] on div at bounding box center [140, 251] width 13 height 13
click at [343, 98] on button "button" at bounding box center [347, 94] width 13 height 13
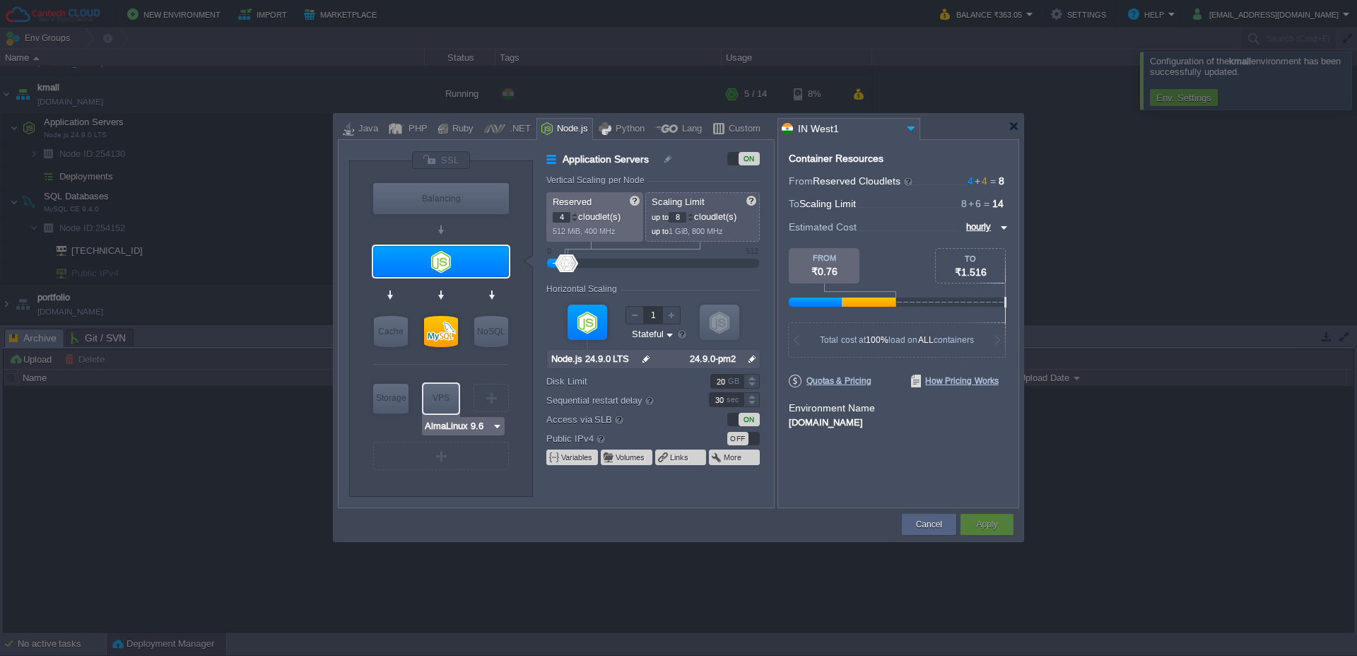
type input "Extra Storage 2.0-10.5"
click at [916, 528] on button "Cancel" at bounding box center [929, 525] width 26 height 14
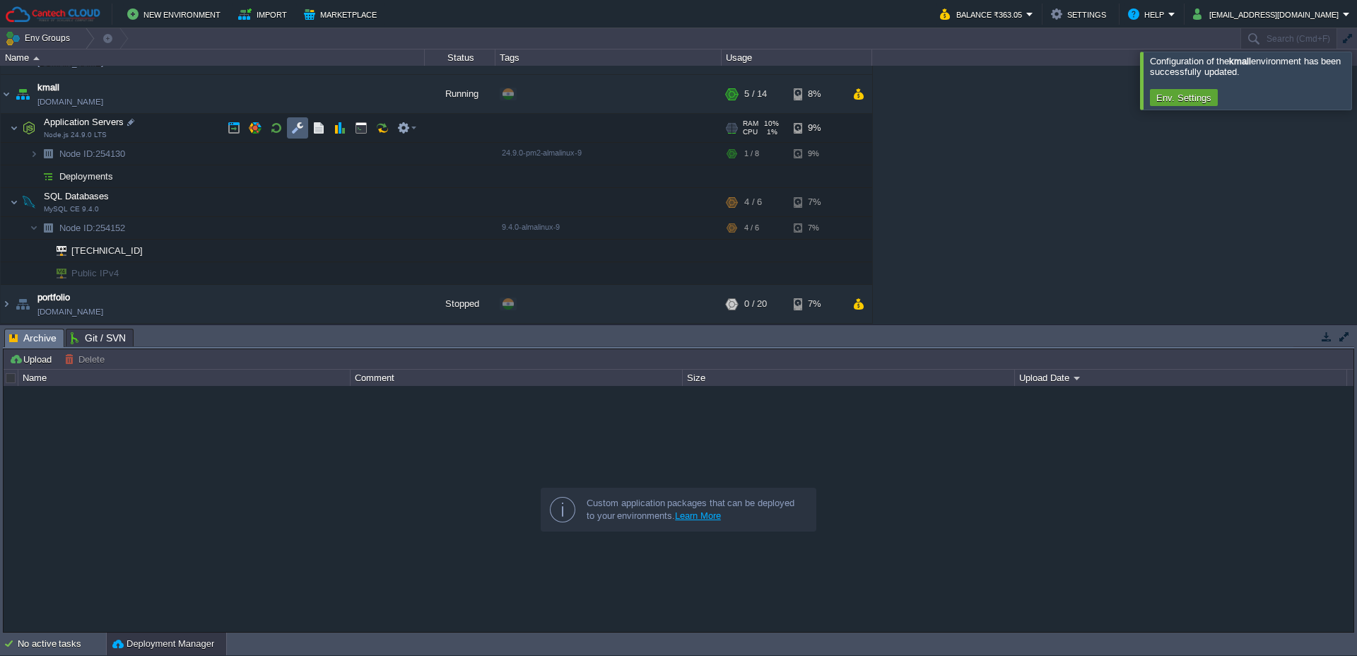
click at [298, 124] on button "button" at bounding box center [297, 128] width 13 height 13
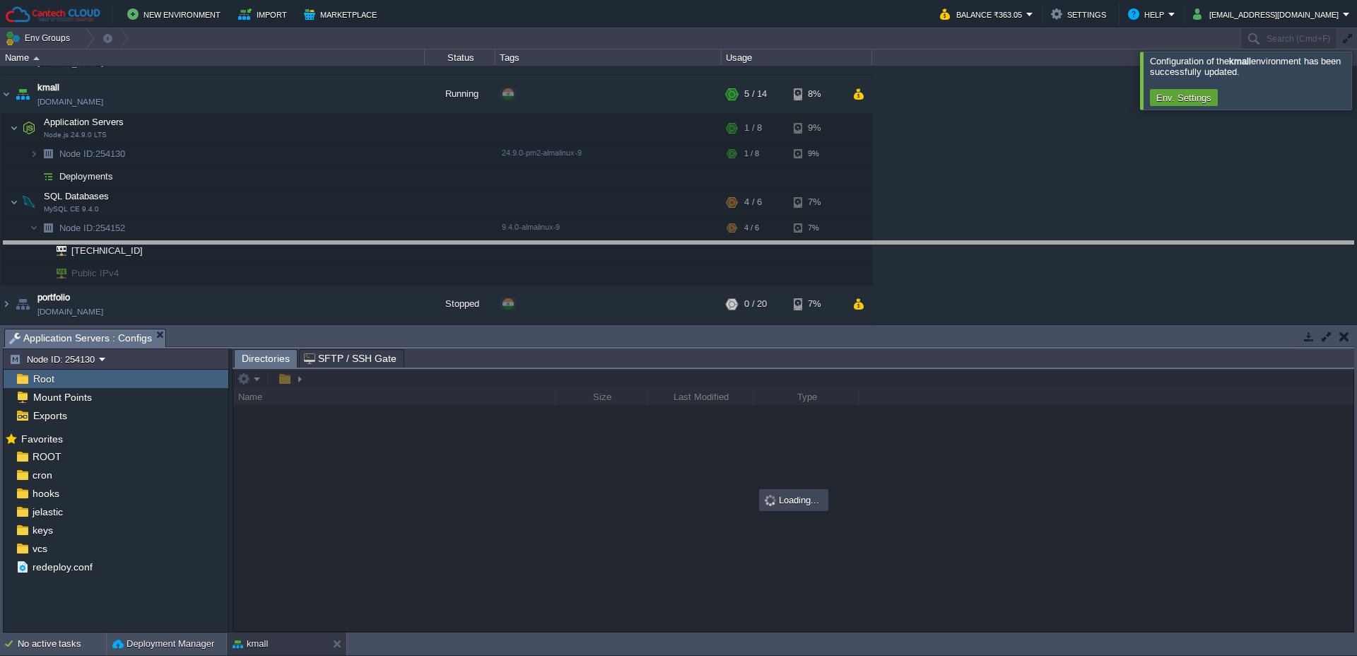
drag, startPoint x: 477, startPoint y: 341, endPoint x: 500, endPoint y: 206, distance: 137.6
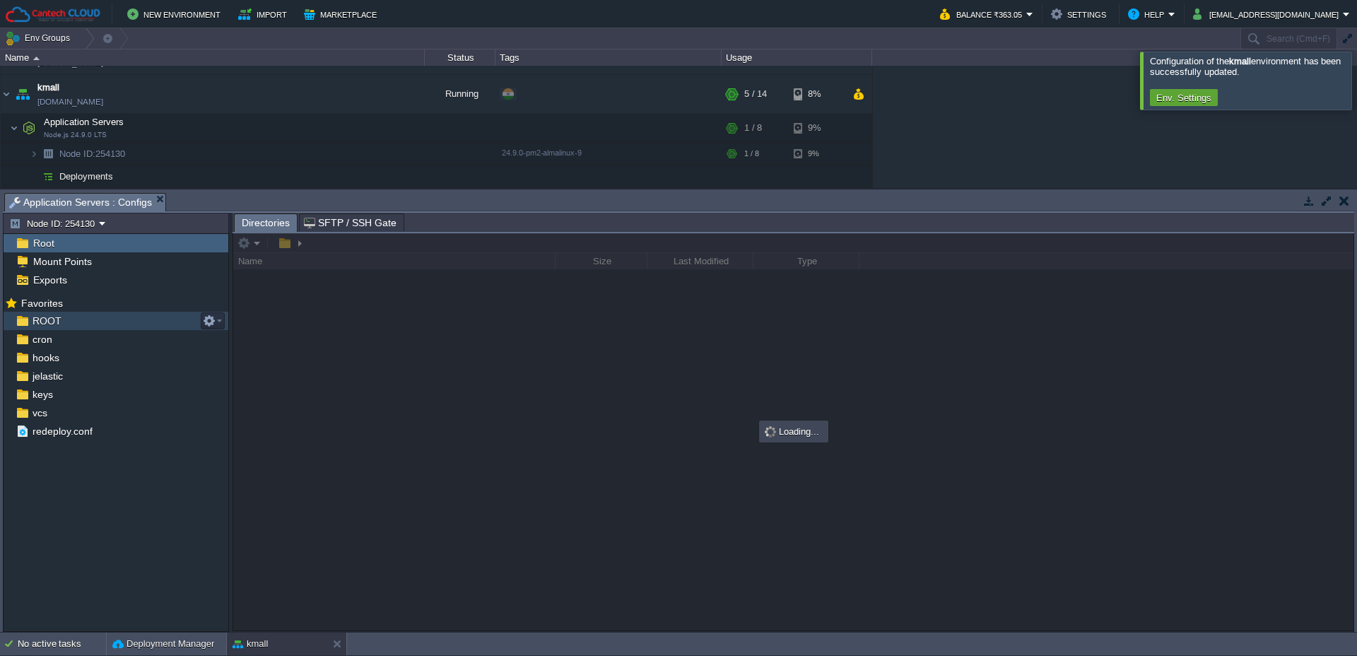
click at [53, 320] on span "ROOT" at bounding box center [47, 321] width 34 height 13
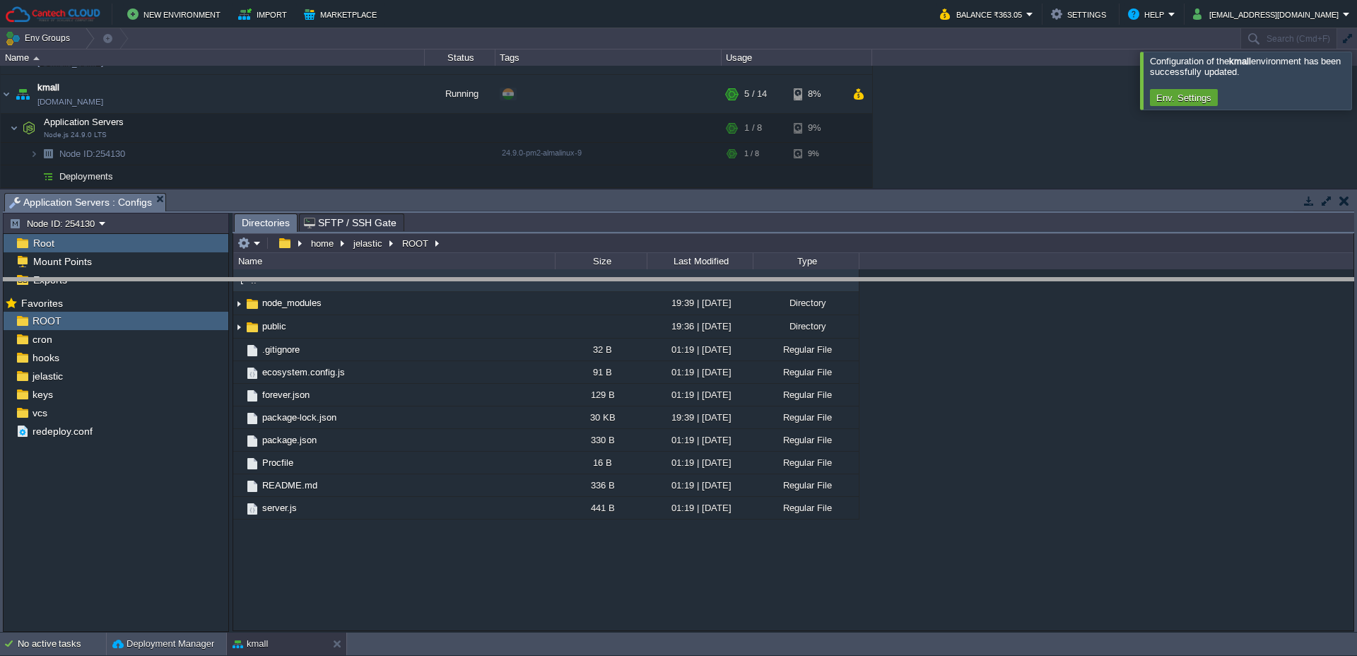
drag, startPoint x: 481, startPoint y: 194, endPoint x: 489, endPoint y: 317, distance: 122.6
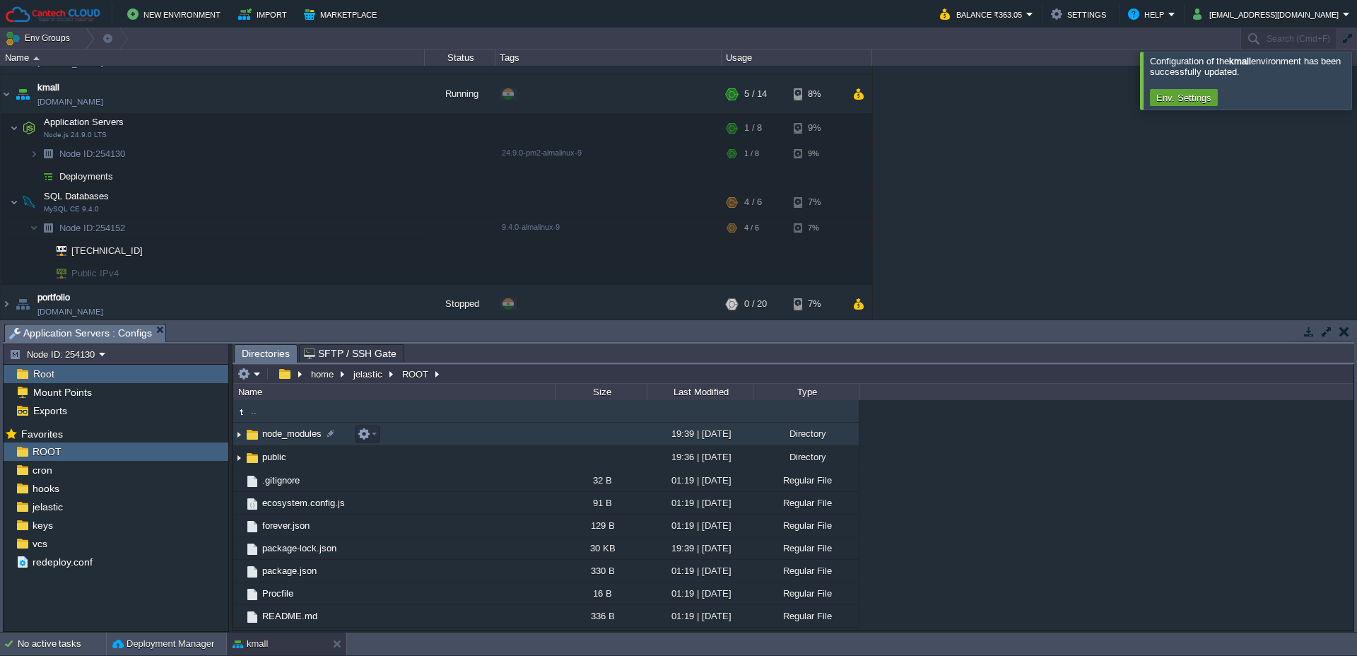
click at [292, 438] on span "node_modules" at bounding box center [292, 434] width 64 height 12
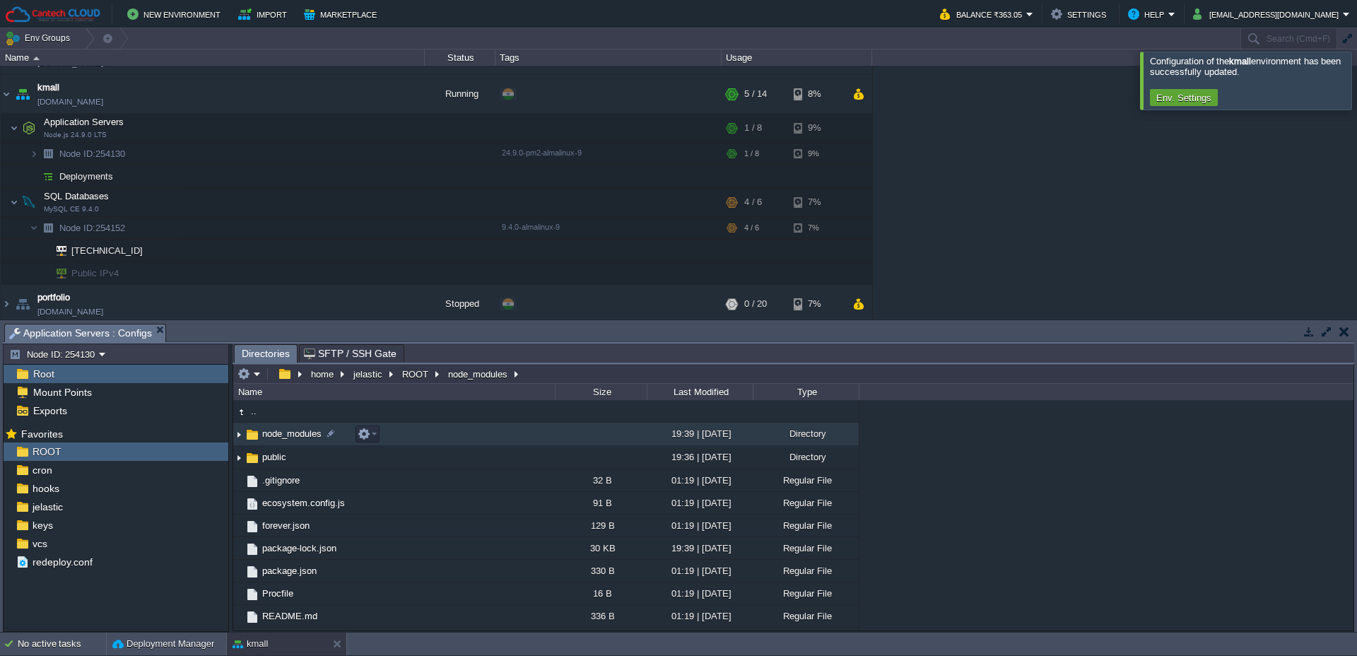
click at [292, 438] on span "node_modules" at bounding box center [292, 434] width 64 height 12
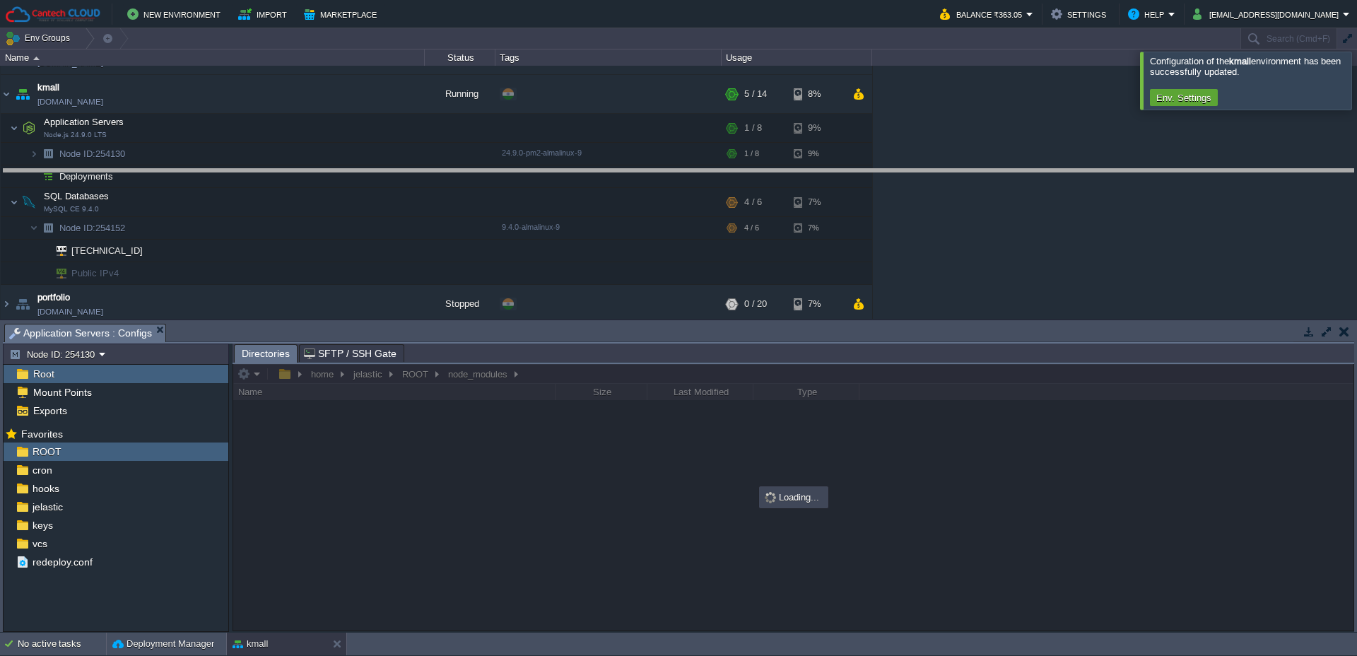
drag, startPoint x: 484, startPoint y: 337, endPoint x: 486, endPoint y: 182, distance: 154.8
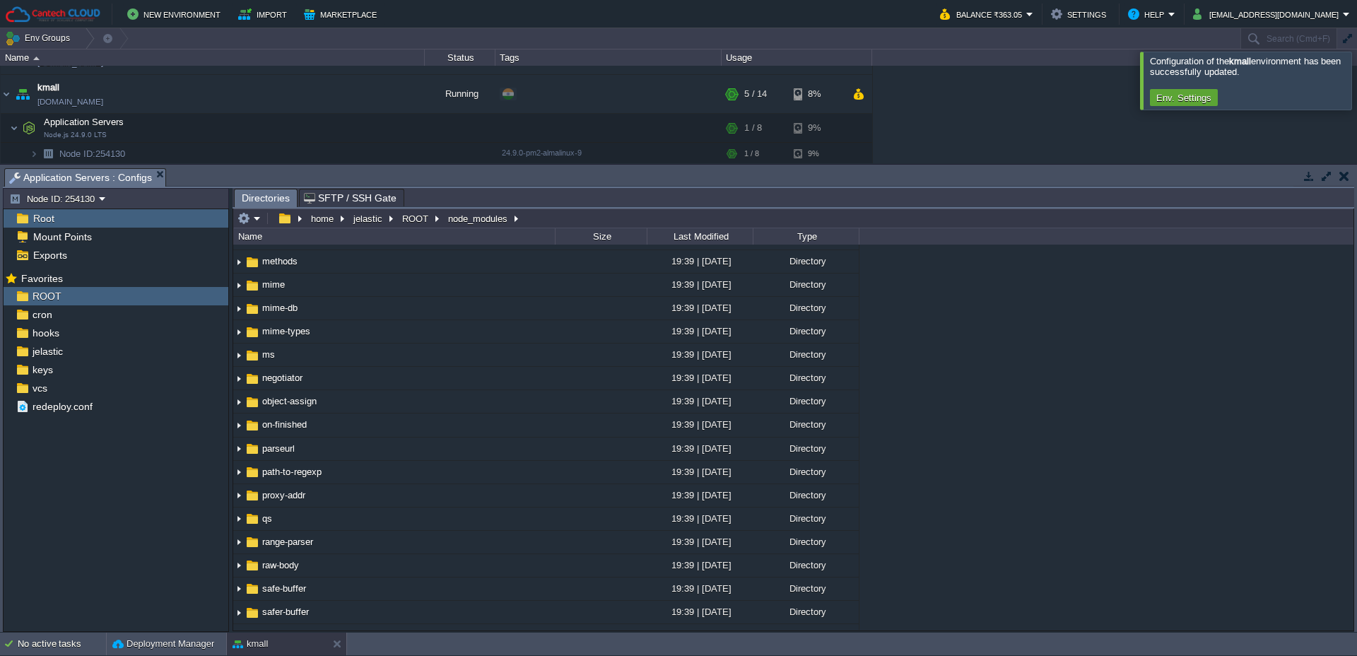
scroll to position [256, 0]
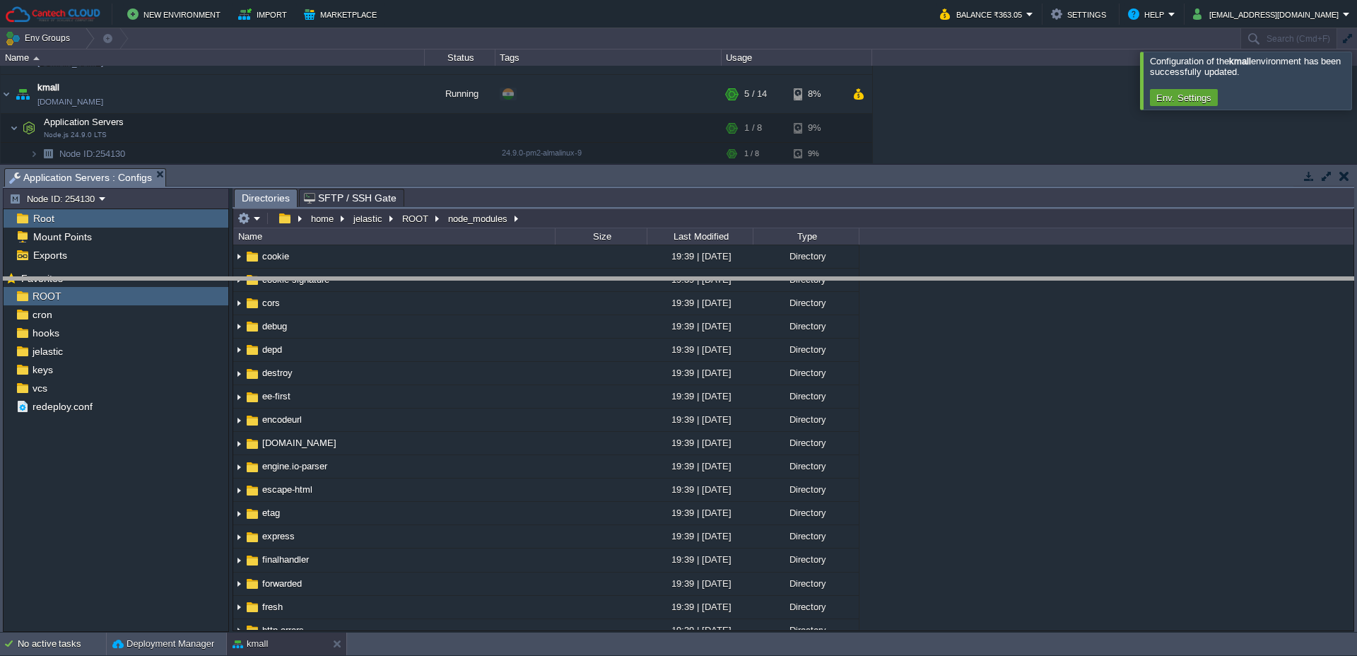
drag, startPoint x: 536, startPoint y: 182, endPoint x: 566, endPoint y: 291, distance: 112.9
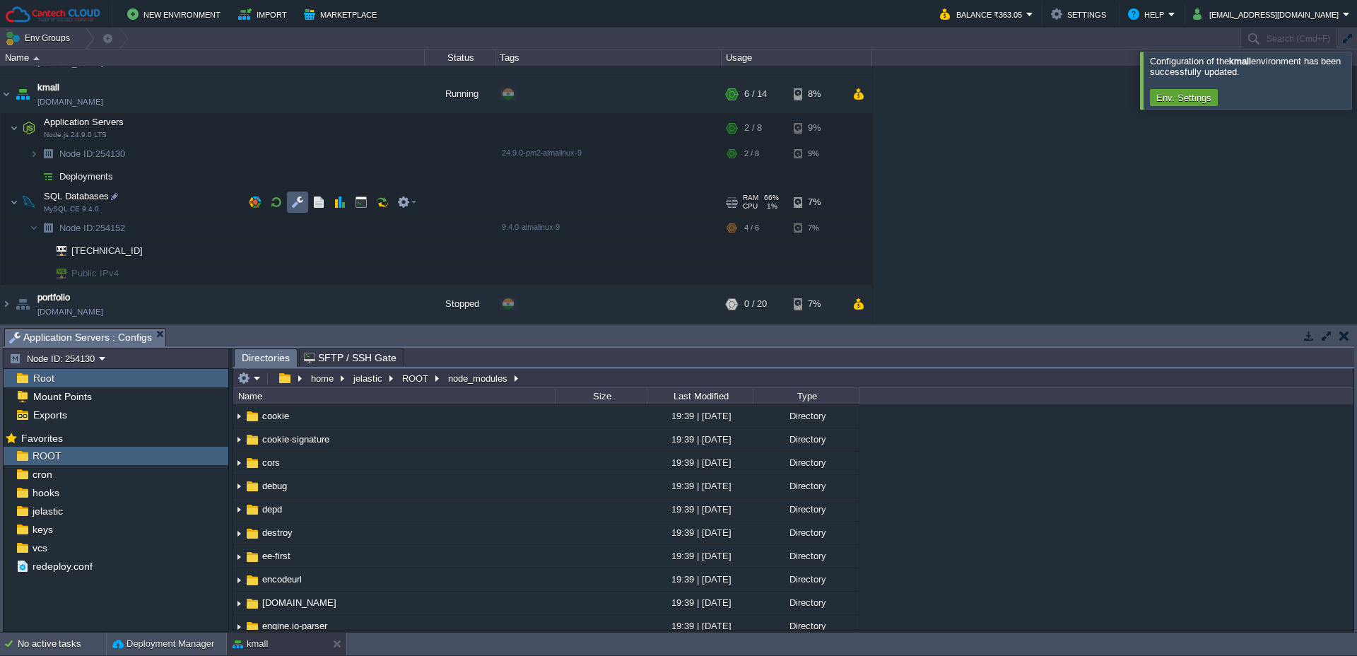
click at [295, 206] on button "button" at bounding box center [297, 202] width 13 height 13
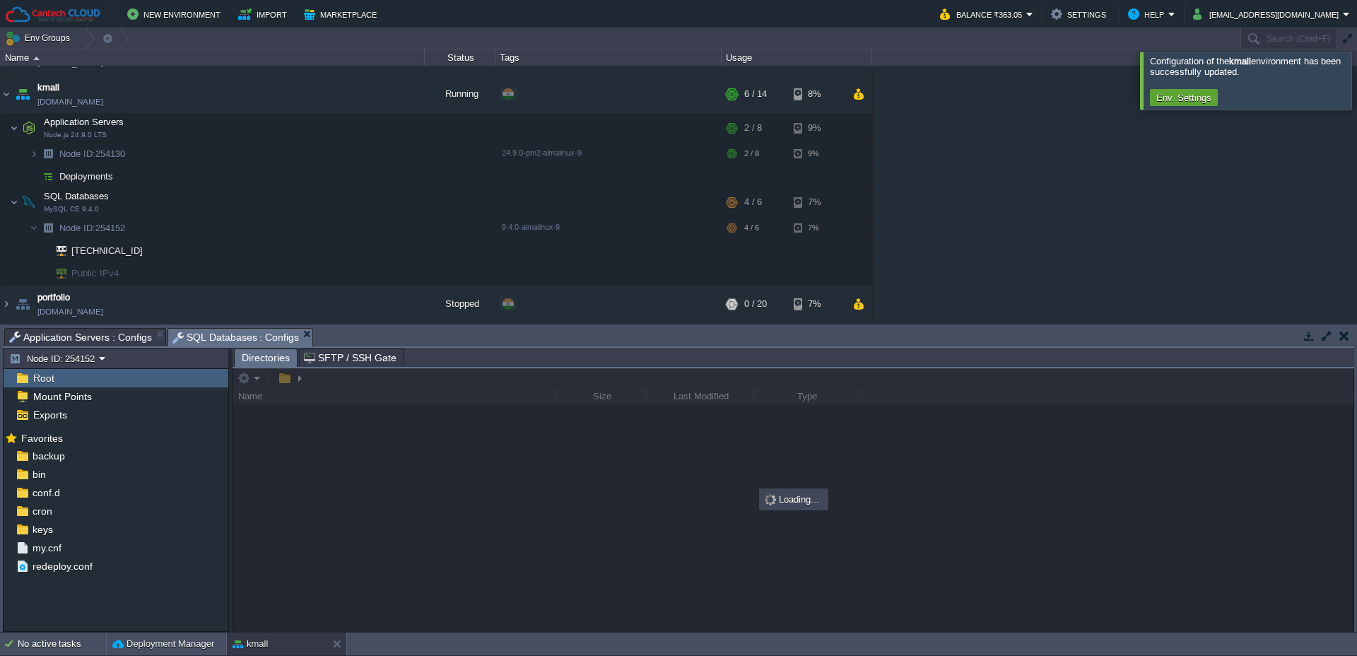
click at [89, 335] on span "Application Servers : Configs" at bounding box center [80, 337] width 143 height 17
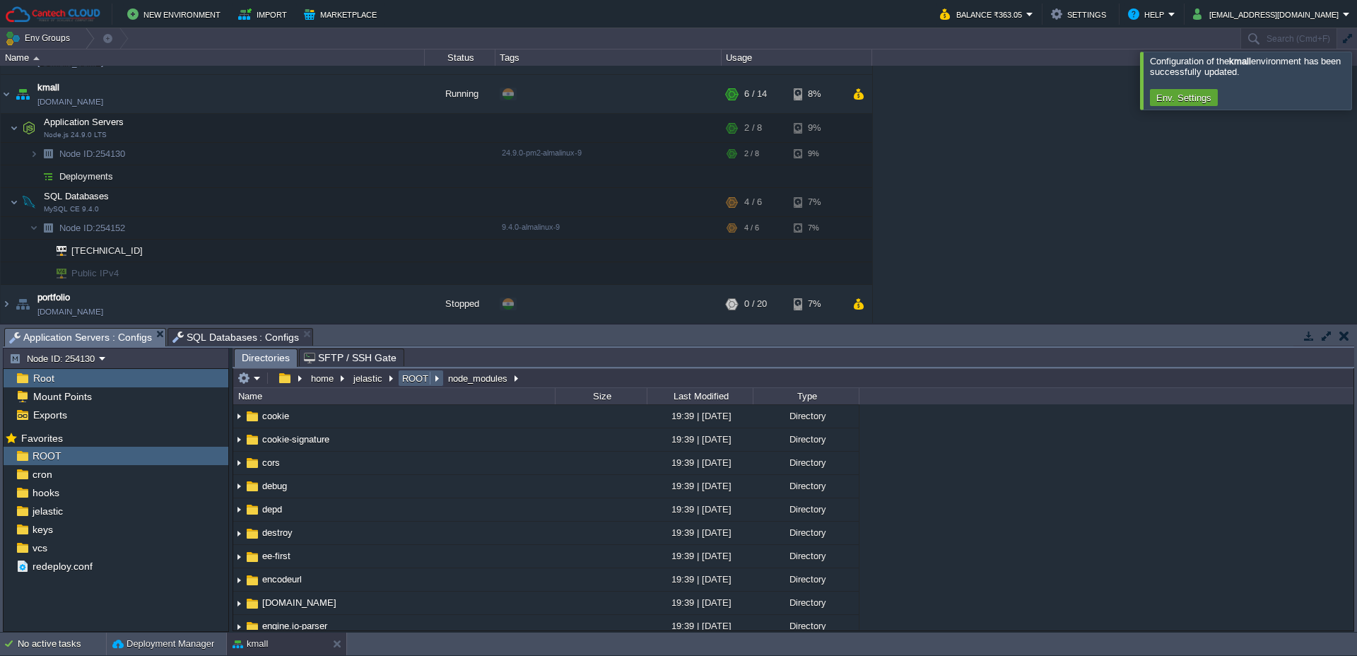
click at [409, 378] on button "ROOT" at bounding box center [416, 378] width 32 height 13
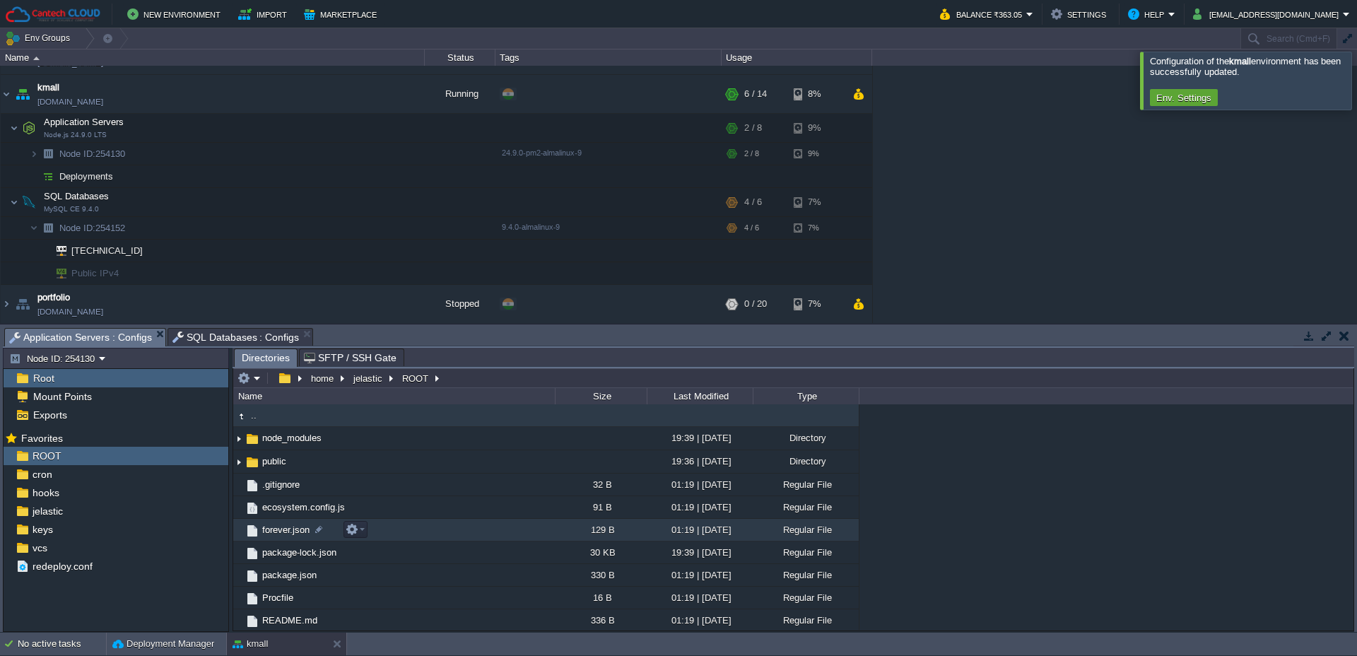
scroll to position [25, 0]
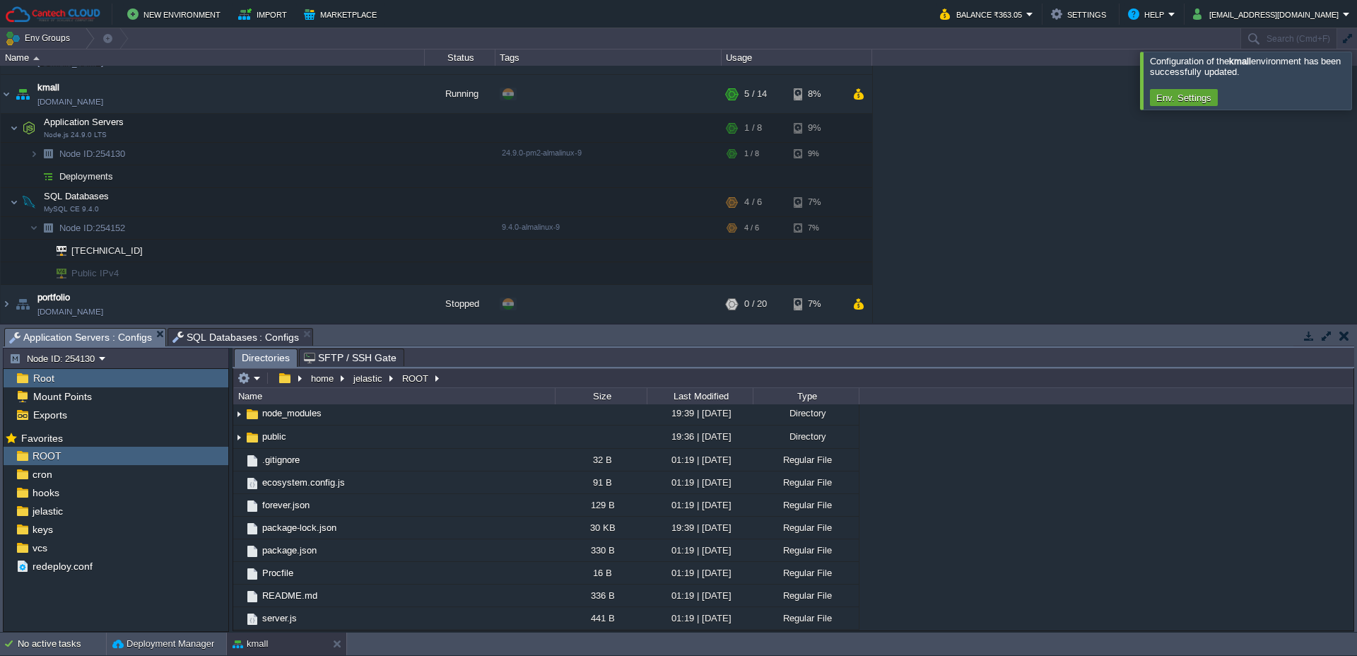
type input "/home/jelastic/ROOT"
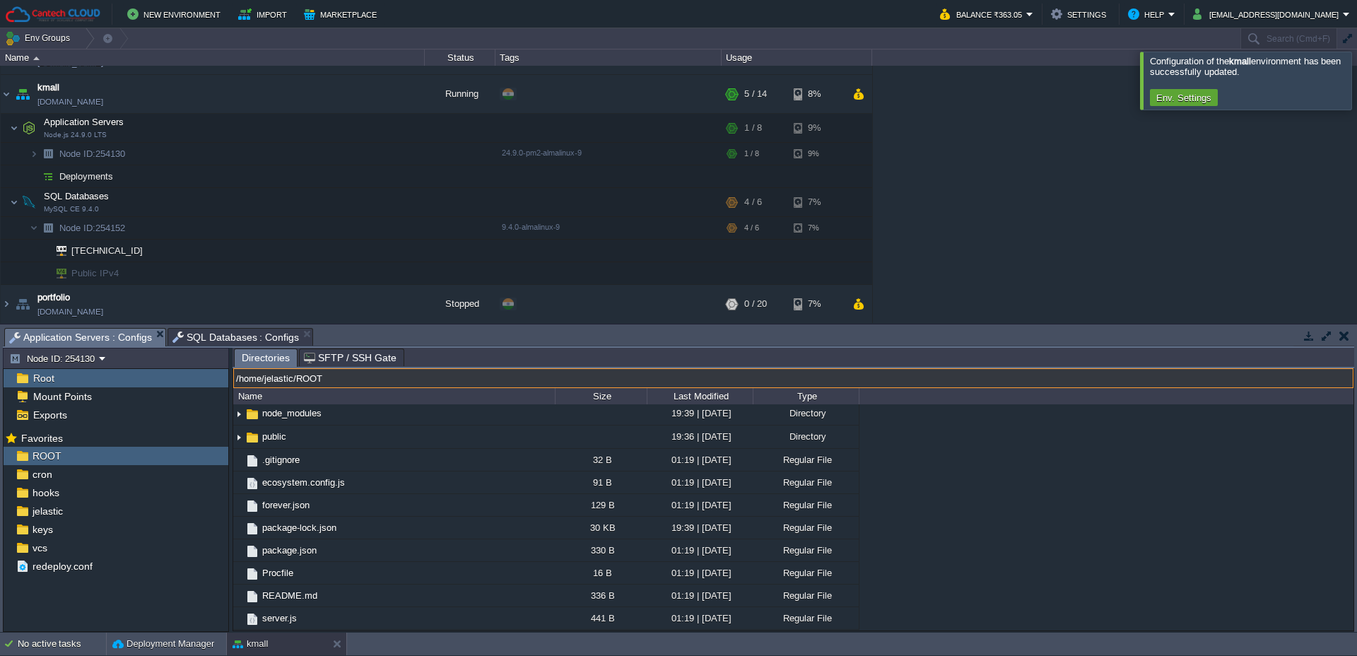
click at [454, 378] on input "/home/jelastic/ROOT" at bounding box center [793, 378] width 1121 height 20
click at [348, 377] on input "/home/jelastic/ROOT" at bounding box center [793, 378] width 1121 height 20
drag, startPoint x: 349, startPoint y: 378, endPoint x: 218, endPoint y: 375, distance: 130.8
click at [218, 375] on div "Node ID: 254130 Root Mount Points Exports Mark the most frequently used files a…" at bounding box center [679, 490] width 1352 height 284
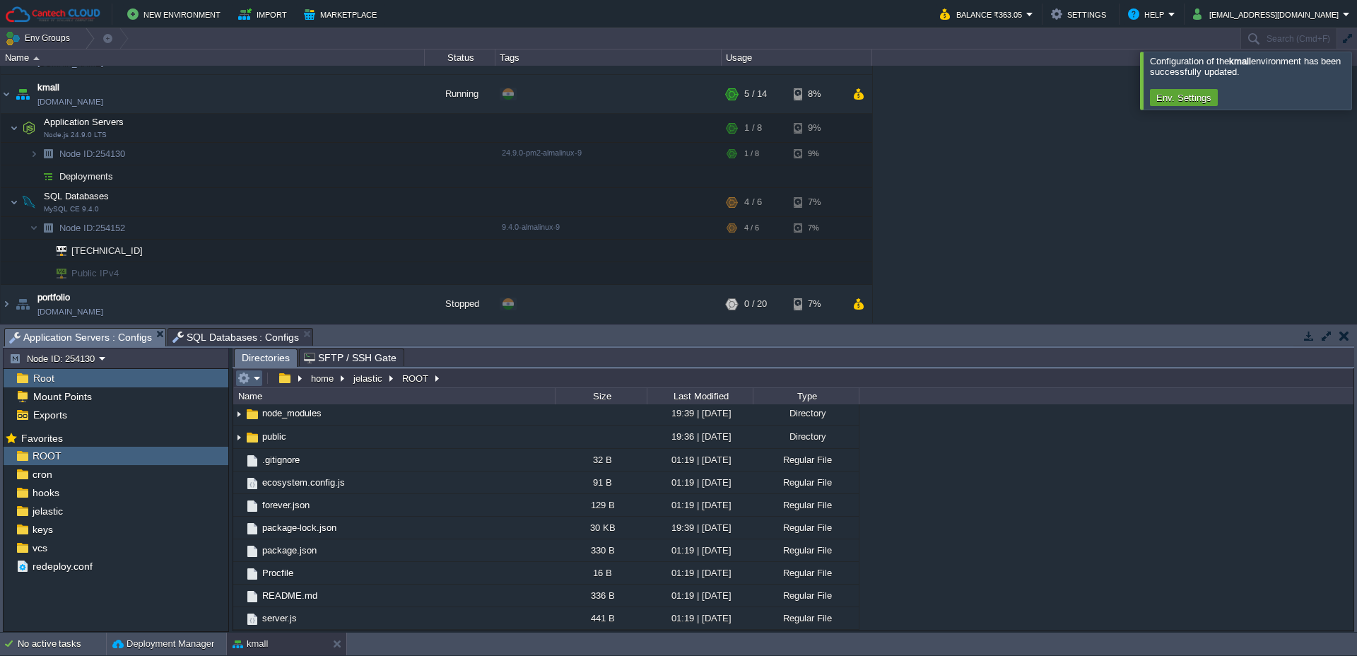
click at [255, 382] on em at bounding box center [249, 378] width 23 height 13
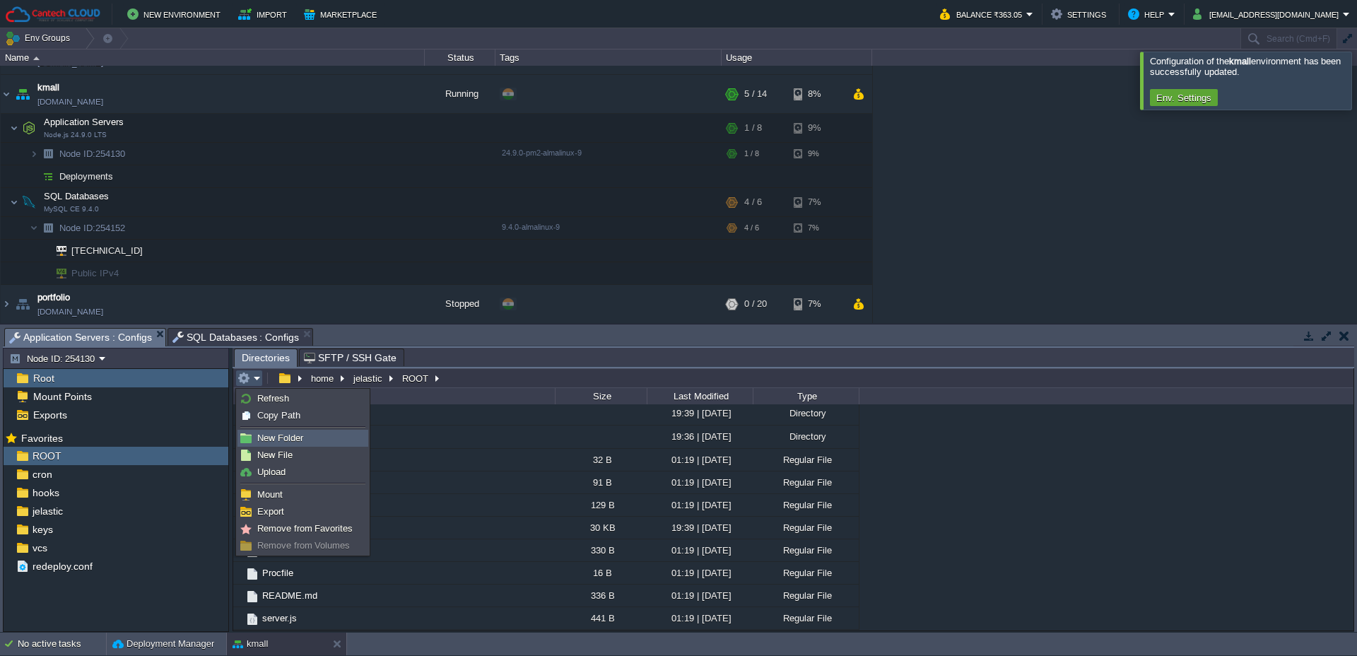
click at [288, 439] on span "New Folder" at bounding box center [280, 438] width 46 height 11
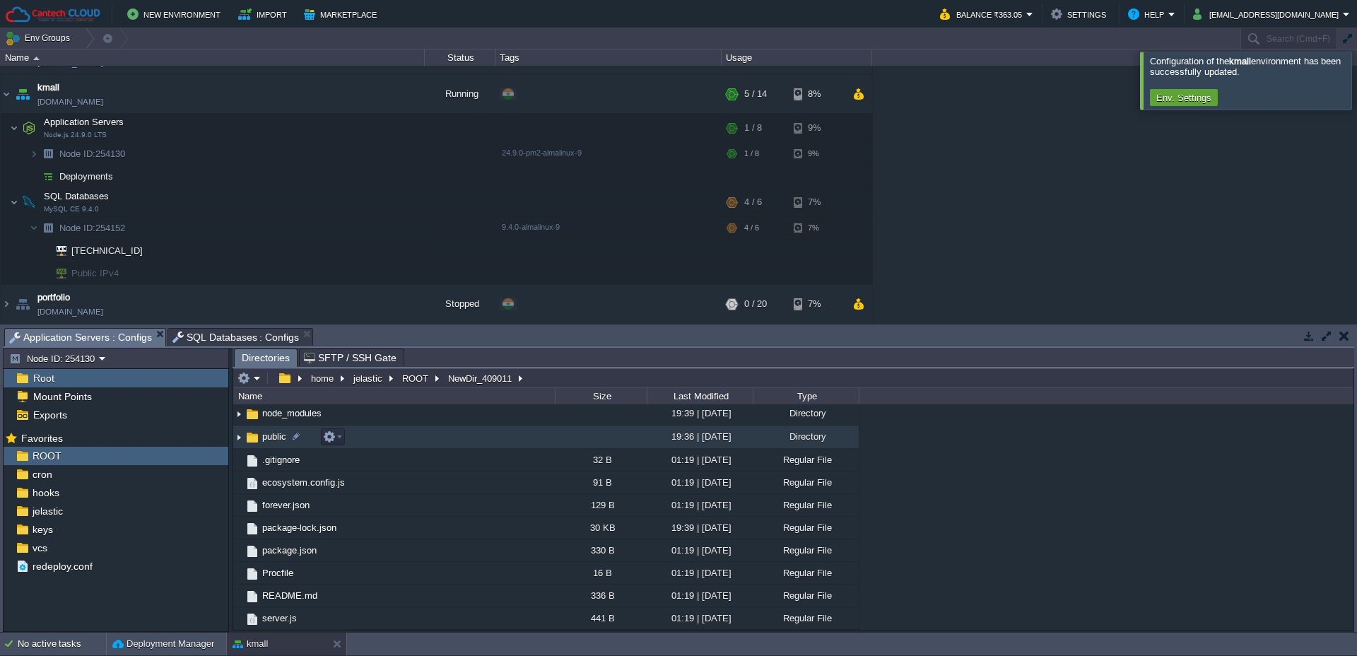
scroll to position [23, 0]
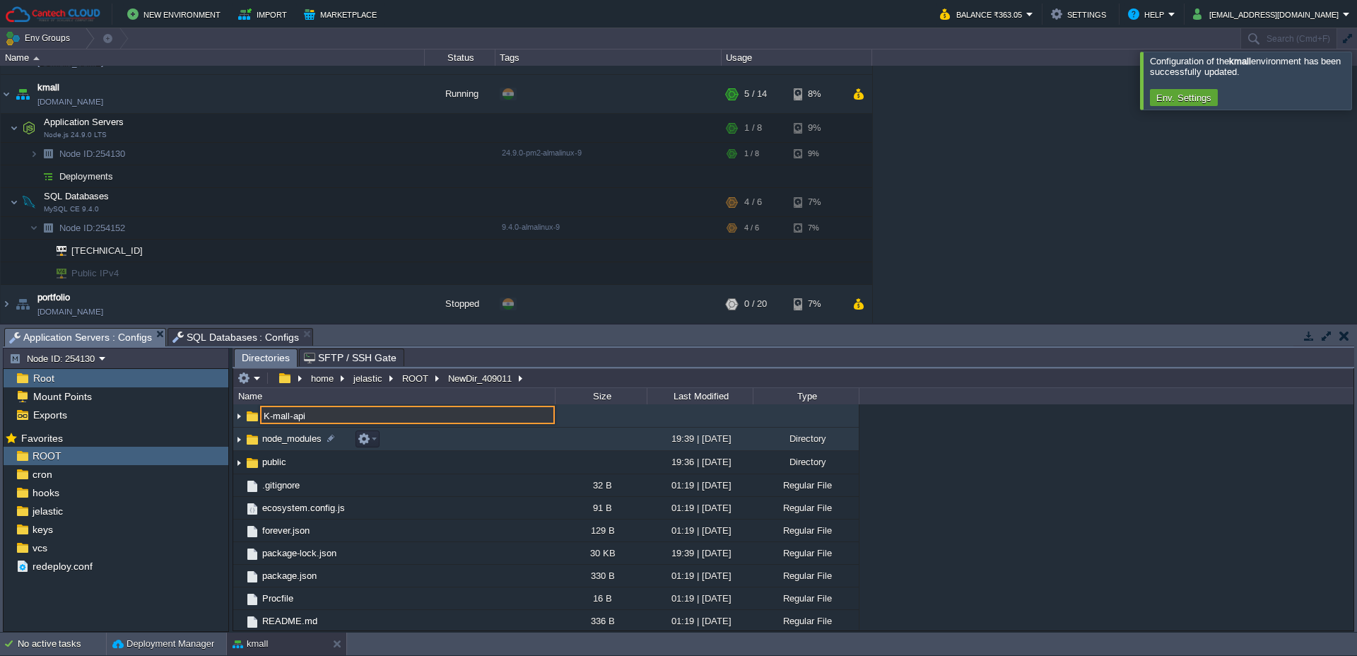
type input "K-mall-api"
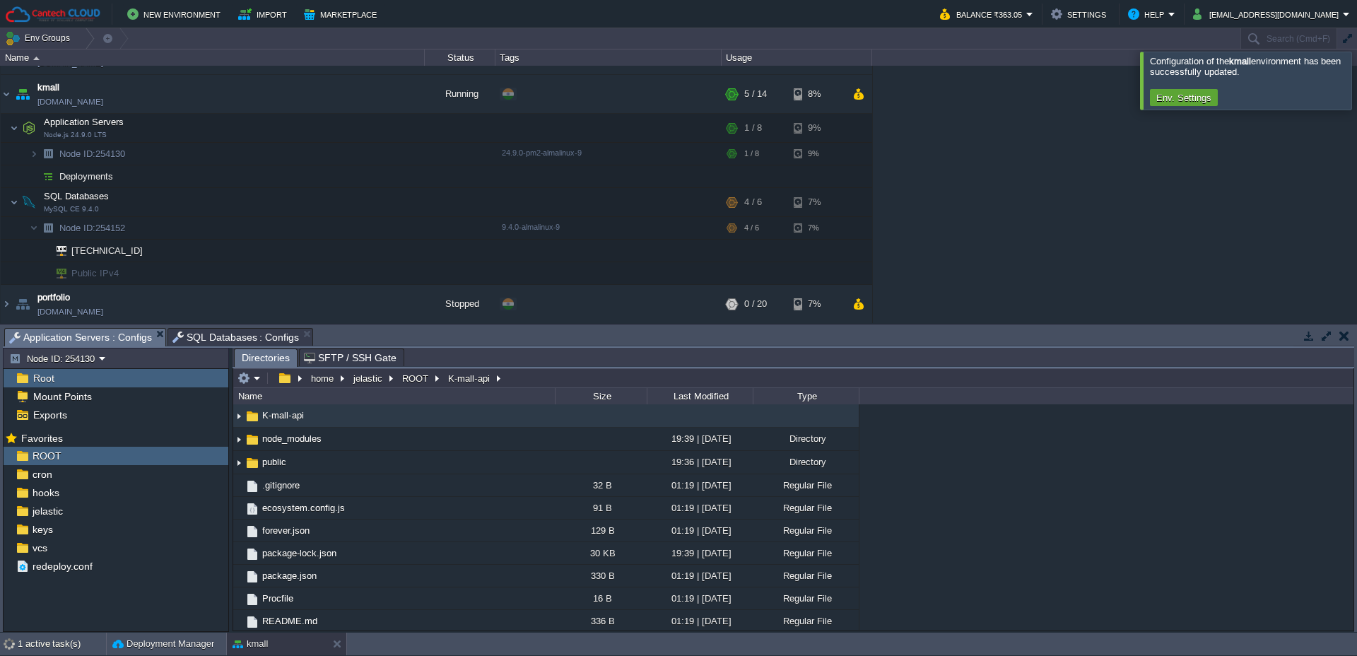
click at [286, 419] on span "K-mall-api" at bounding box center [283, 415] width 46 height 12
click at [267, 421] on span "K-mall-api" at bounding box center [283, 415] width 46 height 12
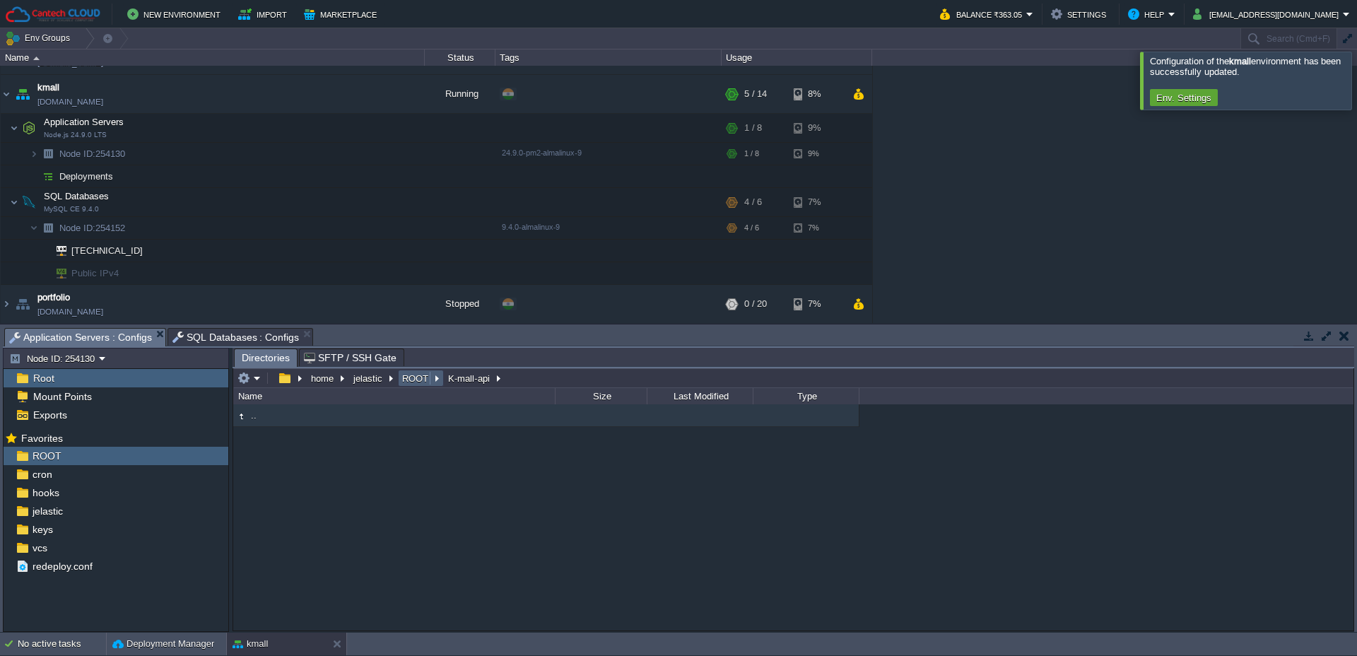
click at [404, 380] on button "ROOT" at bounding box center [416, 378] width 32 height 13
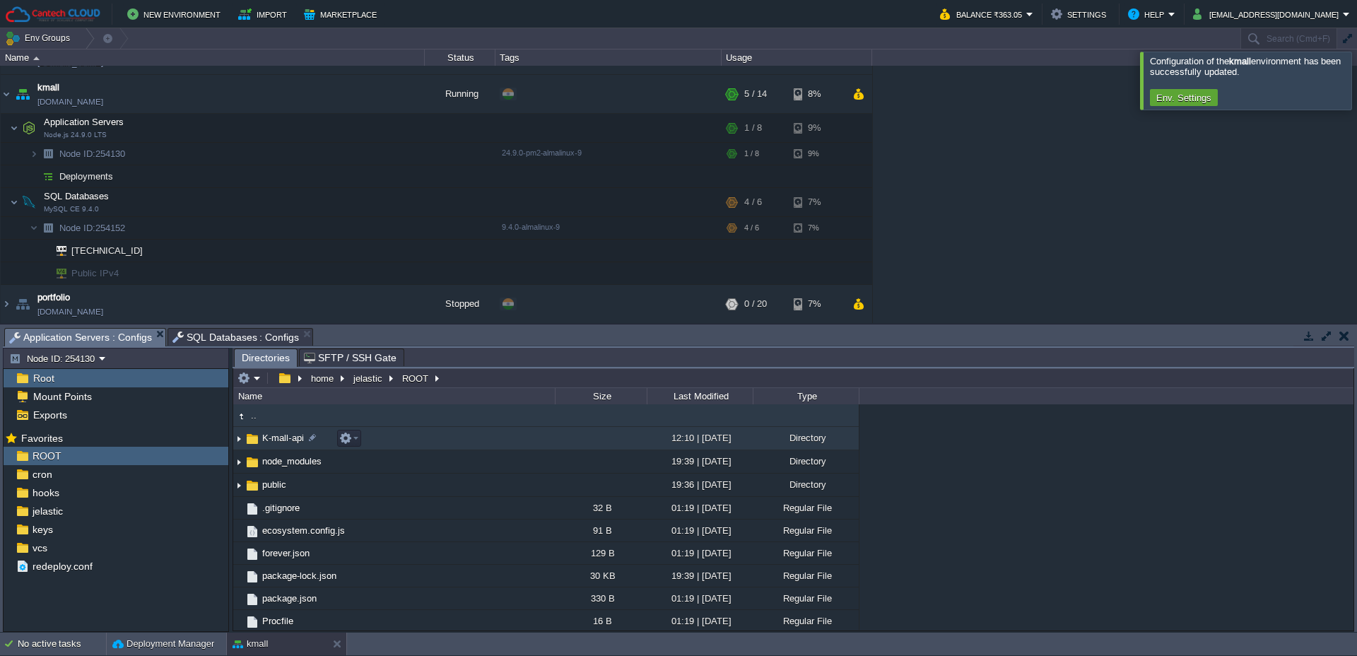
click at [264, 442] on span "K-mall-api" at bounding box center [283, 438] width 46 height 12
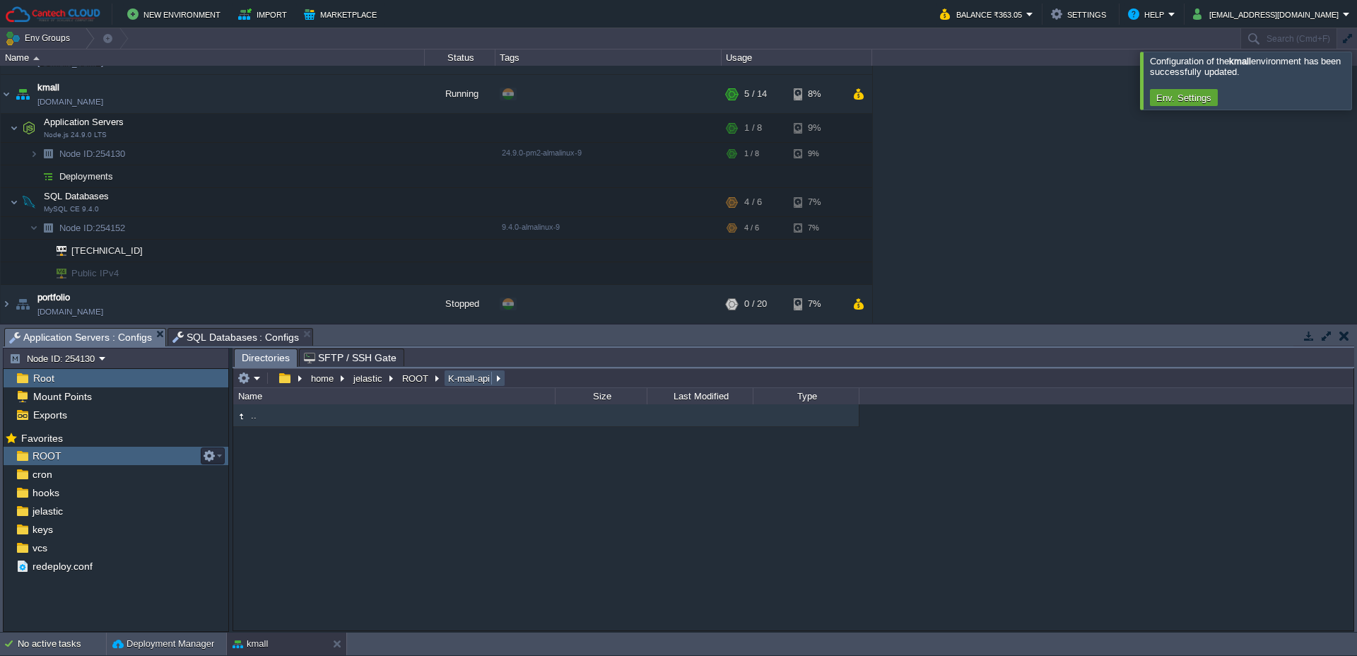
click at [453, 377] on button "K-mall-api" at bounding box center [469, 378] width 47 height 13
type input "/home/jelastic/ROOT/K-mall-api"
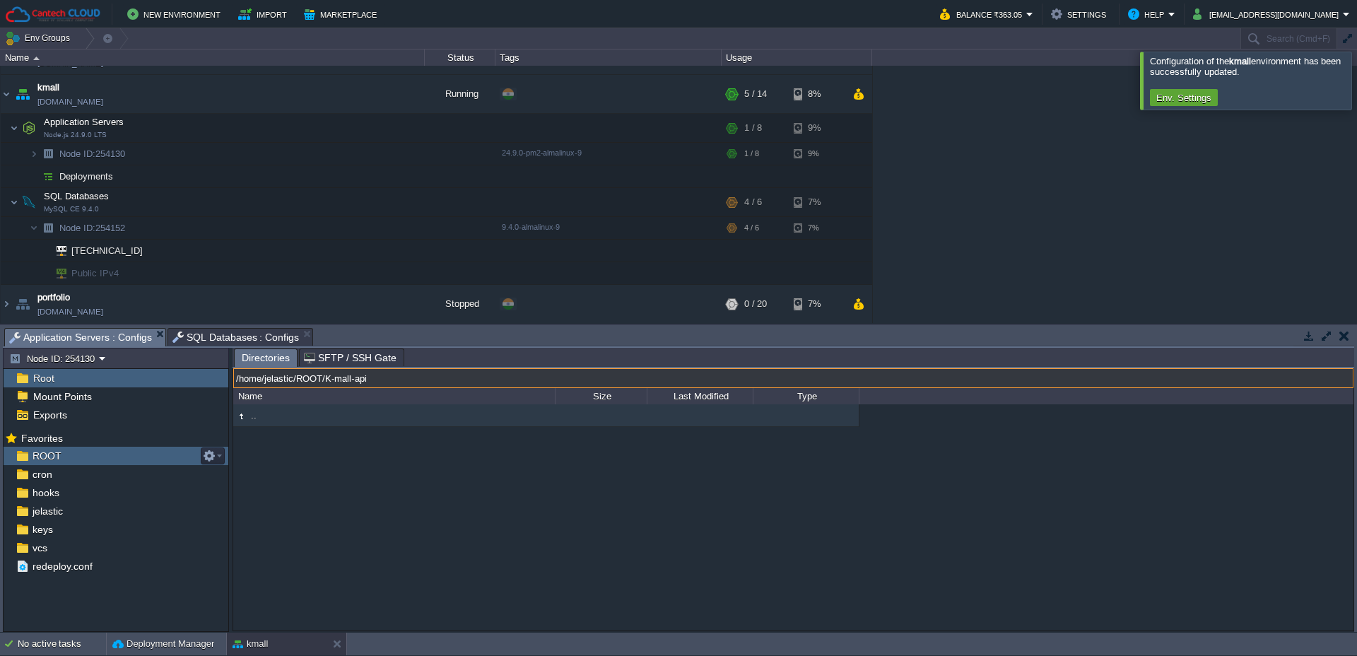
click at [549, 380] on input "/home/jelastic/ROOT/K-mall-api" at bounding box center [793, 378] width 1121 height 20
click at [481, 495] on div ".." at bounding box center [793, 517] width 1121 height 226
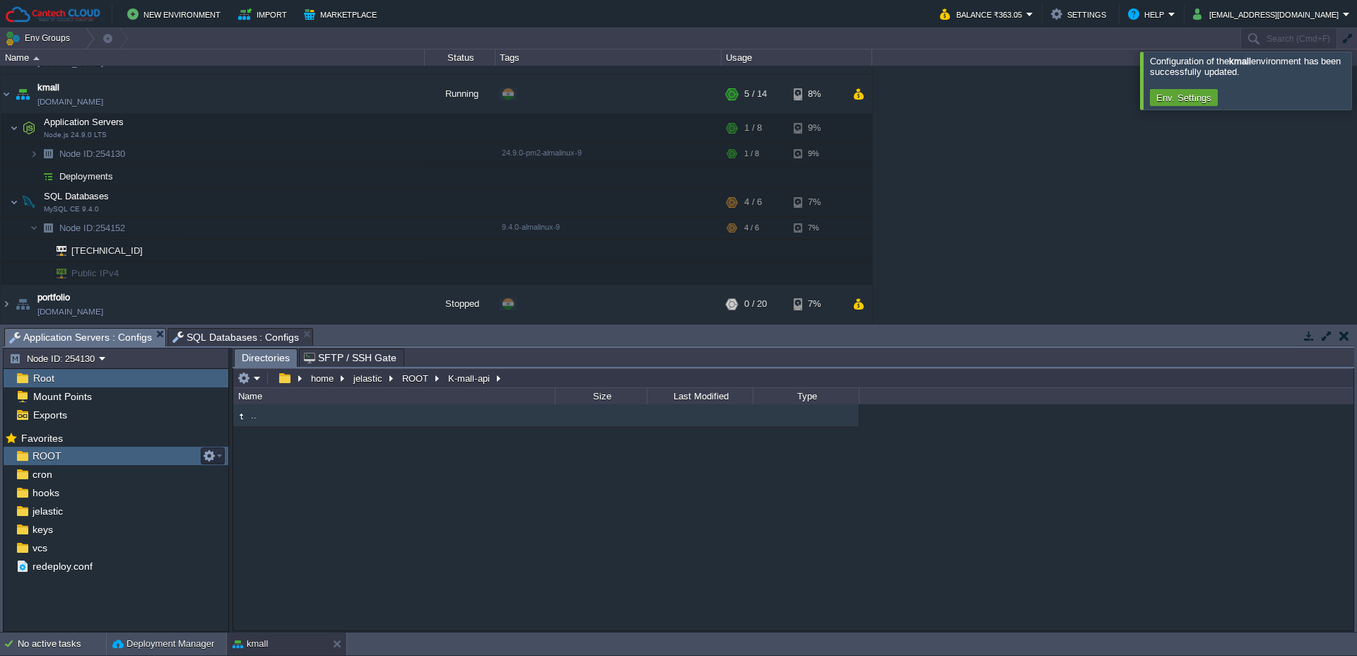
type input "/home/jelastic/ROOT/K-mall-api"
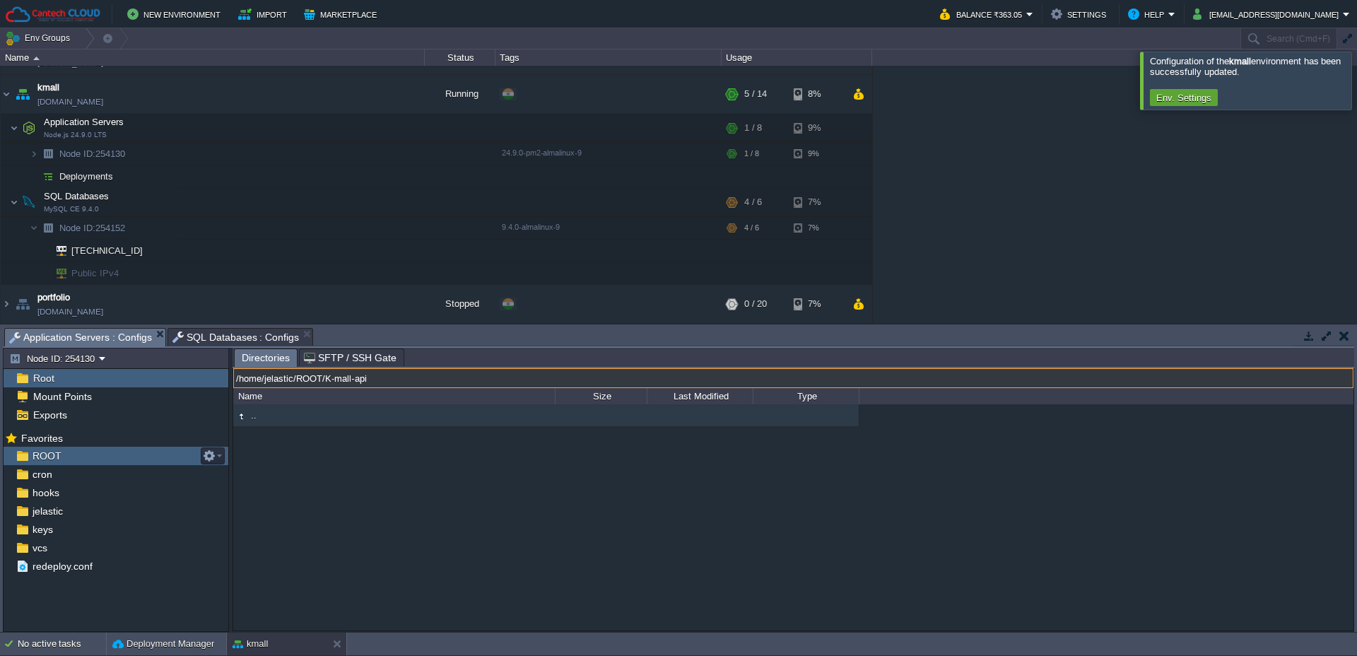
click at [533, 380] on input "/home/jelastic/ROOT/K-mall-api" at bounding box center [793, 378] width 1121 height 20
click at [532, 380] on input "/home/jelastic/ROOT/K-mall-api" at bounding box center [793, 378] width 1121 height 20
drag, startPoint x: 532, startPoint y: 380, endPoint x: 231, endPoint y: 373, distance: 300.6
click at [231, 373] on div "Node ID: 254130 Root Mount Points Exports Mark the most frequently used files a…" at bounding box center [679, 490] width 1352 height 284
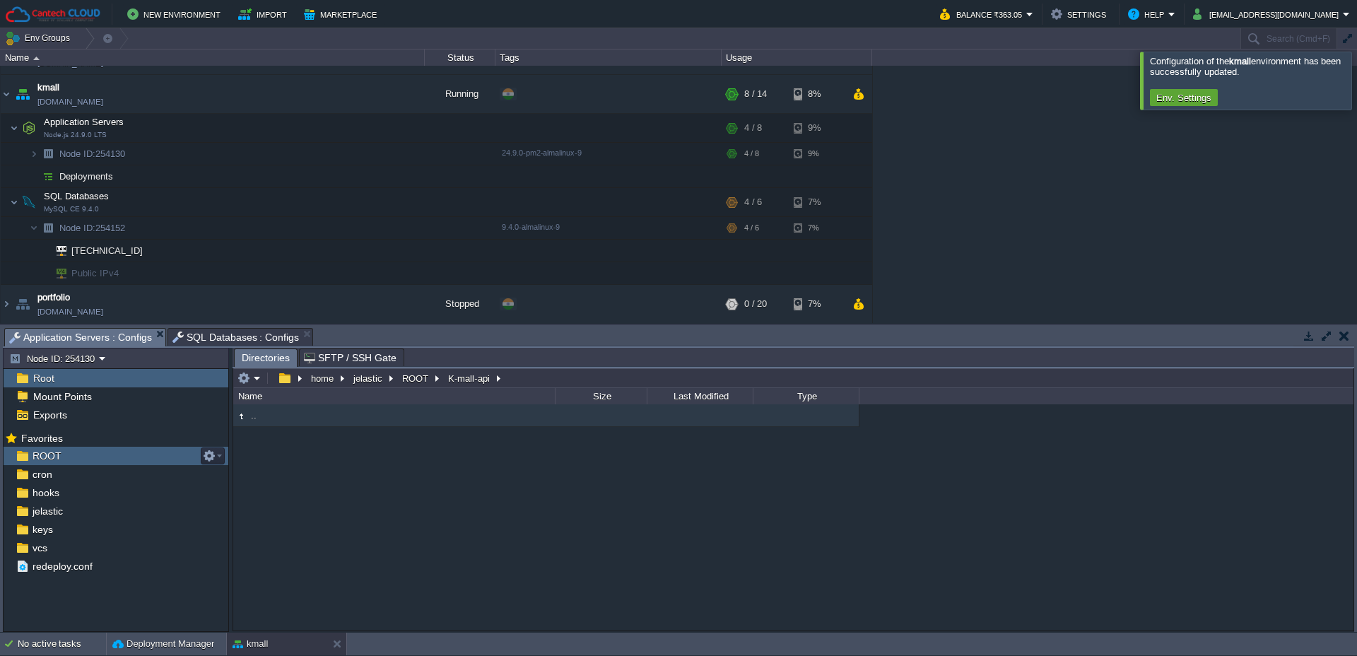
type input "/home/jelastic/ROOT/K-mall-api"
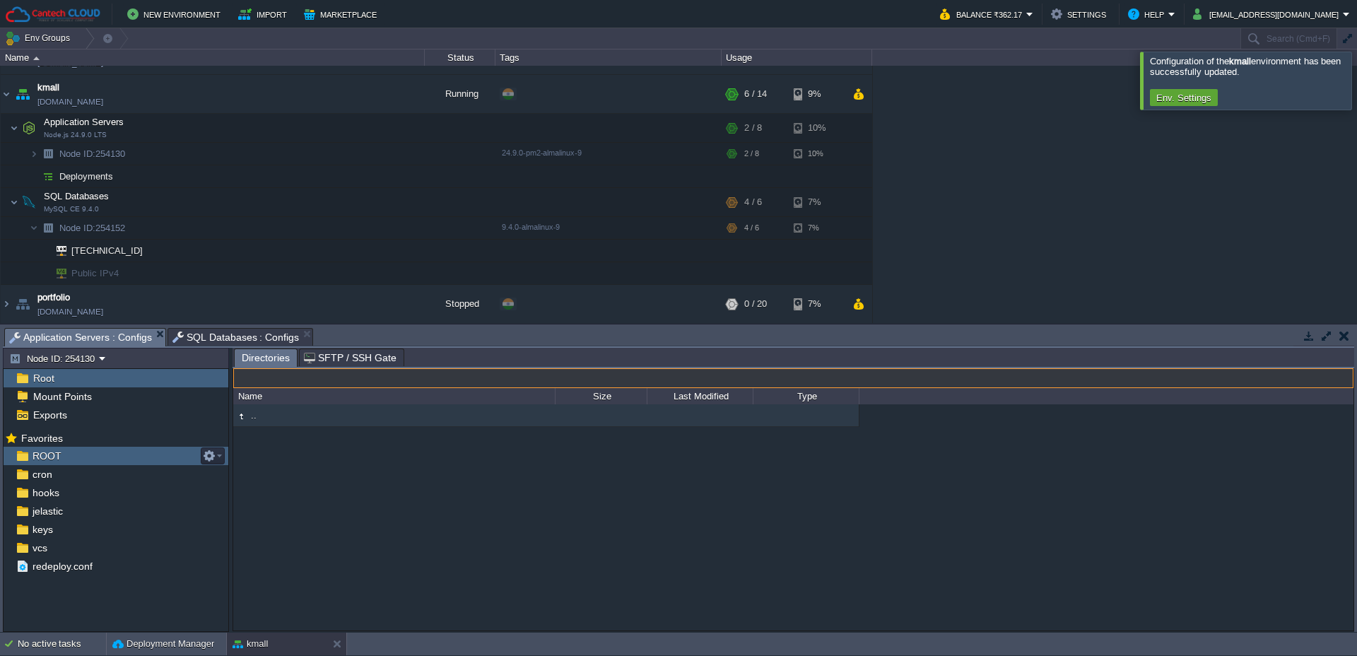
type input "/home/jelastic/ROOT/K-mall-api"
